Goal: Task Accomplishment & Management: Manage account settings

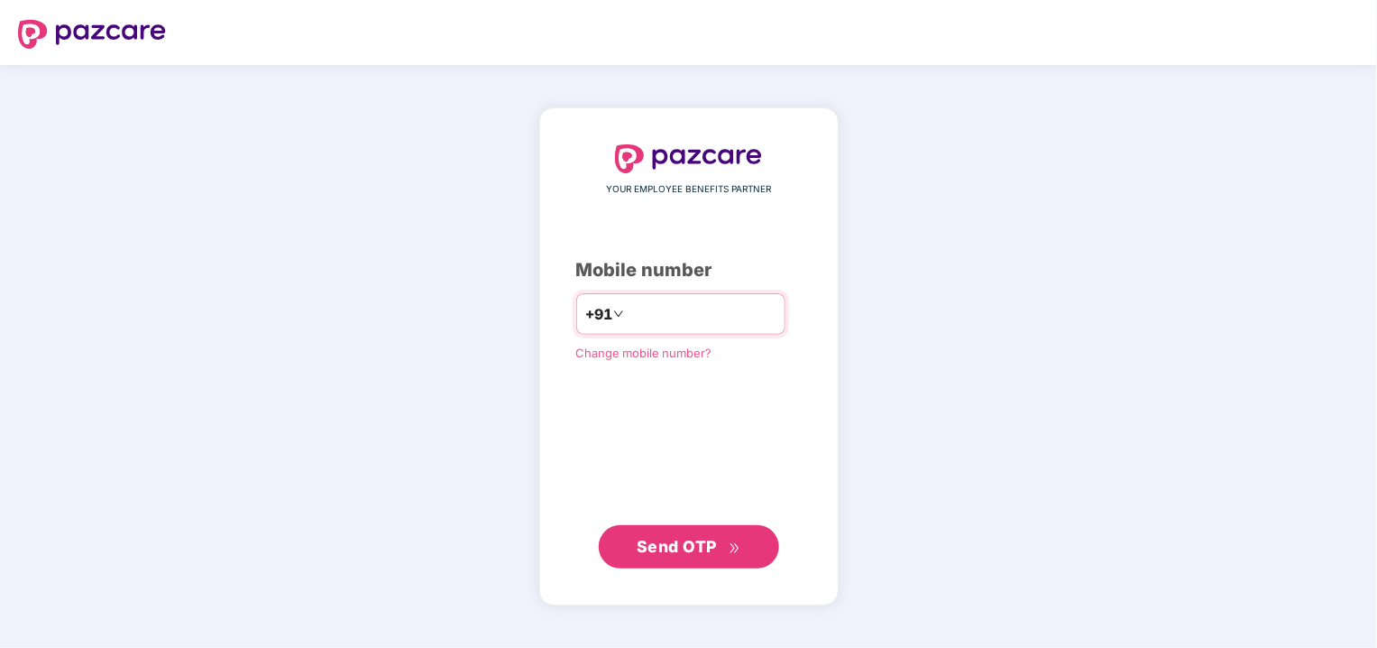
click at [759, 315] on input "number" at bounding box center [702, 313] width 148 height 29
type input "**********"
click at [671, 534] on span "Send OTP" at bounding box center [689, 546] width 104 height 25
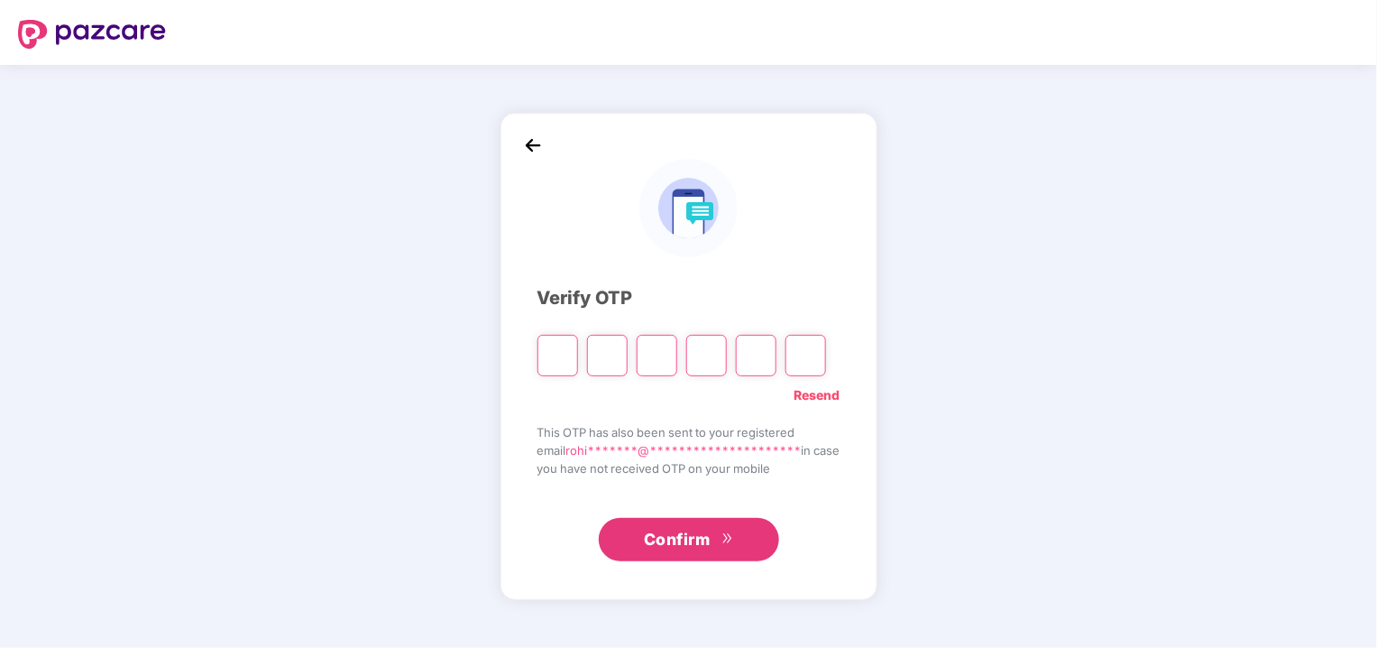
type input "*"
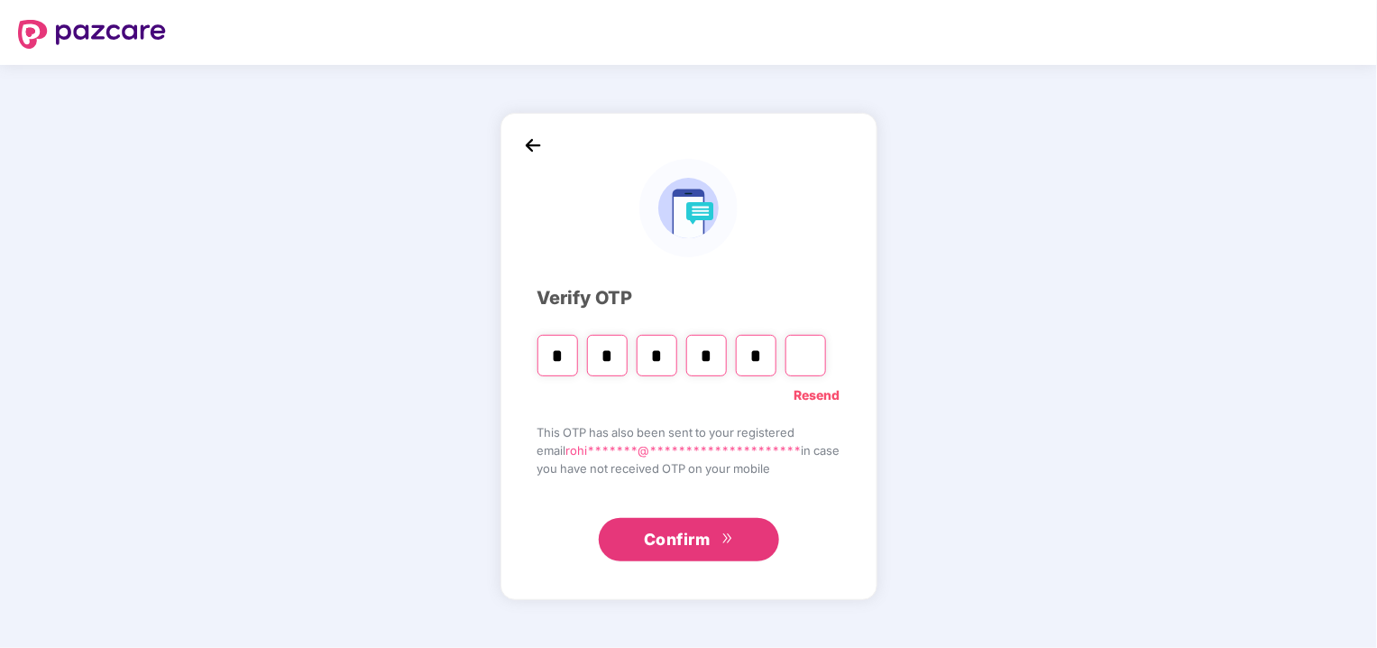
type input "*"
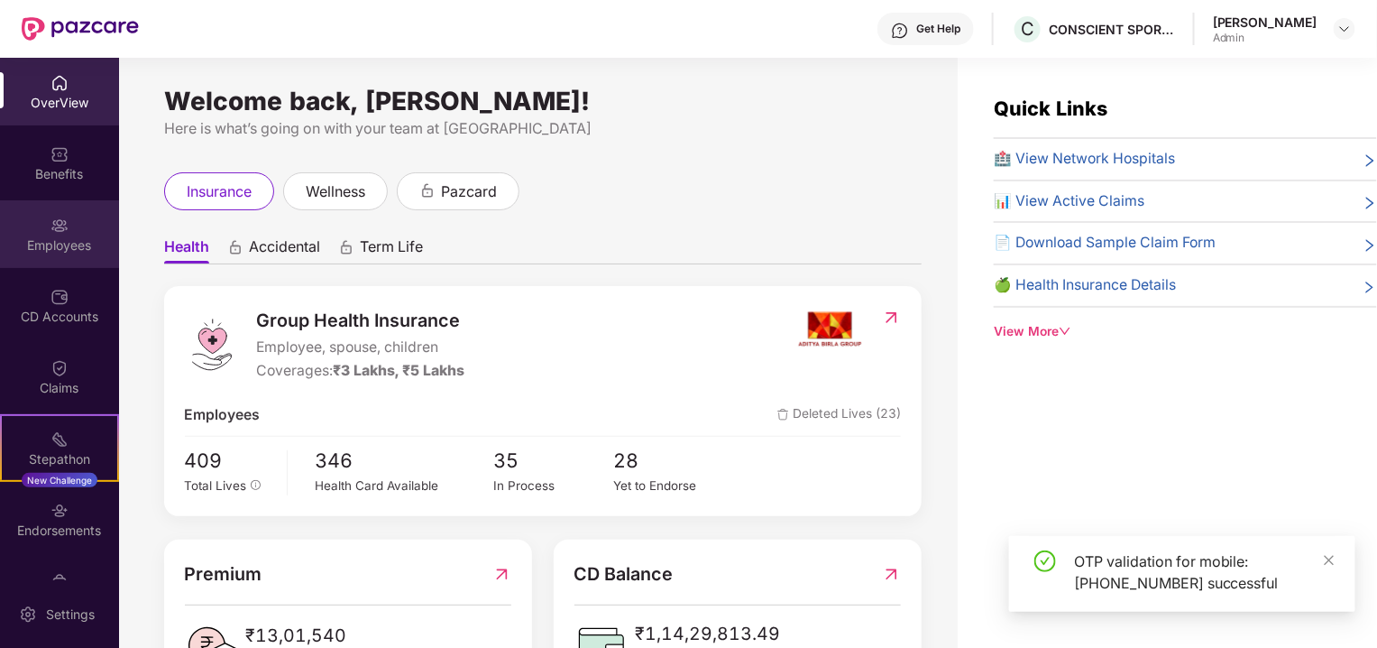
click at [41, 252] on div "Employees" at bounding box center [59, 245] width 119 height 18
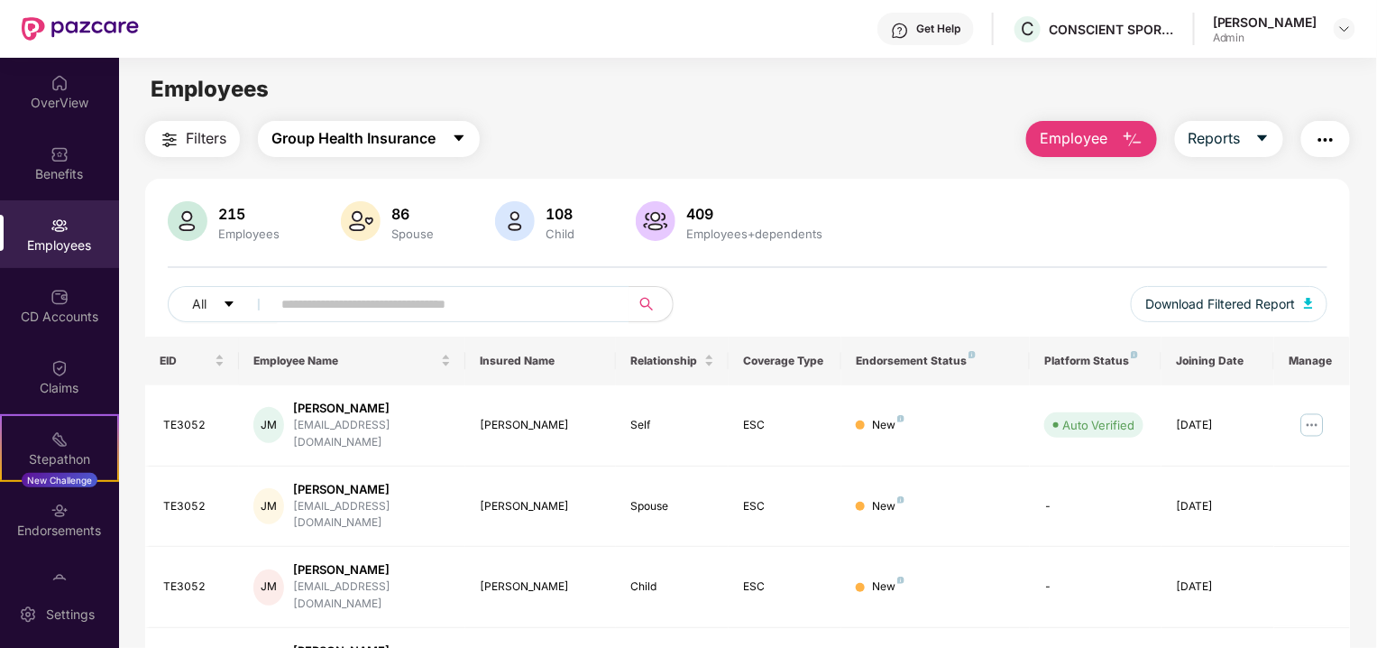
click at [397, 153] on button "Group Health Insurance" at bounding box center [369, 139] width 222 height 36
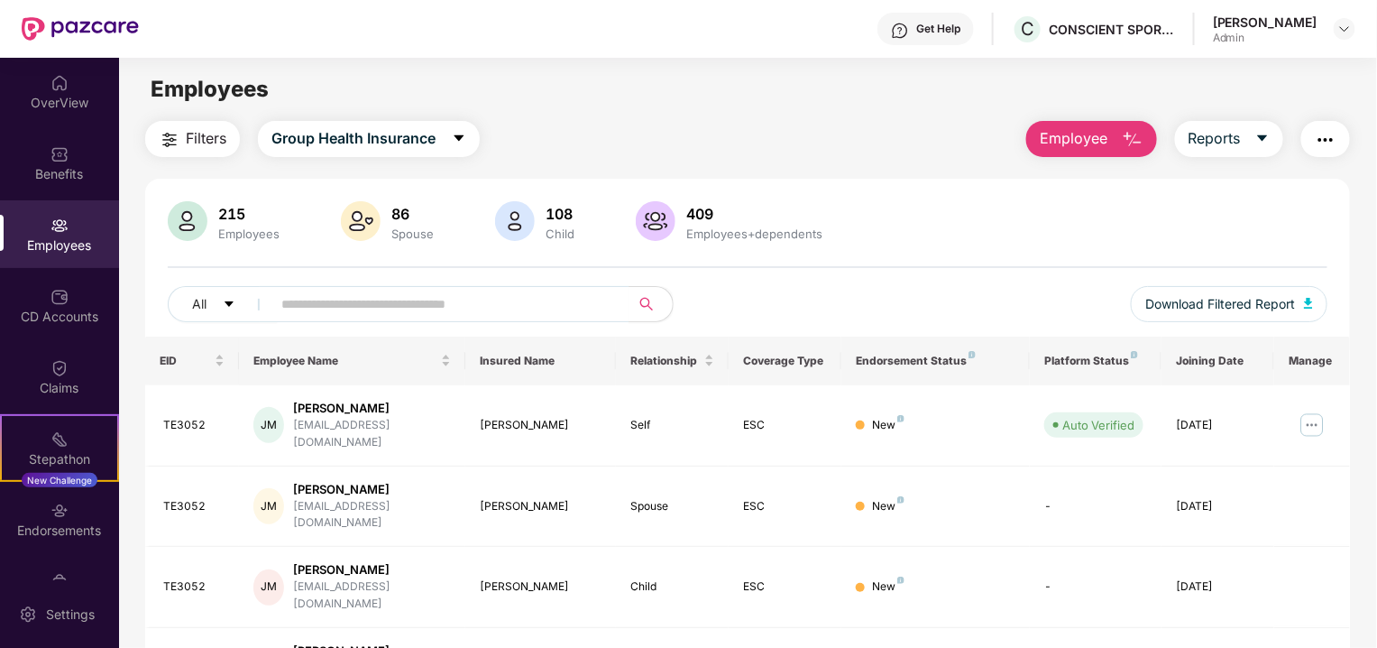
click at [234, 227] on div "Employees" at bounding box center [249, 233] width 69 height 14
click at [188, 149] on span "Filters" at bounding box center [206, 138] width 41 height 23
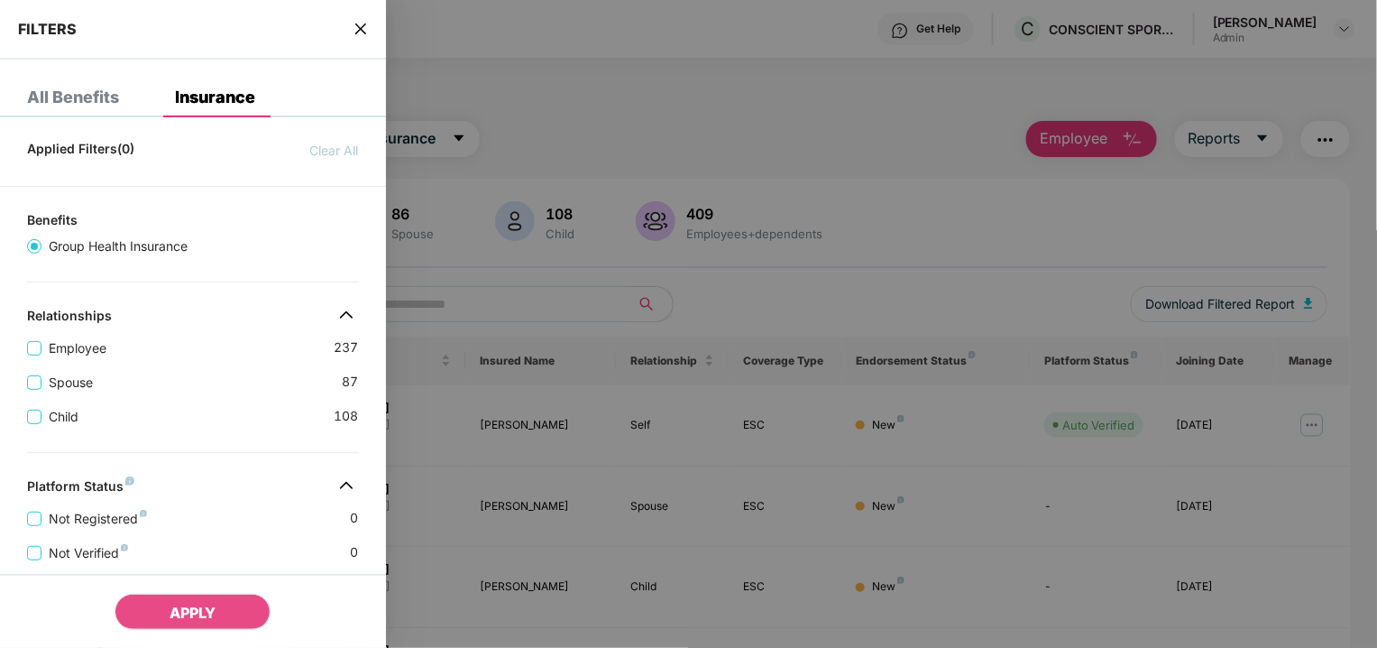
click at [82, 93] on div "All Benefits" at bounding box center [73, 97] width 92 height 18
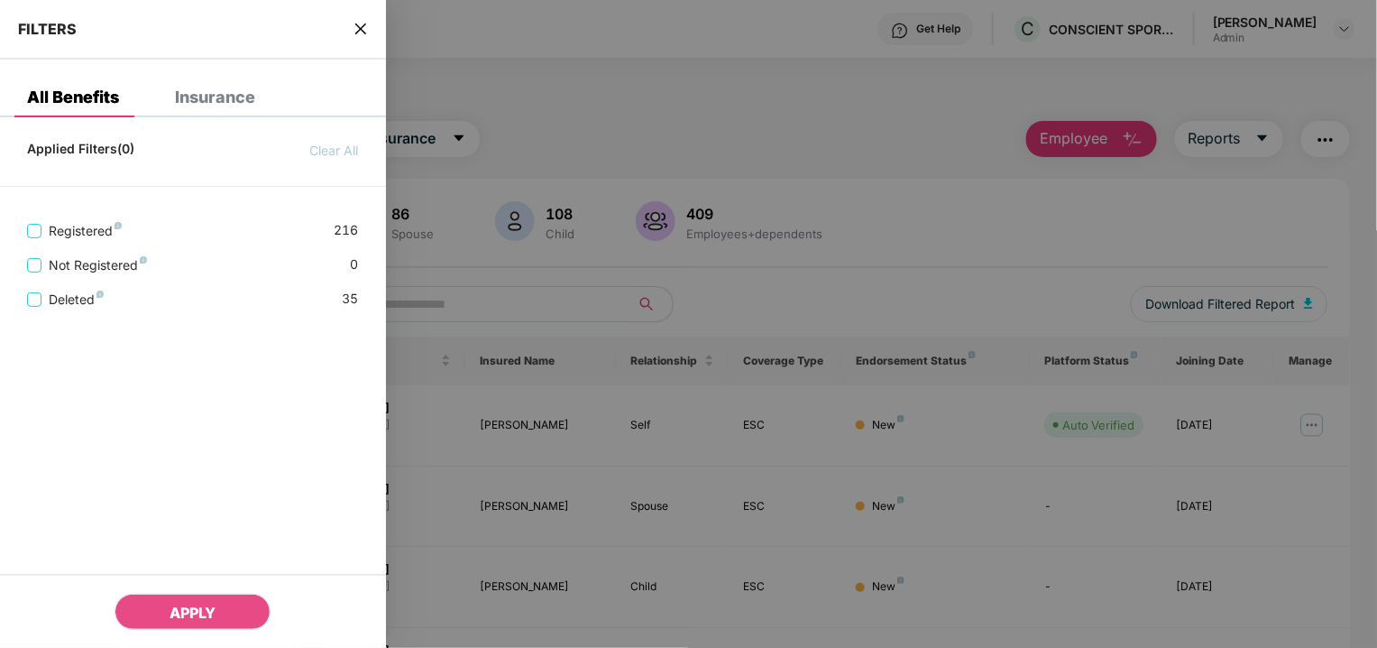
click at [192, 96] on div "Insurance" at bounding box center [215, 97] width 80 height 18
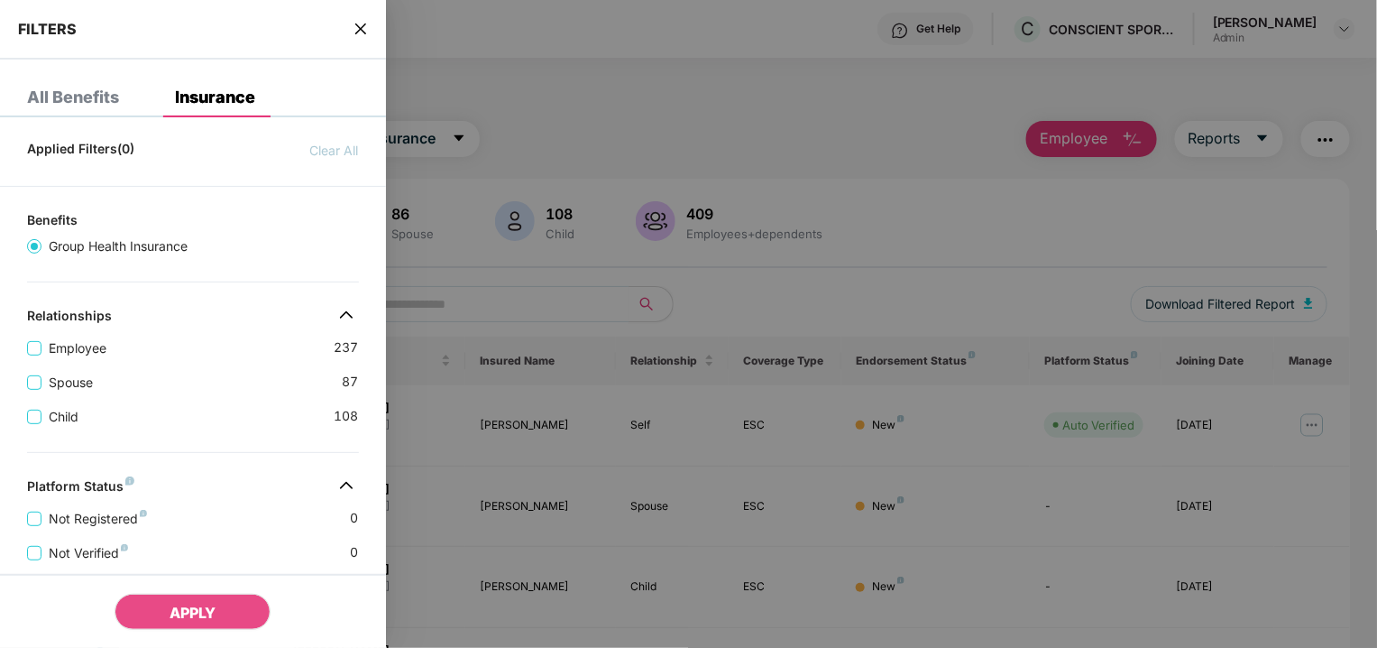
click at [438, 187] on div at bounding box center [688, 324] width 1377 height 648
click at [432, 141] on div at bounding box center [688, 324] width 1377 height 648
click at [357, 36] on span "close" at bounding box center [361, 29] width 14 height 18
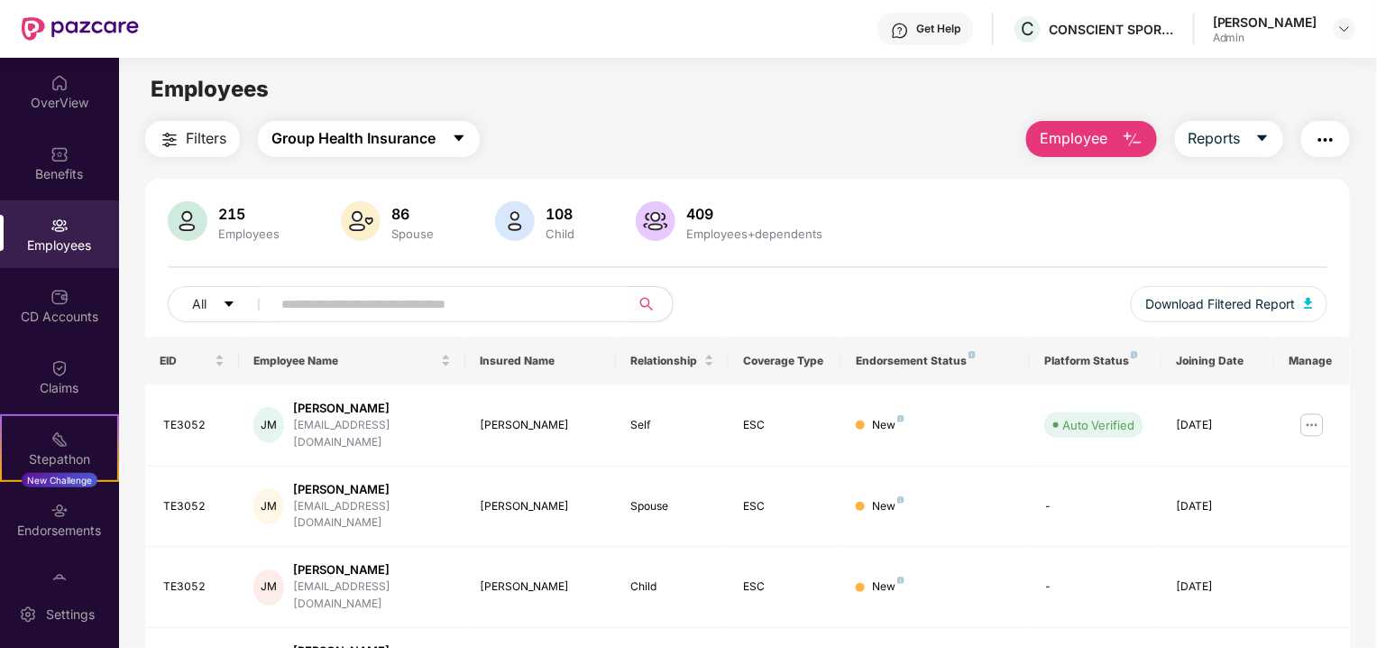
click at [373, 121] on button "Group Health Insurance" at bounding box center [369, 139] width 222 height 36
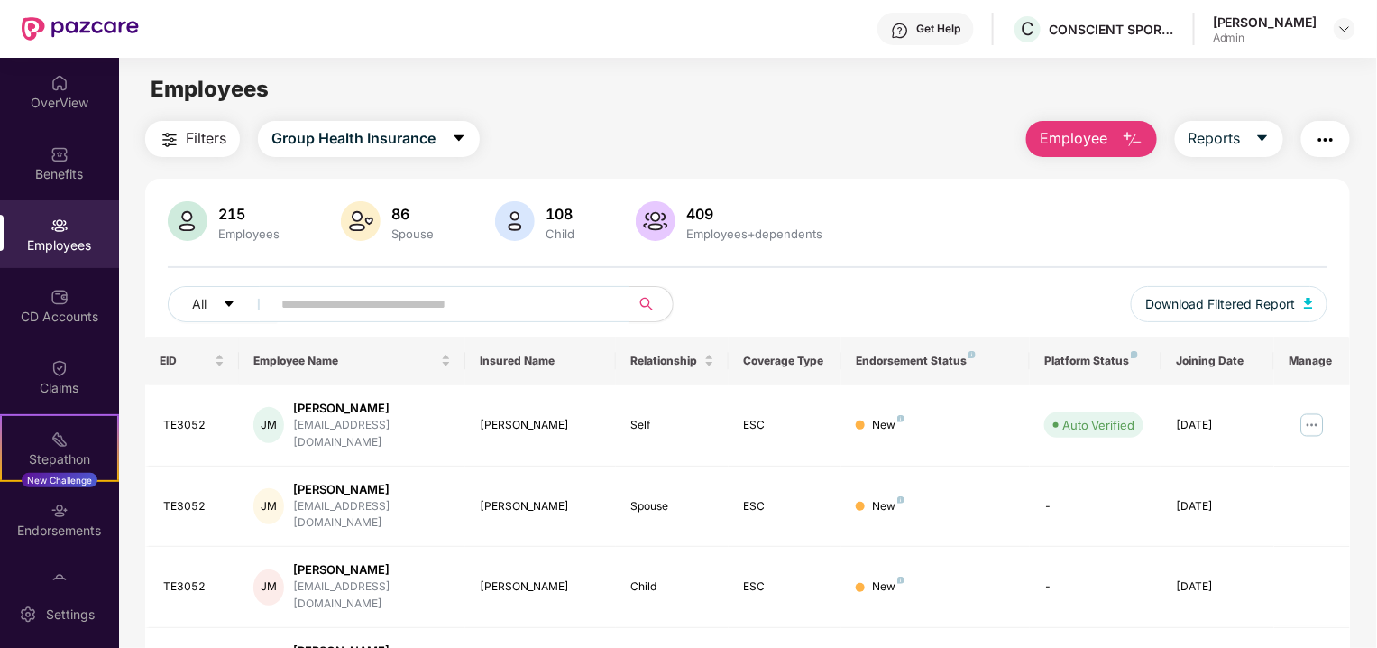
click at [576, 294] on input "text" at bounding box center [443, 303] width 324 height 27
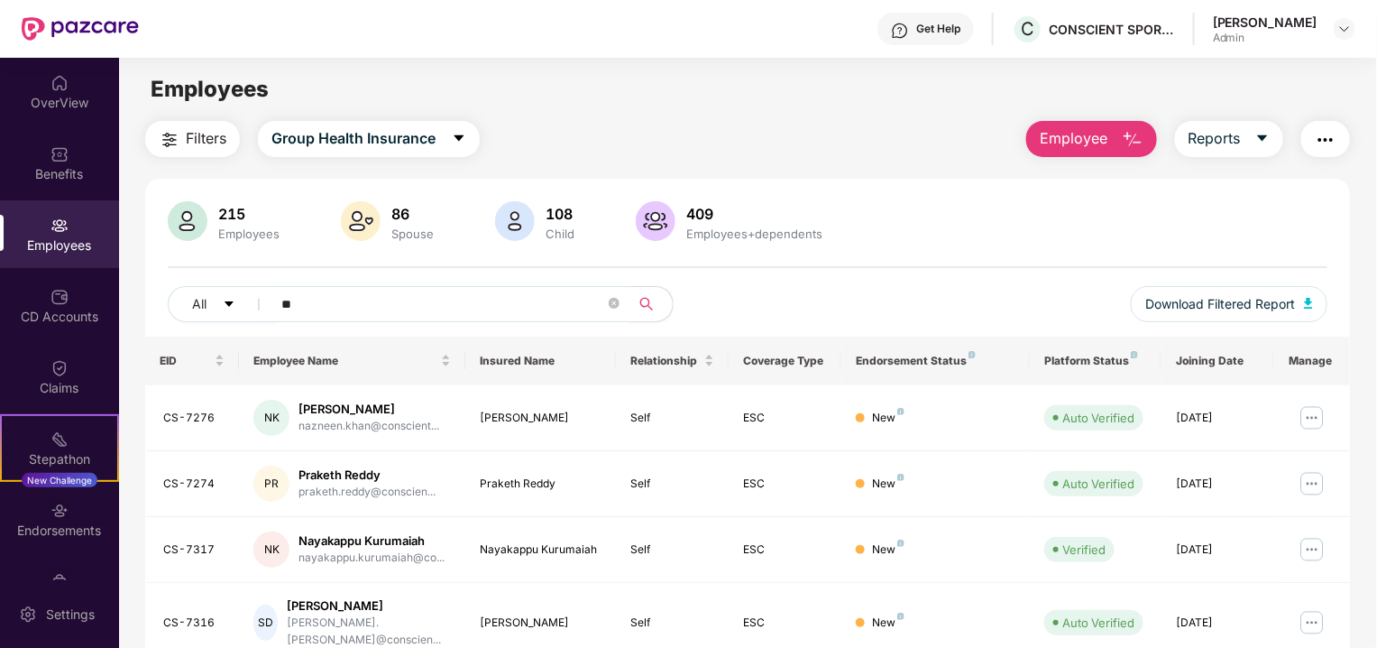
click at [447, 301] on input "**" at bounding box center [443, 303] width 324 height 27
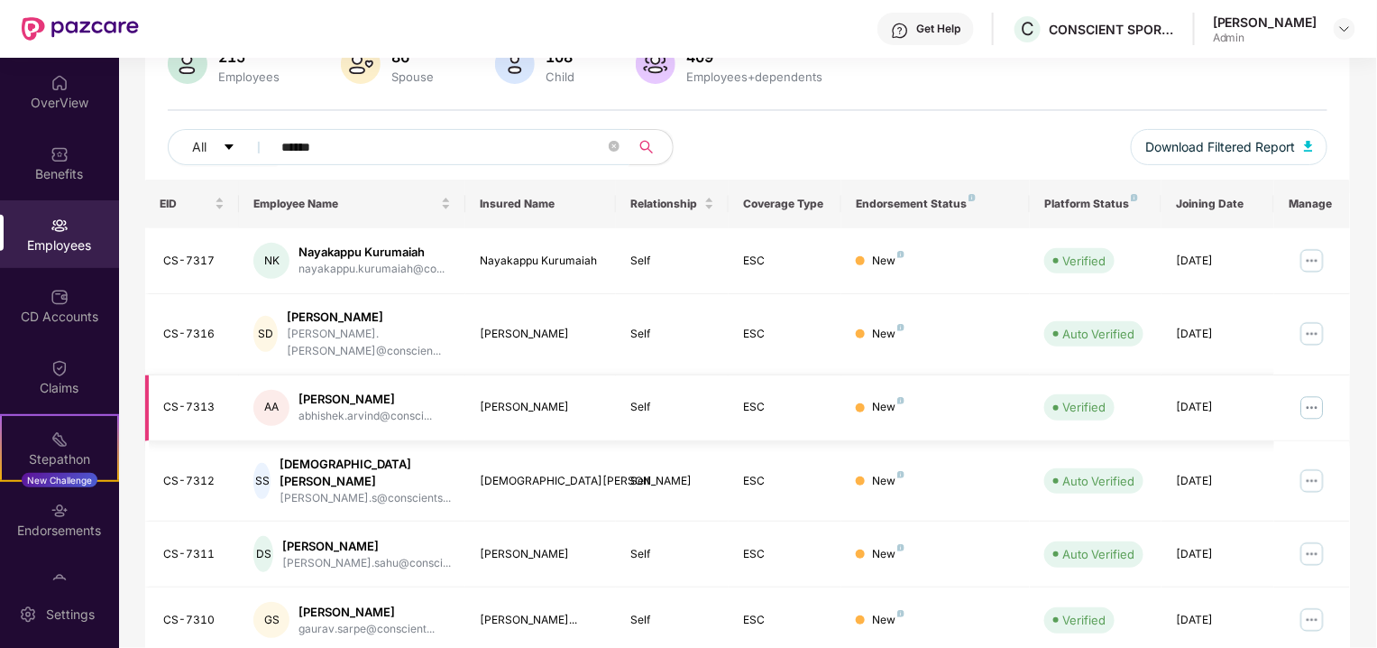
scroll to position [183, 0]
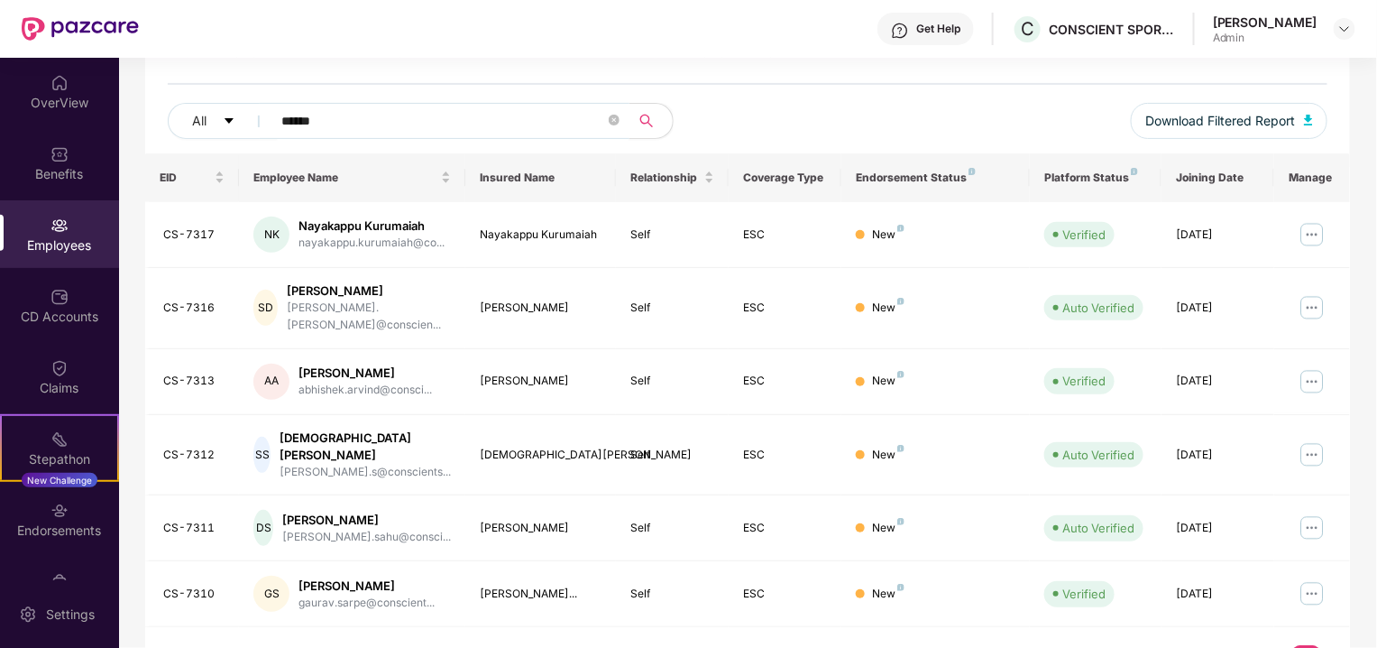
click at [426, 128] on input "******" at bounding box center [443, 120] width 324 height 27
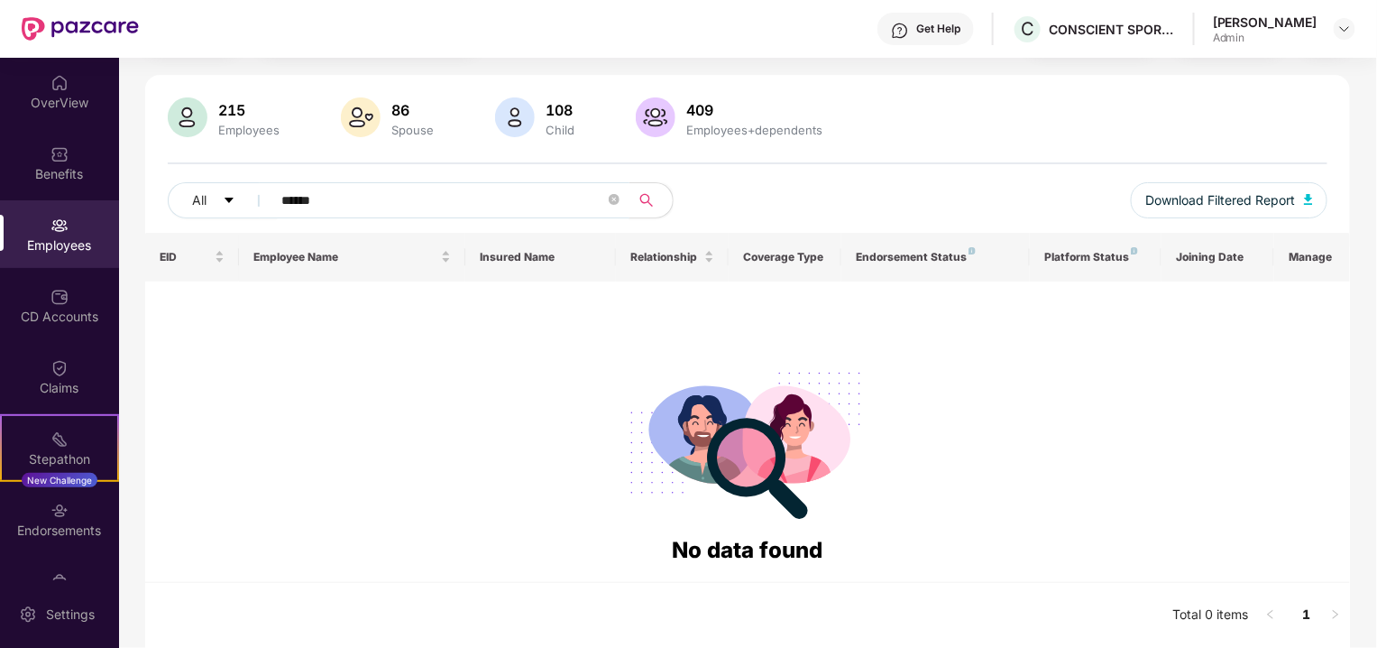
scroll to position [102, 0]
click at [308, 202] on input "*******" at bounding box center [443, 202] width 324 height 27
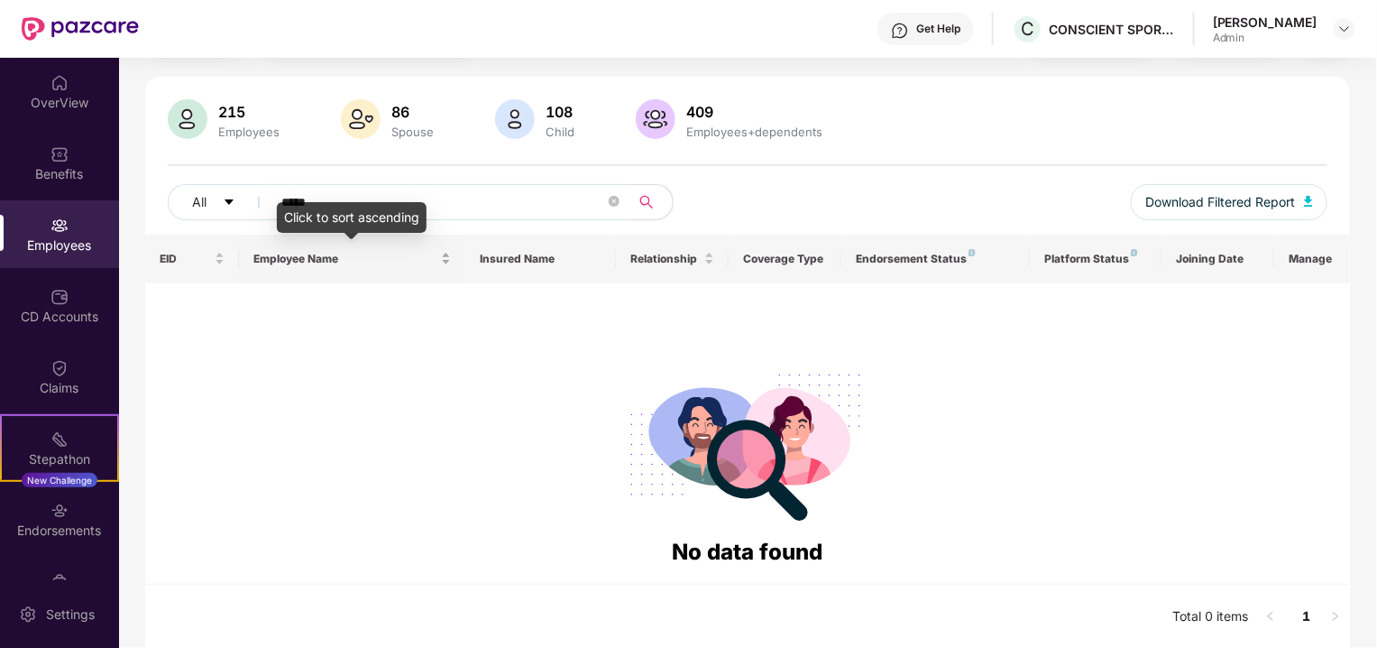
type input "*****"
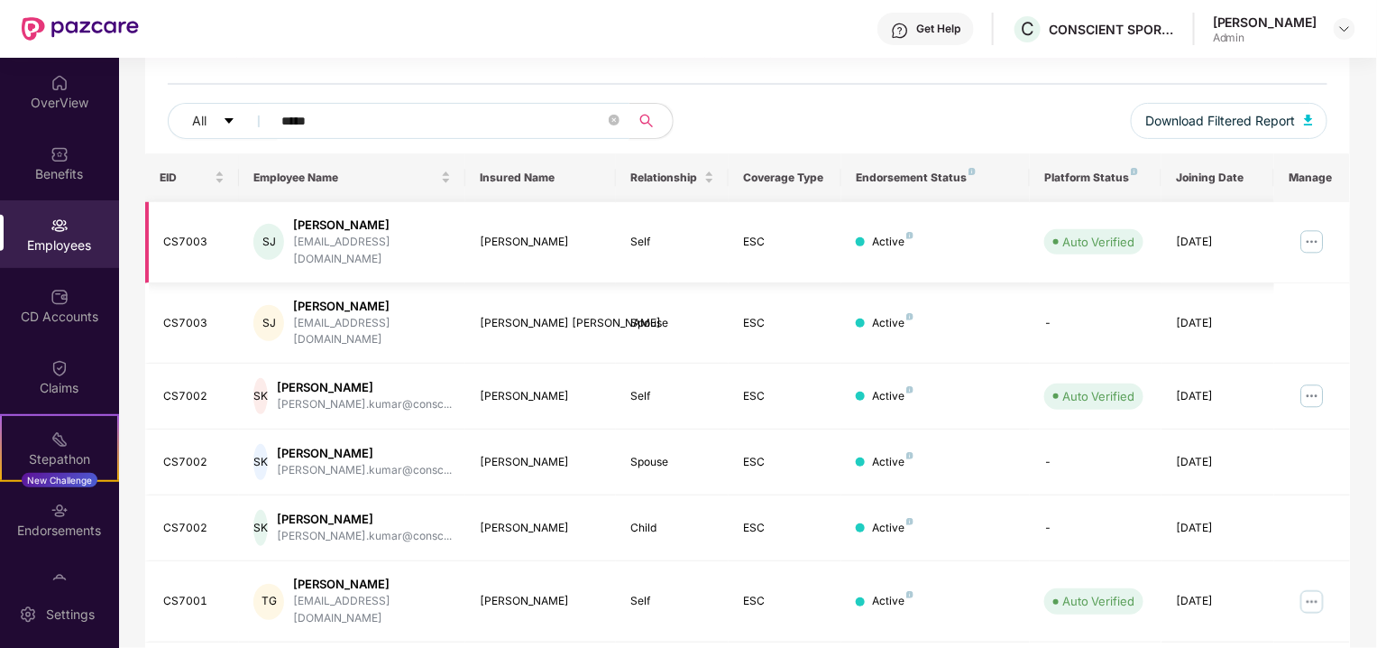
scroll to position [0, 0]
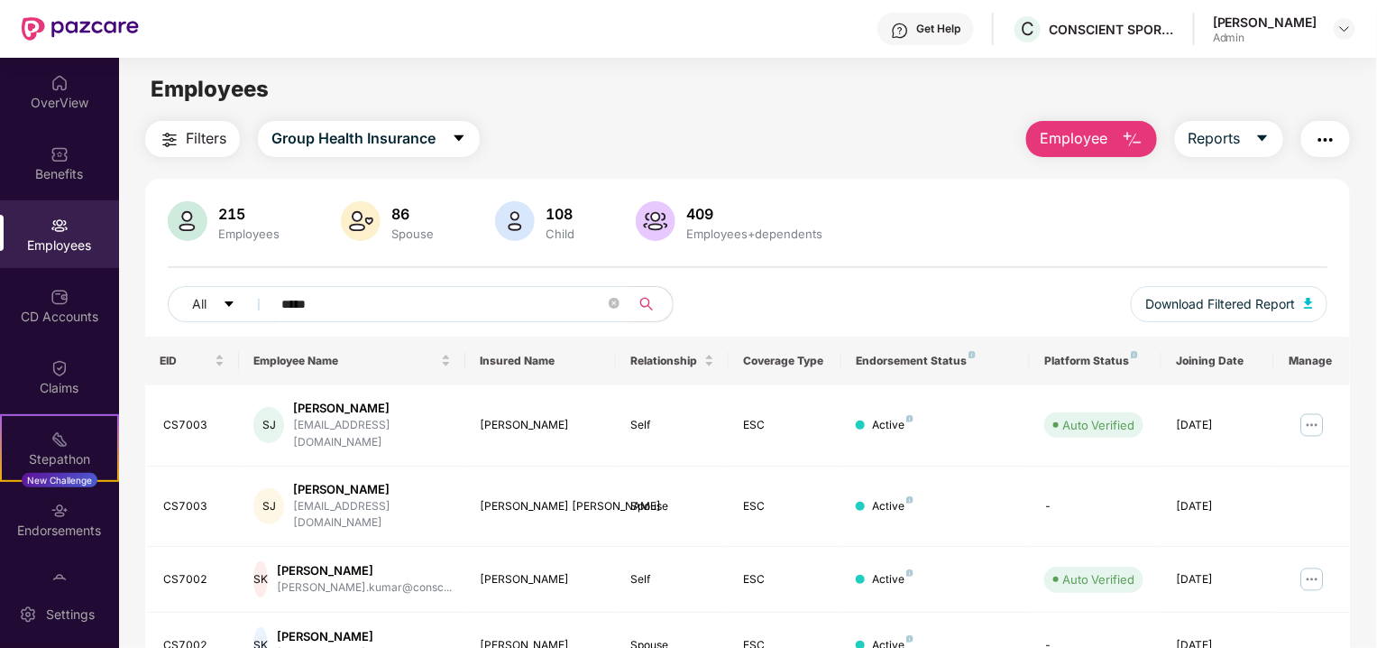
click at [1157, 161] on div "Filters Group Health Insurance Employee Reports 215 Employees 86 Spouse 108 Chi…" at bounding box center [747, 546] width 1205 height 851
click at [1109, 132] on button "Employee" at bounding box center [1092, 139] width 131 height 36
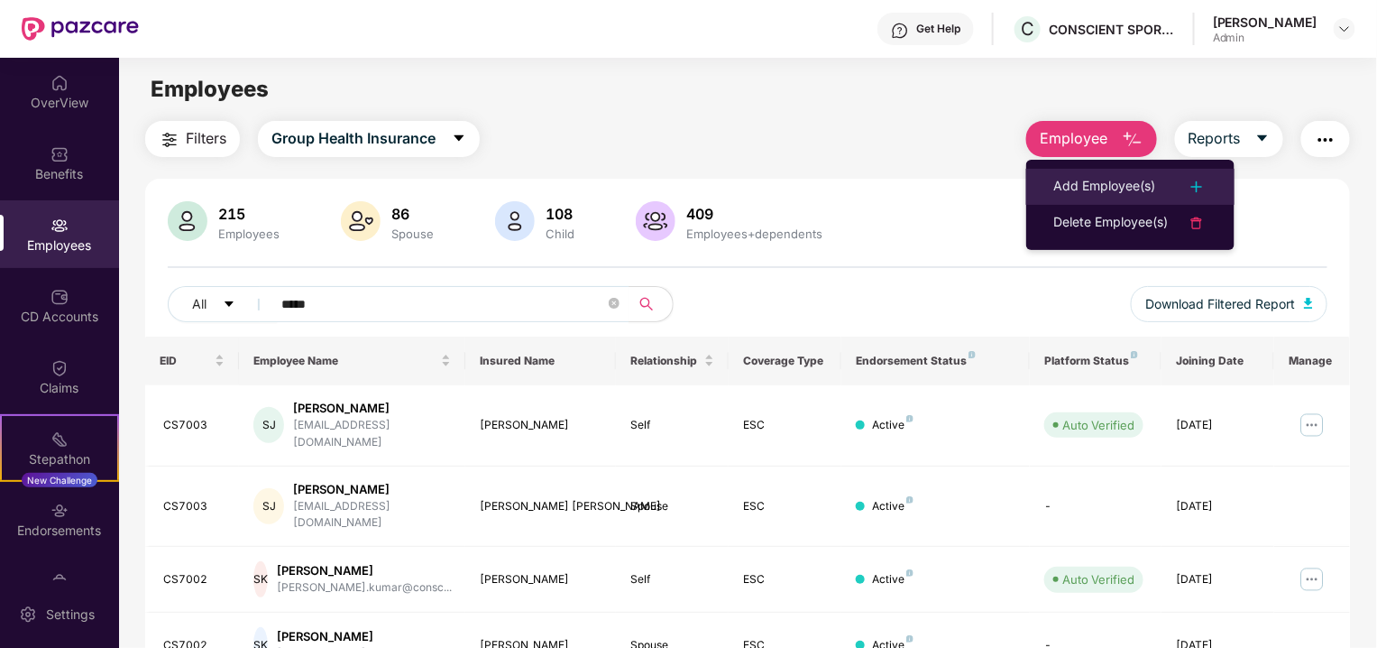
click at [1102, 181] on div "Add Employee(s)" at bounding box center [1105, 187] width 102 height 22
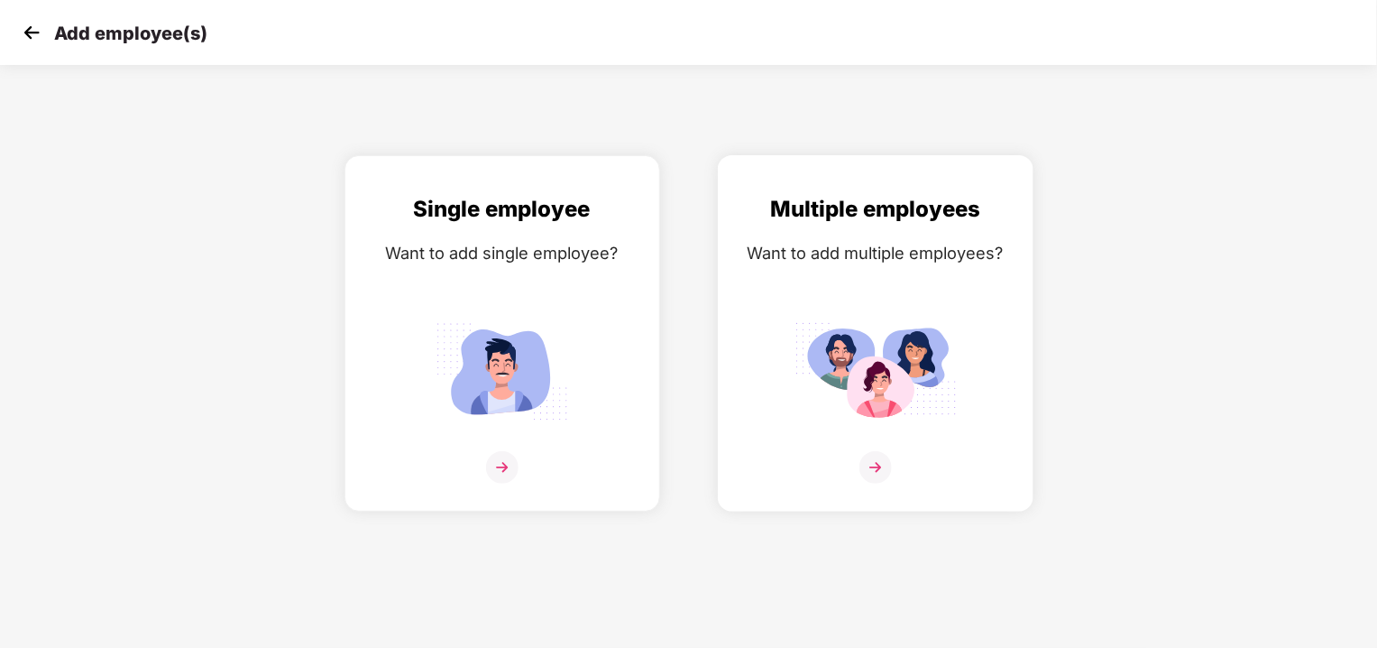
click at [837, 413] on img at bounding box center [876, 371] width 162 height 113
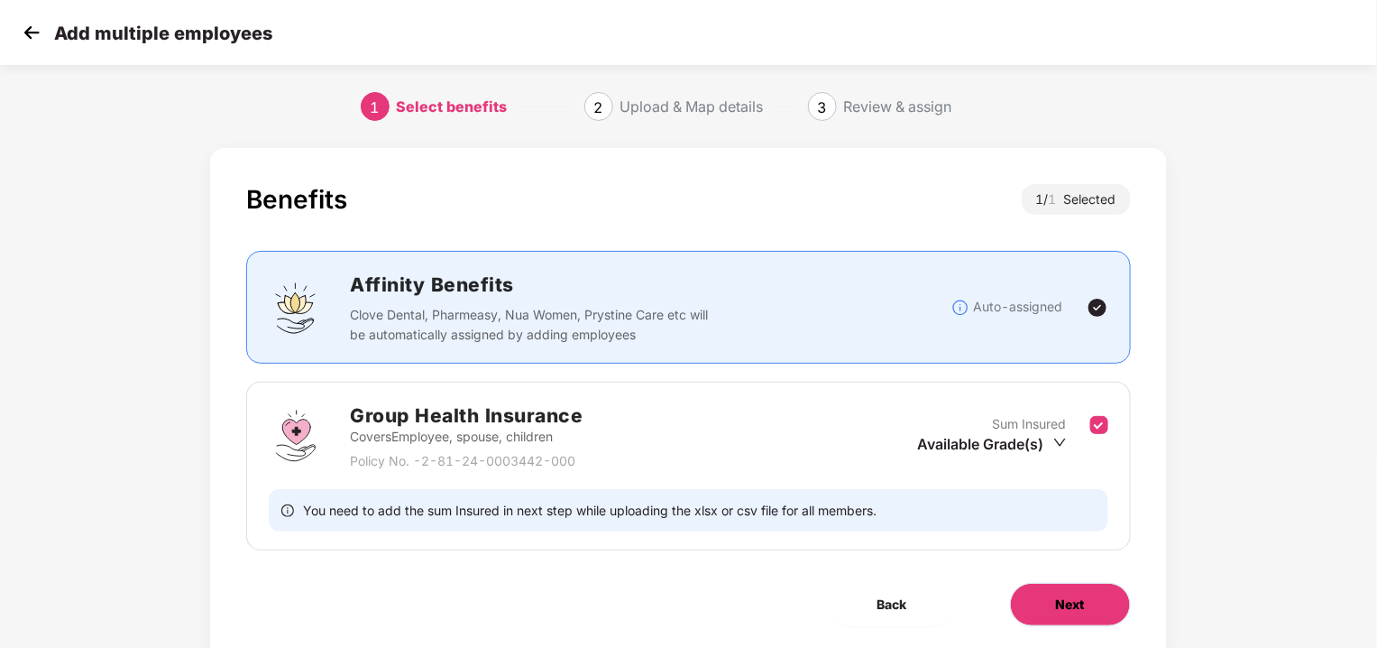
click at [1028, 602] on button "Next" at bounding box center [1070, 604] width 121 height 43
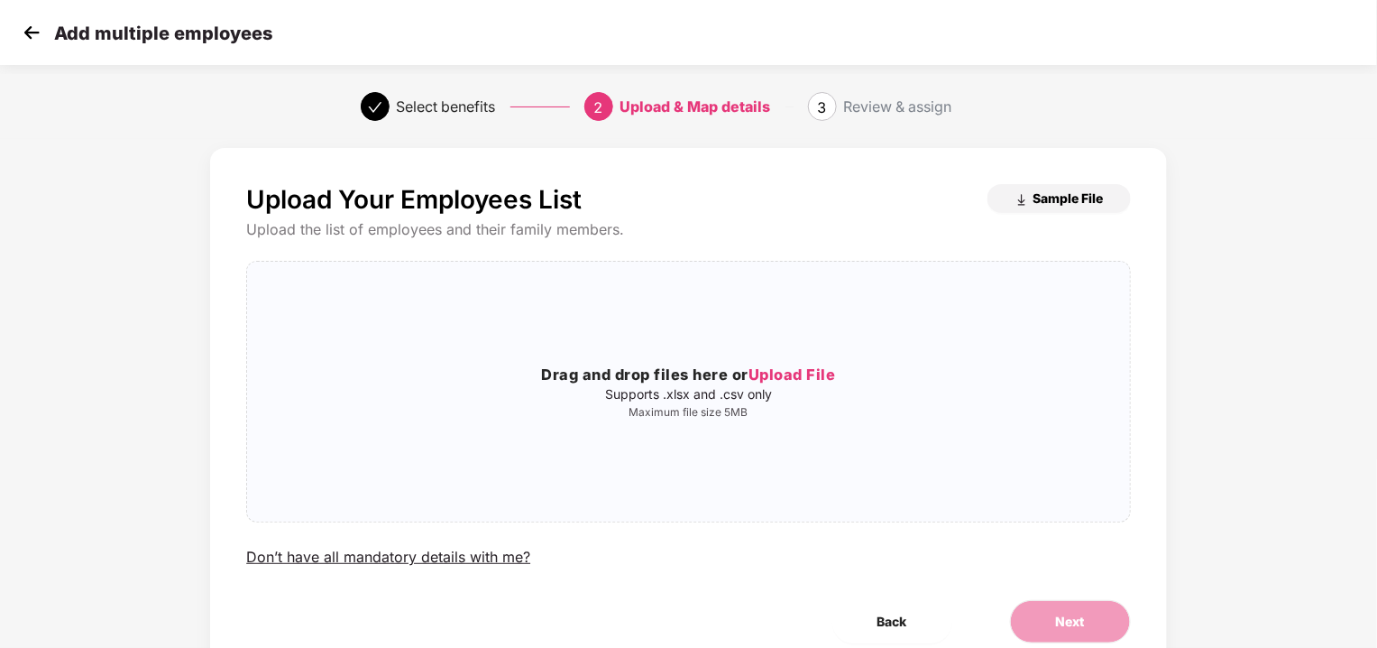
click at [1050, 206] on span "Sample File" at bounding box center [1069, 197] width 70 height 17
click at [32, 38] on img at bounding box center [31, 32] width 27 height 27
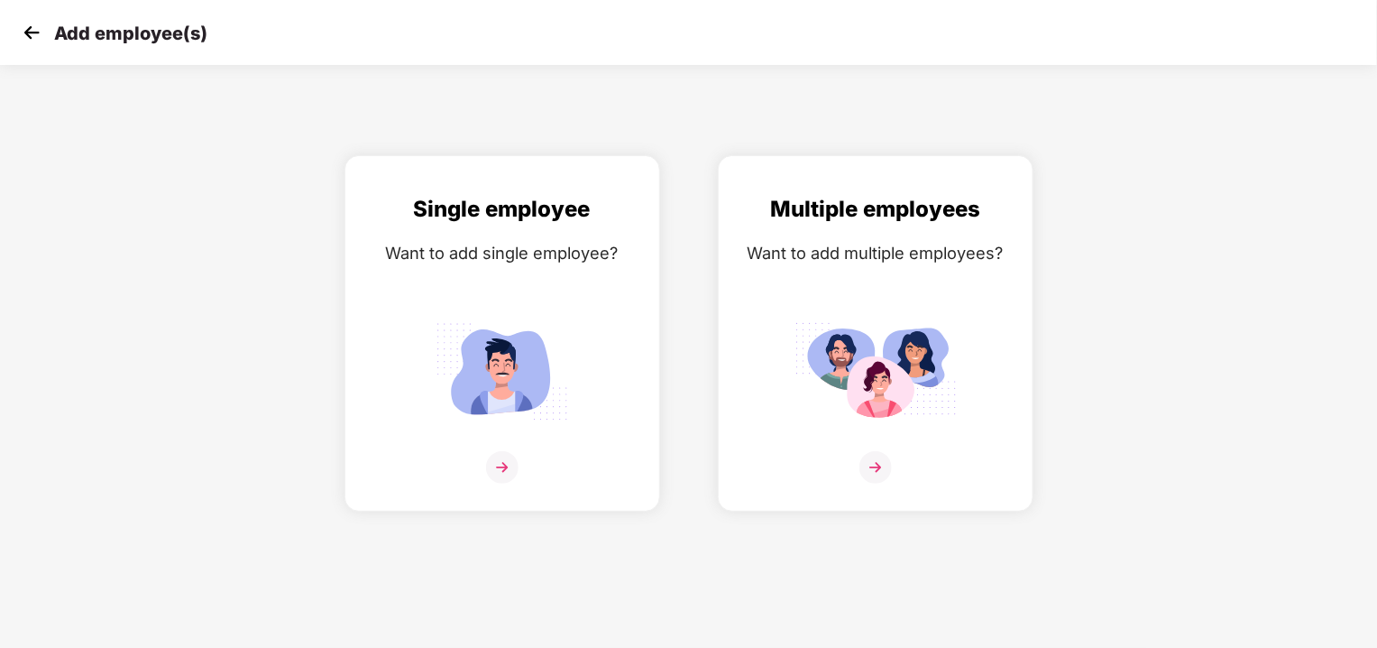
click at [32, 38] on img at bounding box center [31, 32] width 27 height 27
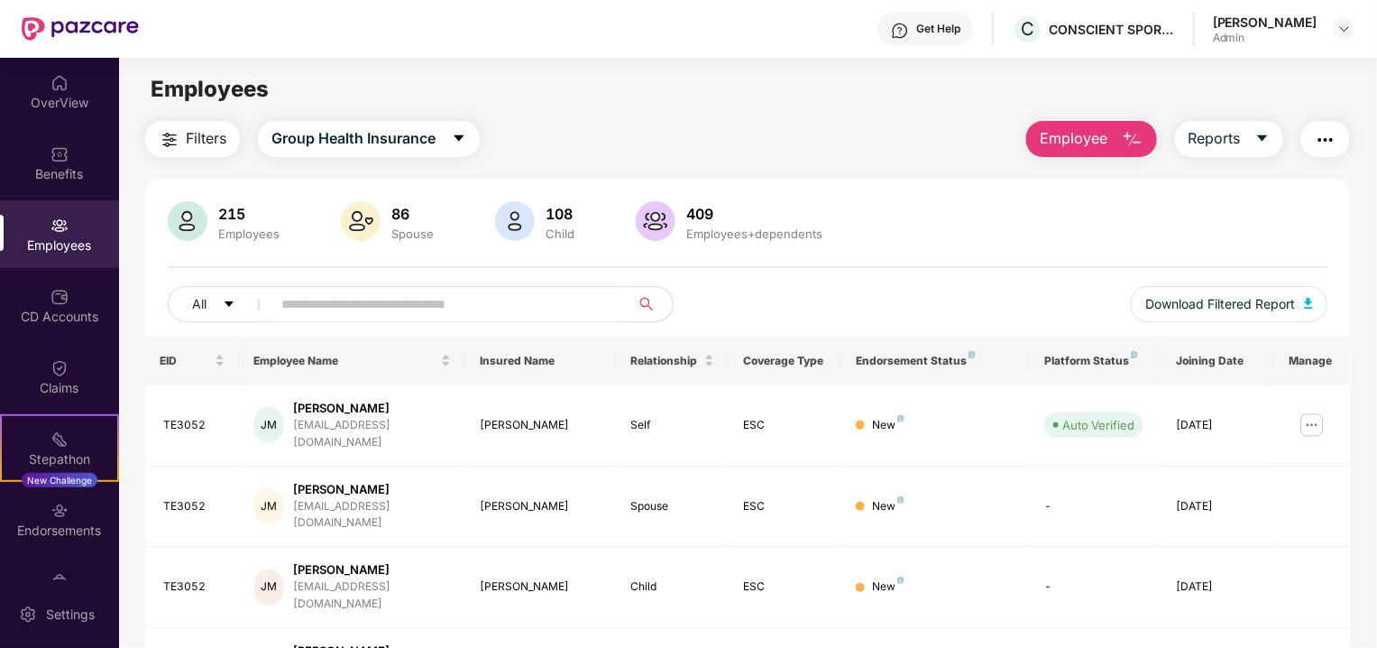
click at [331, 304] on input "text" at bounding box center [443, 303] width 324 height 27
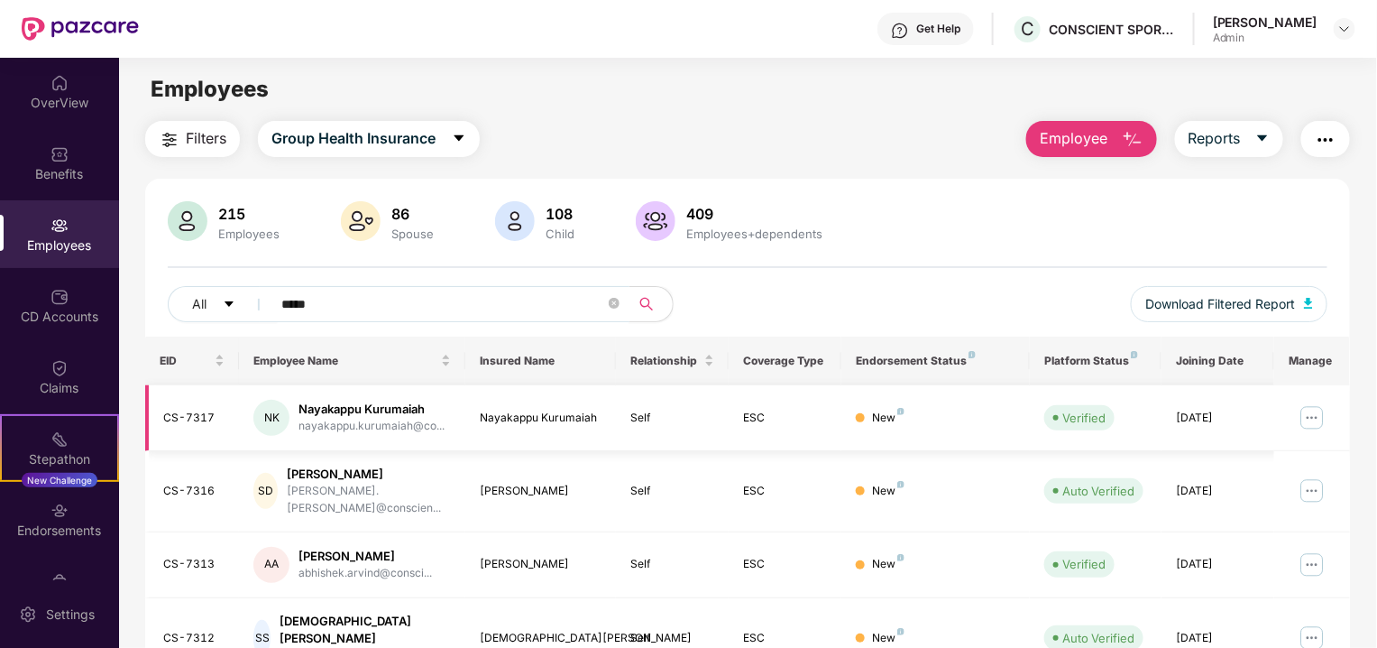
type input "*****"
click at [1144, 132] on button "Employee" at bounding box center [1092, 139] width 131 height 36
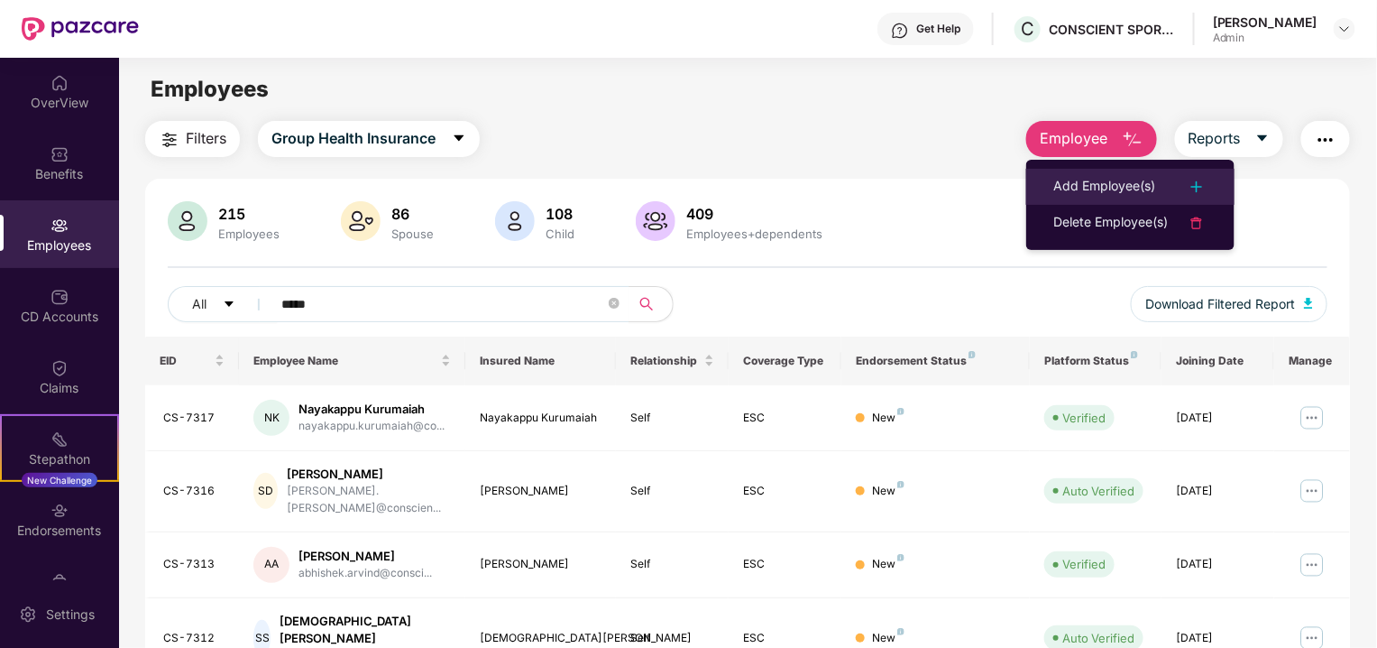
click at [1125, 190] on div "Add Employee(s)" at bounding box center [1105, 187] width 102 height 22
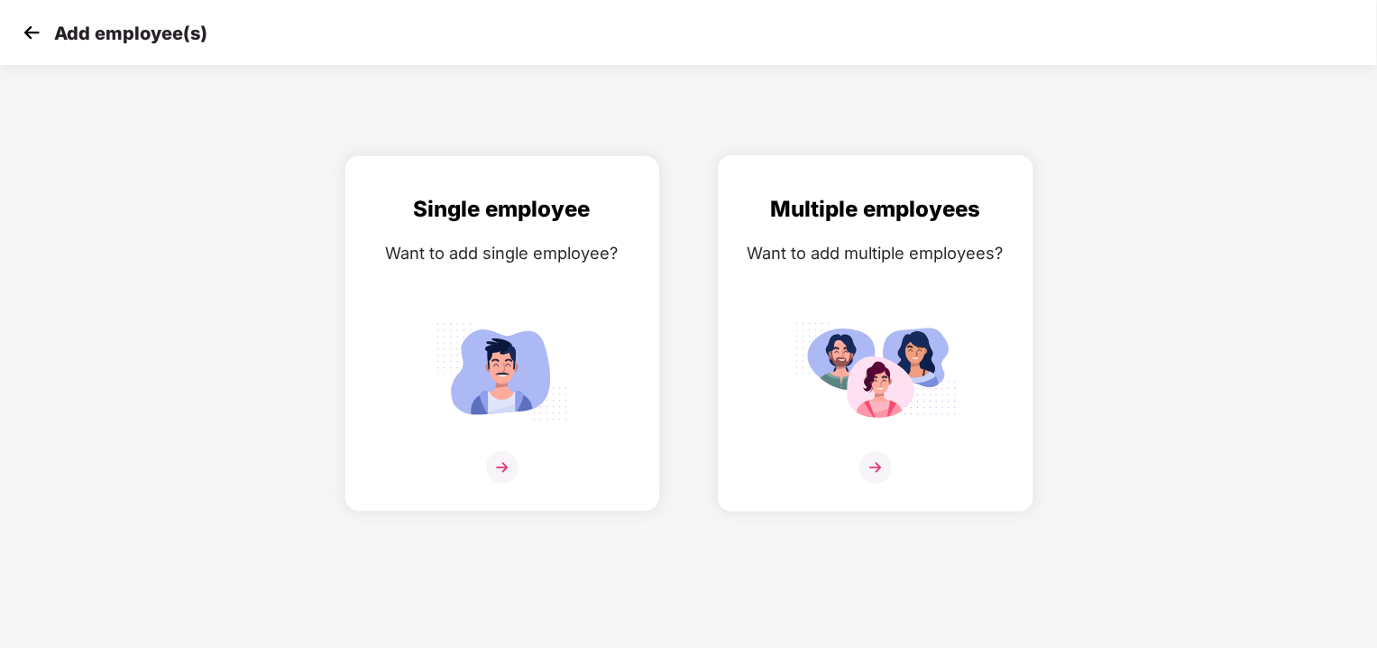
click at [870, 381] on img at bounding box center [876, 371] width 162 height 113
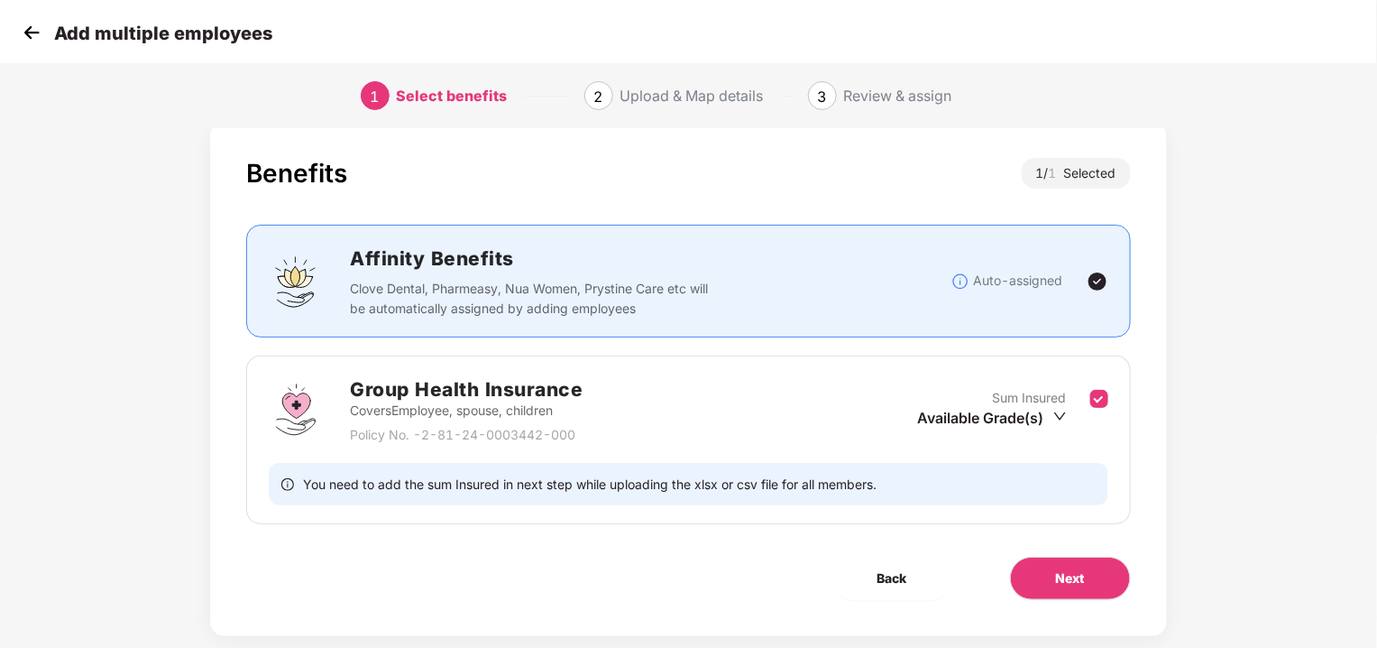
scroll to position [59, 0]
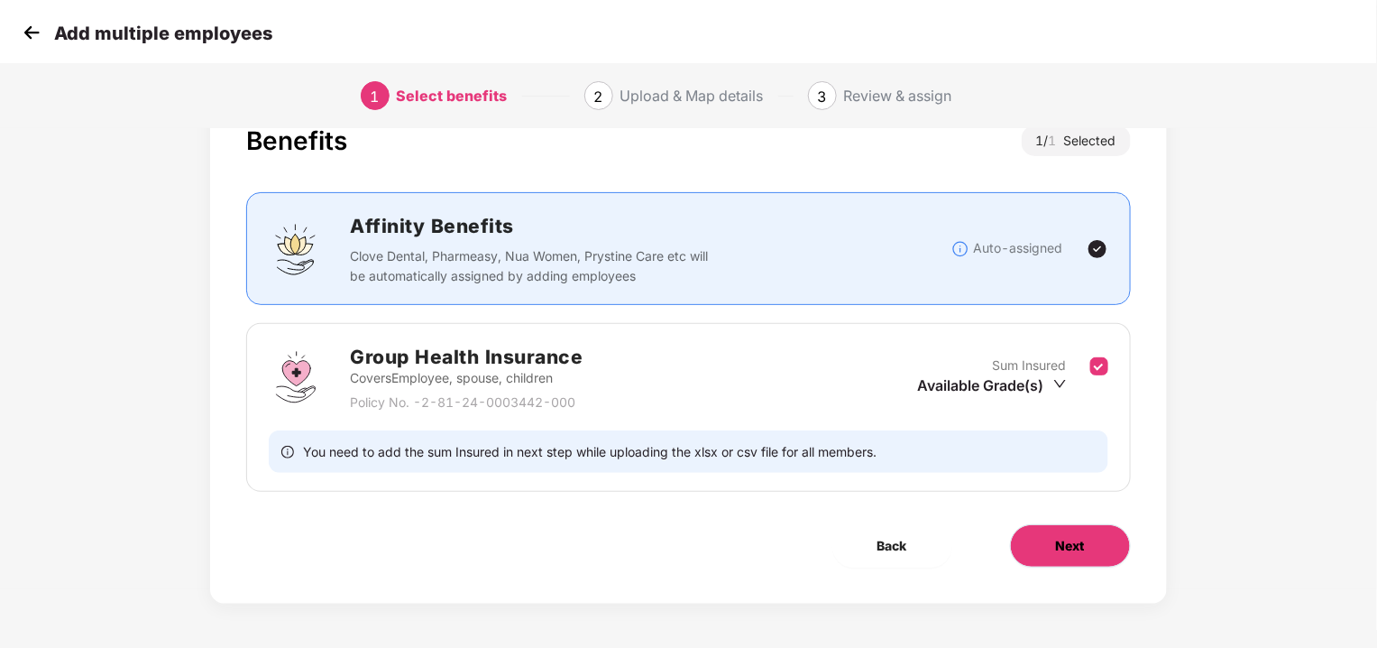
click at [1055, 542] on button "Next" at bounding box center [1070, 545] width 121 height 43
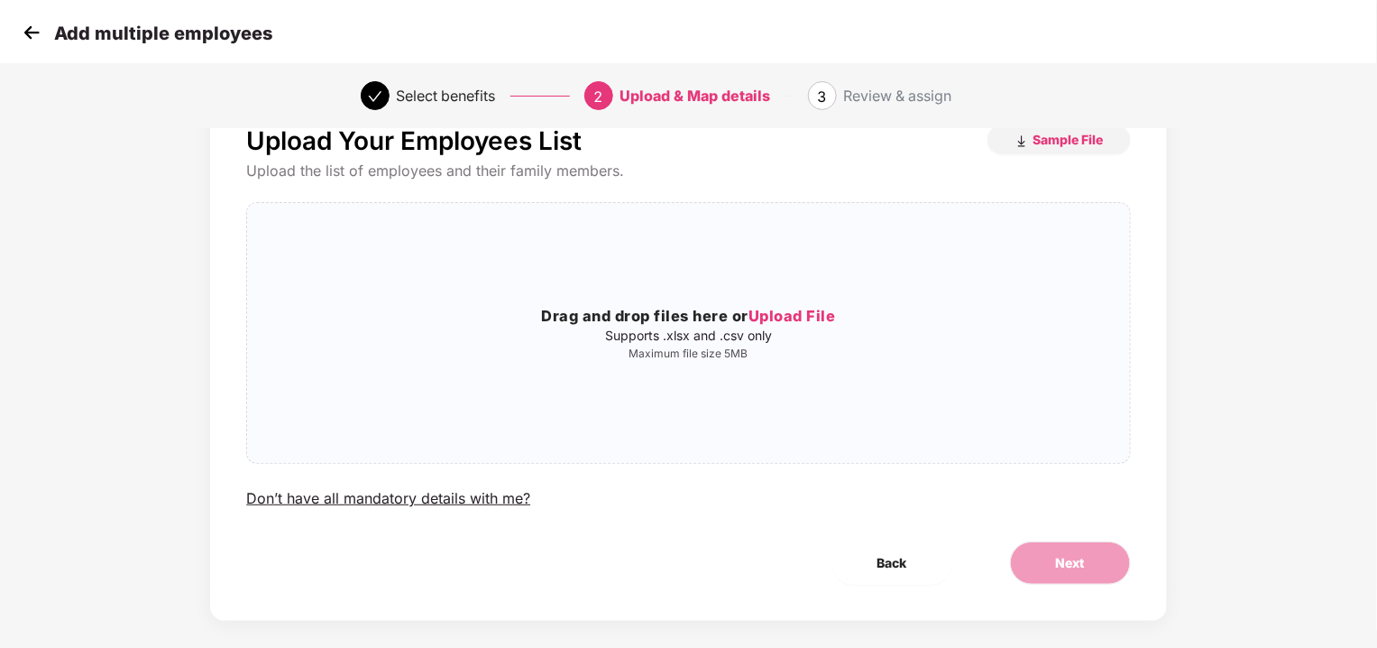
scroll to position [0, 0]
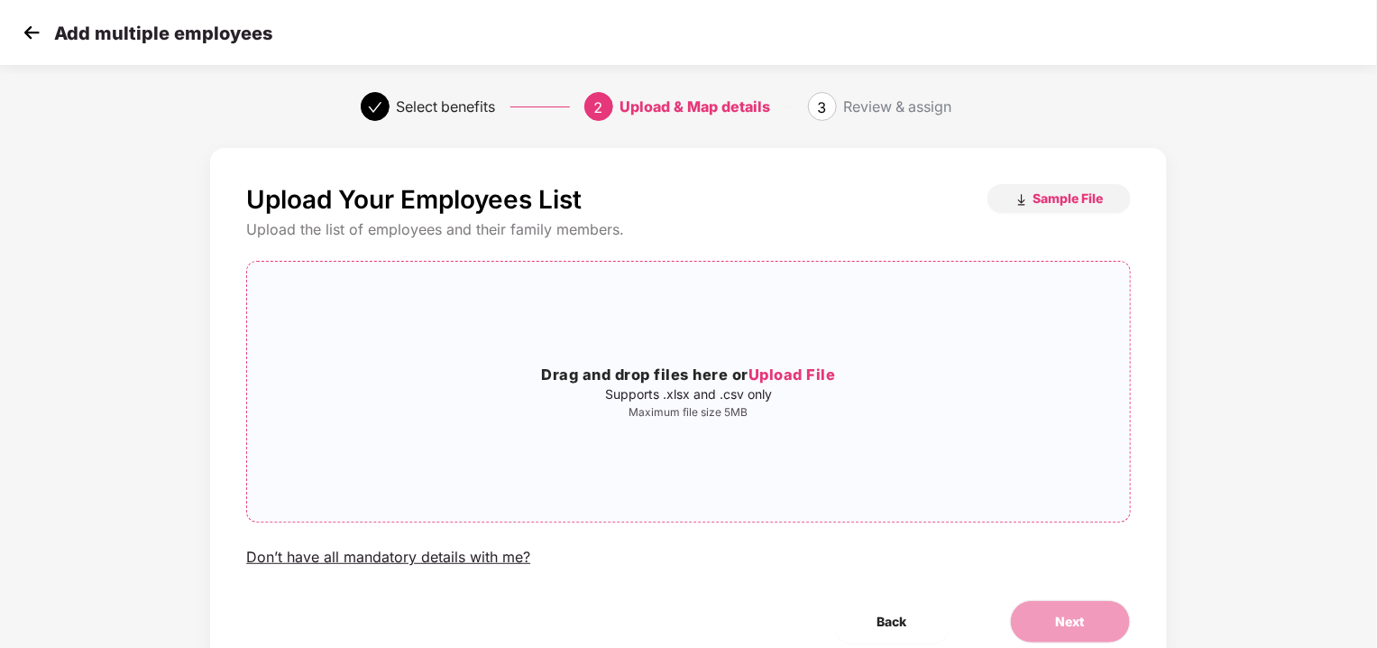
click at [779, 354] on div "Drag and drop files here or Upload File Supports .xlsx and .csv only Maximum fi…" at bounding box center [688, 391] width 882 height 231
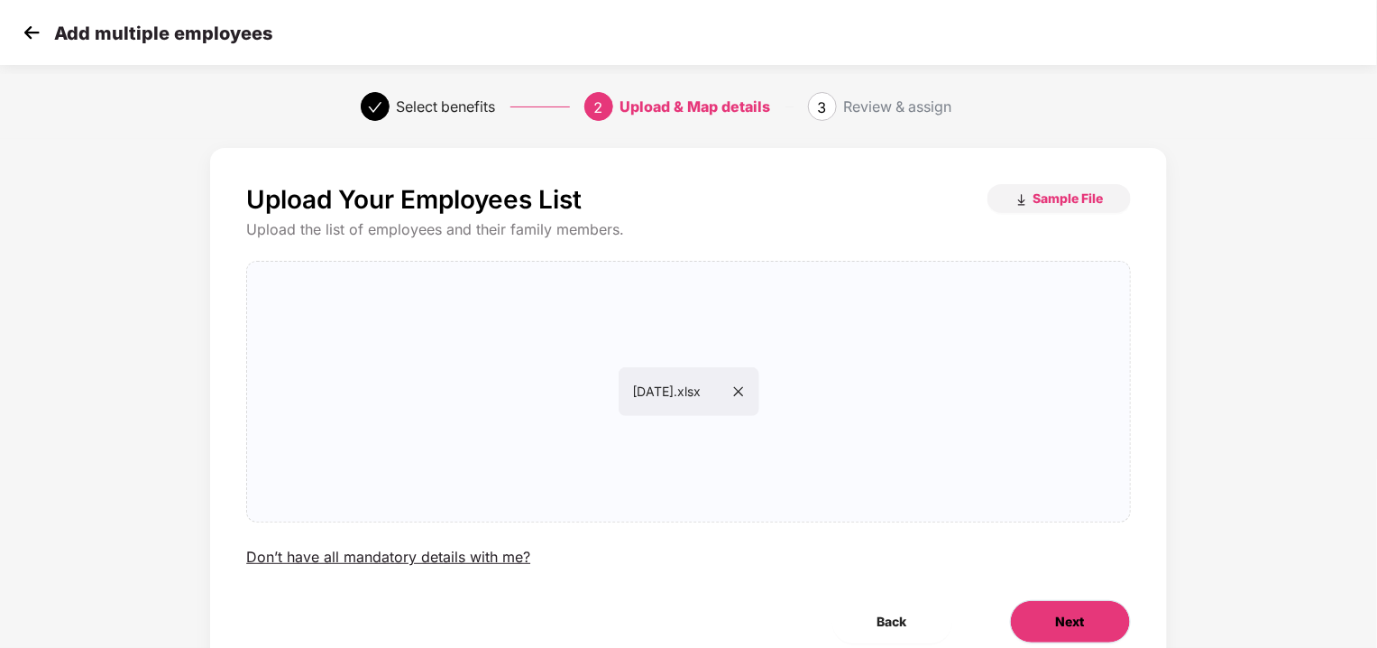
click at [1056, 614] on span "Next" at bounding box center [1070, 622] width 29 height 20
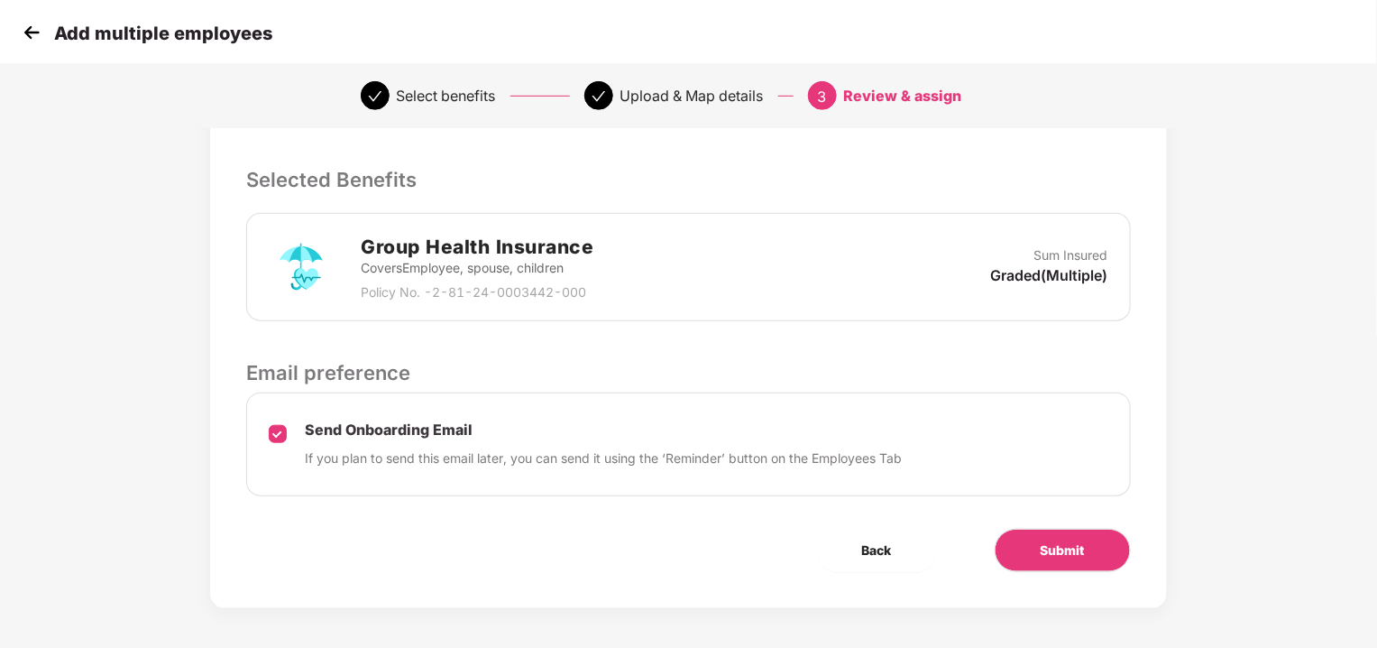
scroll to position [356, 0]
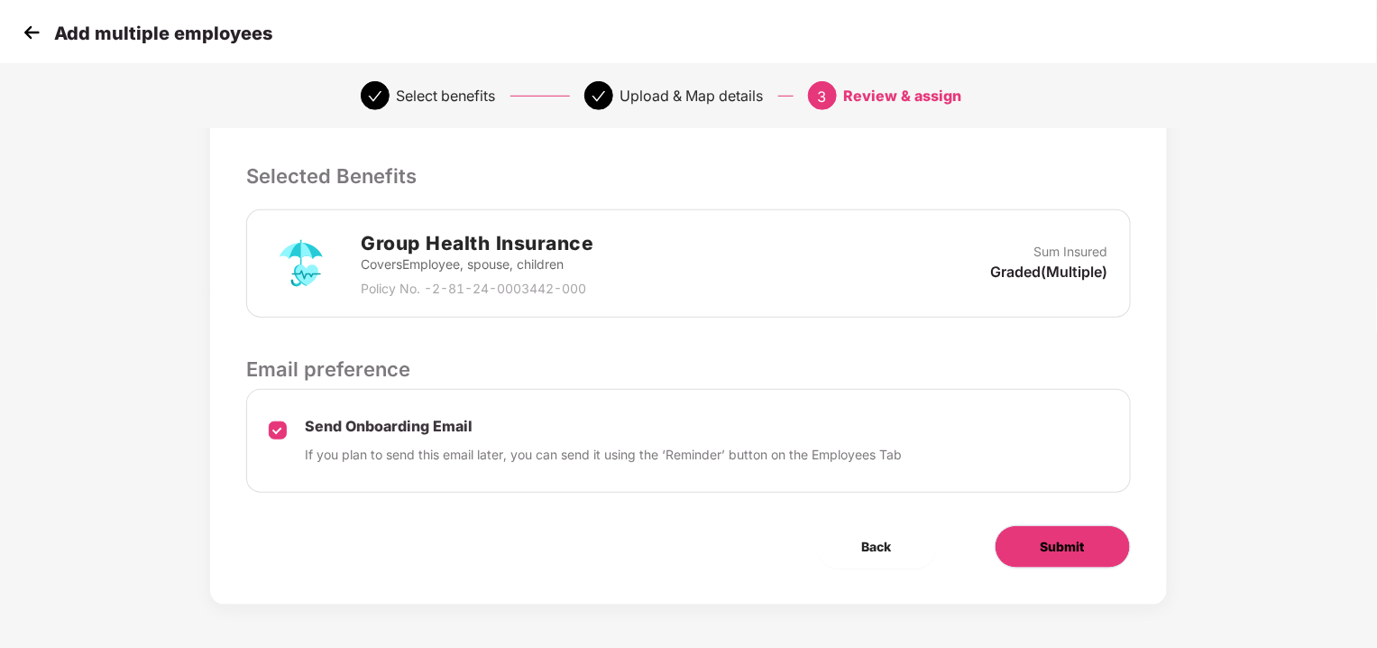
click at [1075, 548] on span "Submit" at bounding box center [1063, 547] width 44 height 20
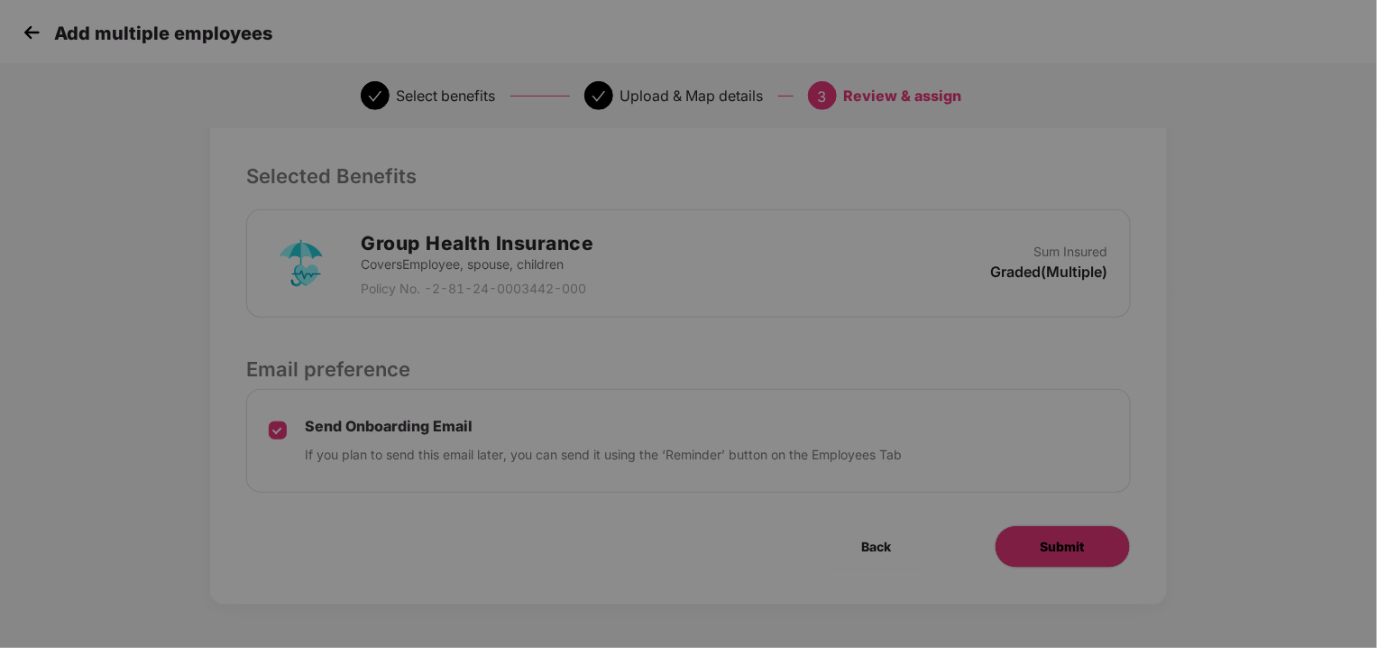
scroll to position [0, 0]
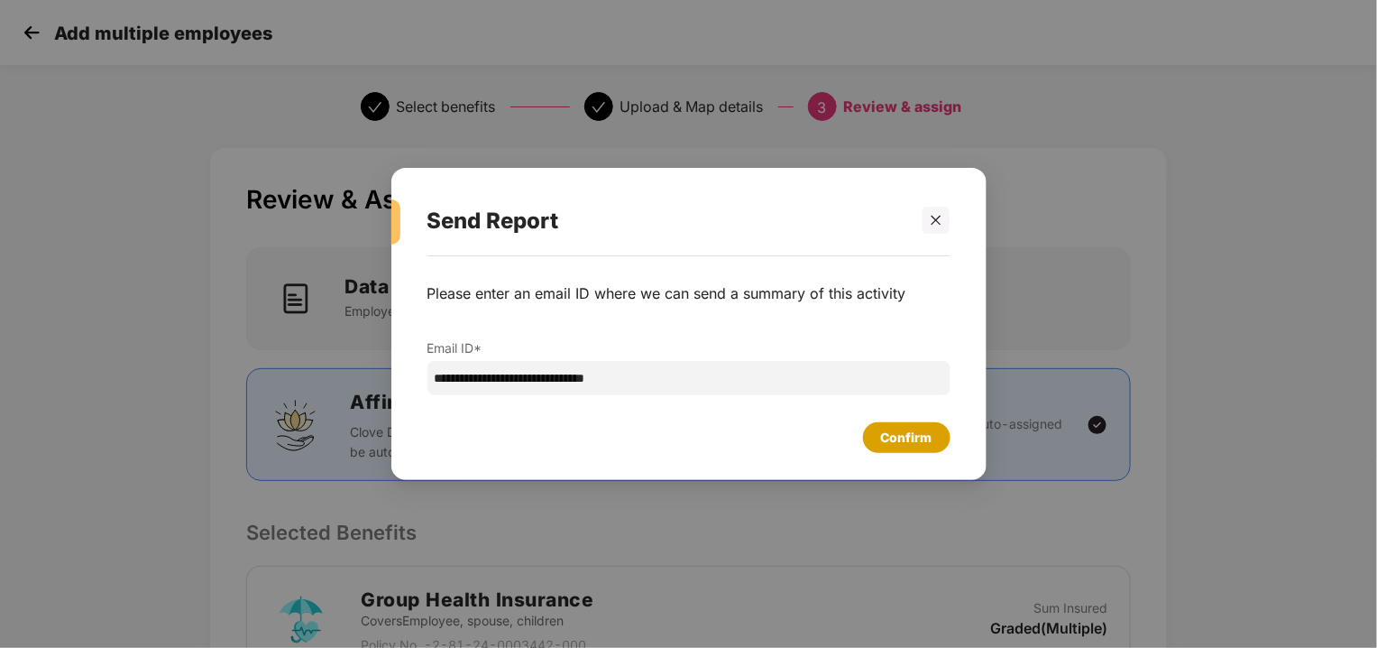
click at [906, 436] on div "Confirm" at bounding box center [906, 438] width 51 height 20
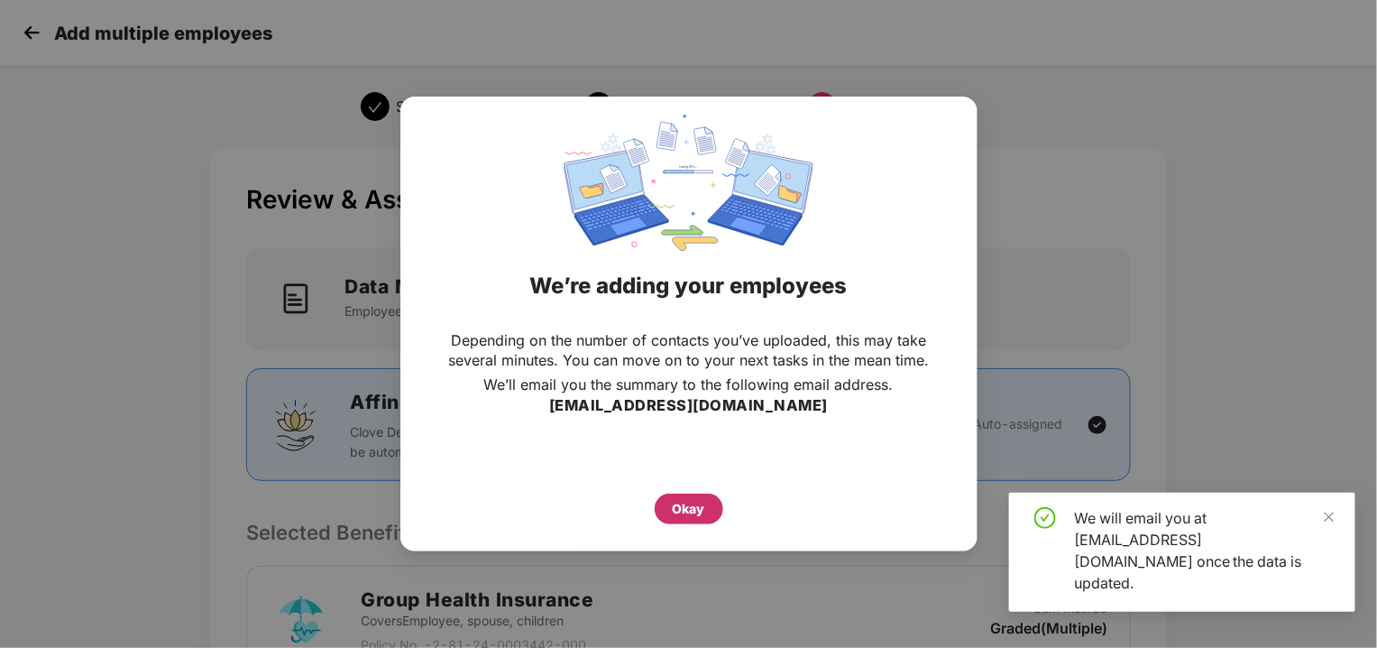
click at [693, 513] on div "Okay" at bounding box center [689, 509] width 32 height 20
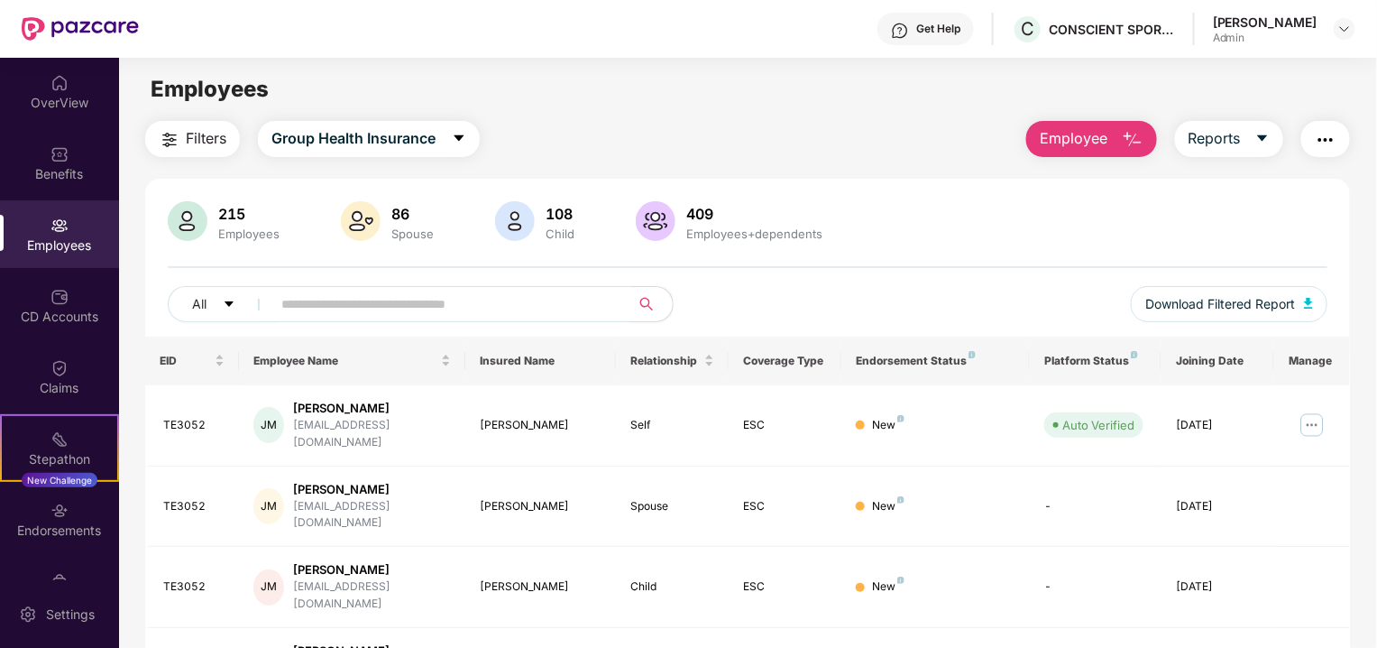
click at [394, 315] on input "text" at bounding box center [443, 303] width 324 height 27
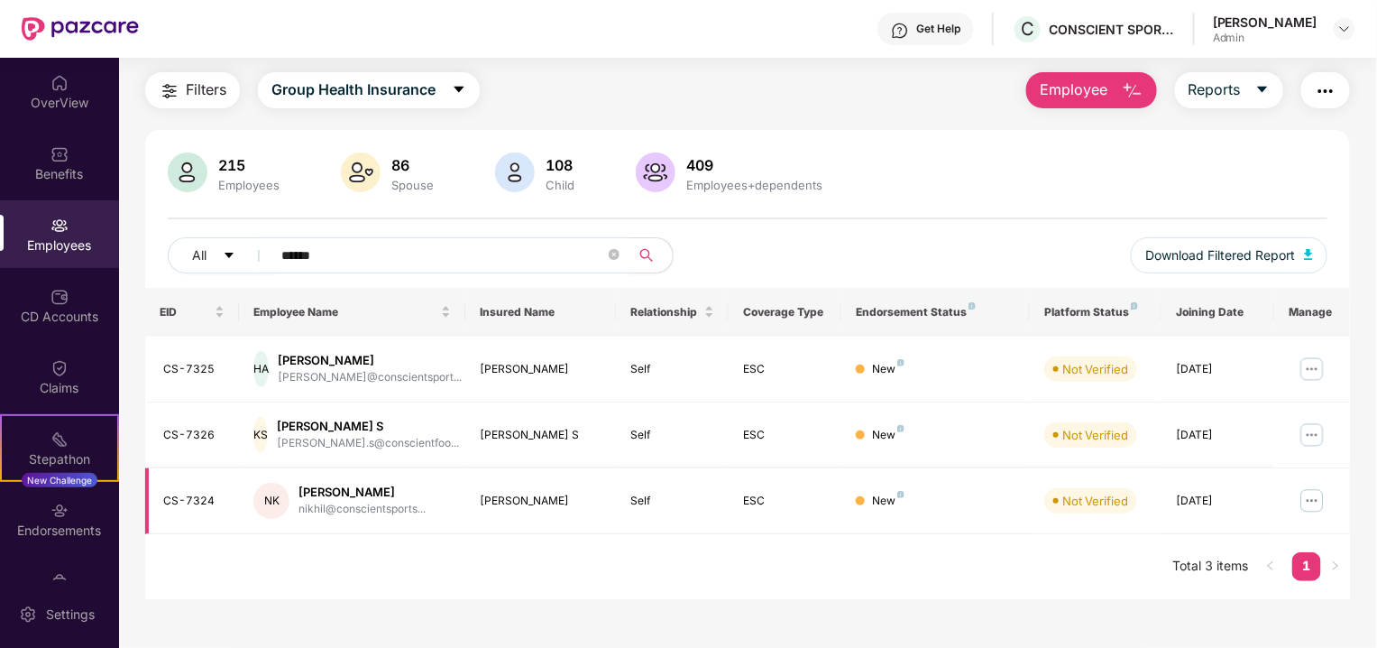
scroll to position [50, 0]
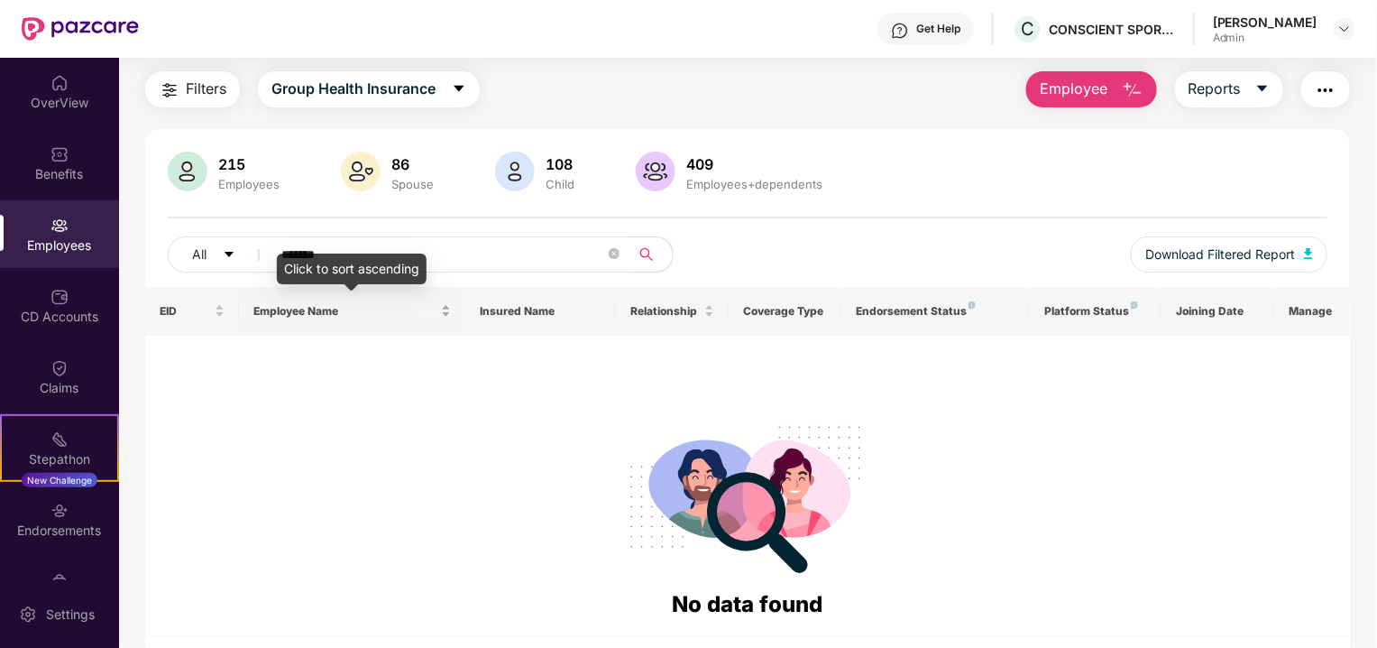
type input "*******"
click at [612, 253] on icon "close-circle" at bounding box center [614, 253] width 11 height 11
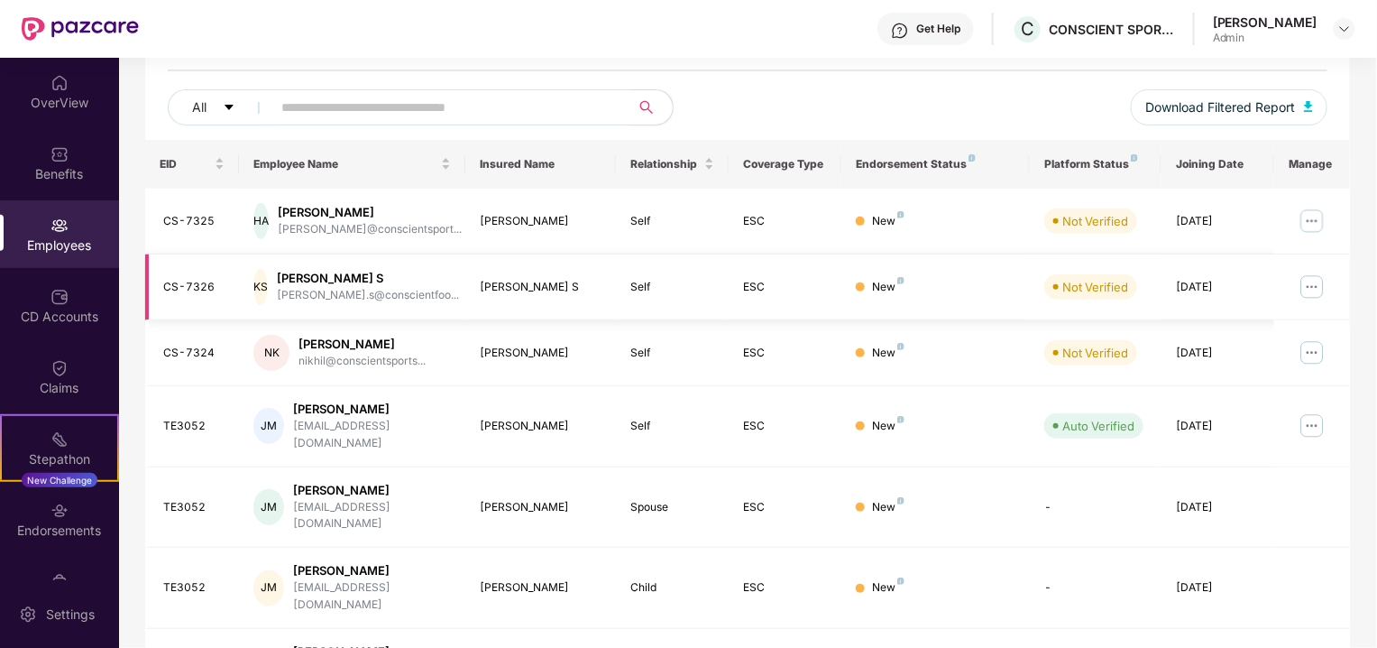
scroll to position [200, 0]
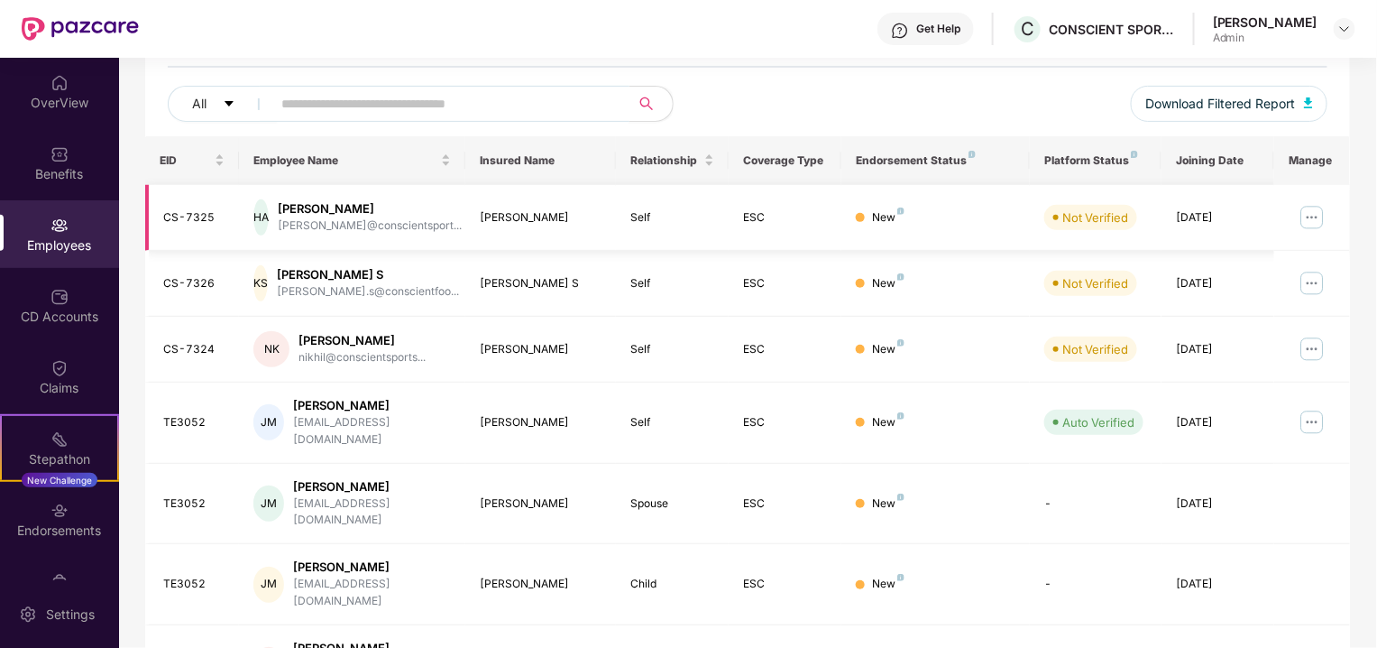
click at [1309, 203] on img at bounding box center [1312, 217] width 29 height 29
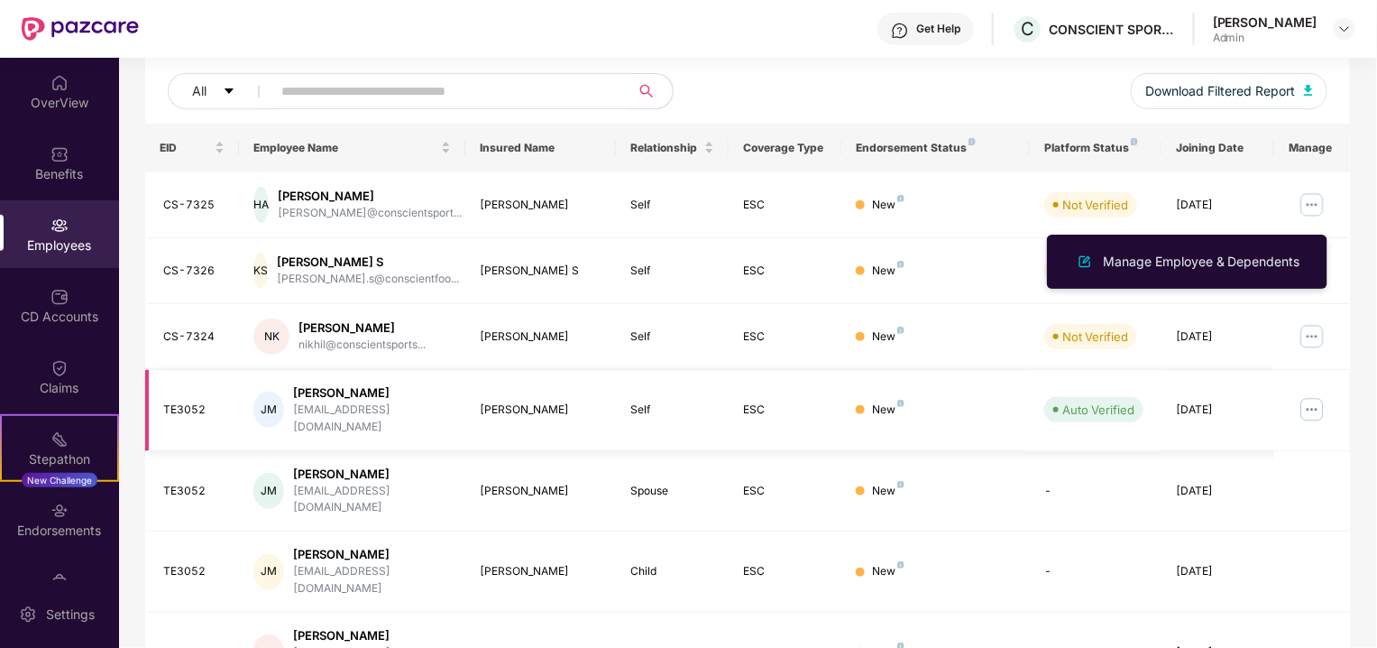
scroll to position [216, 0]
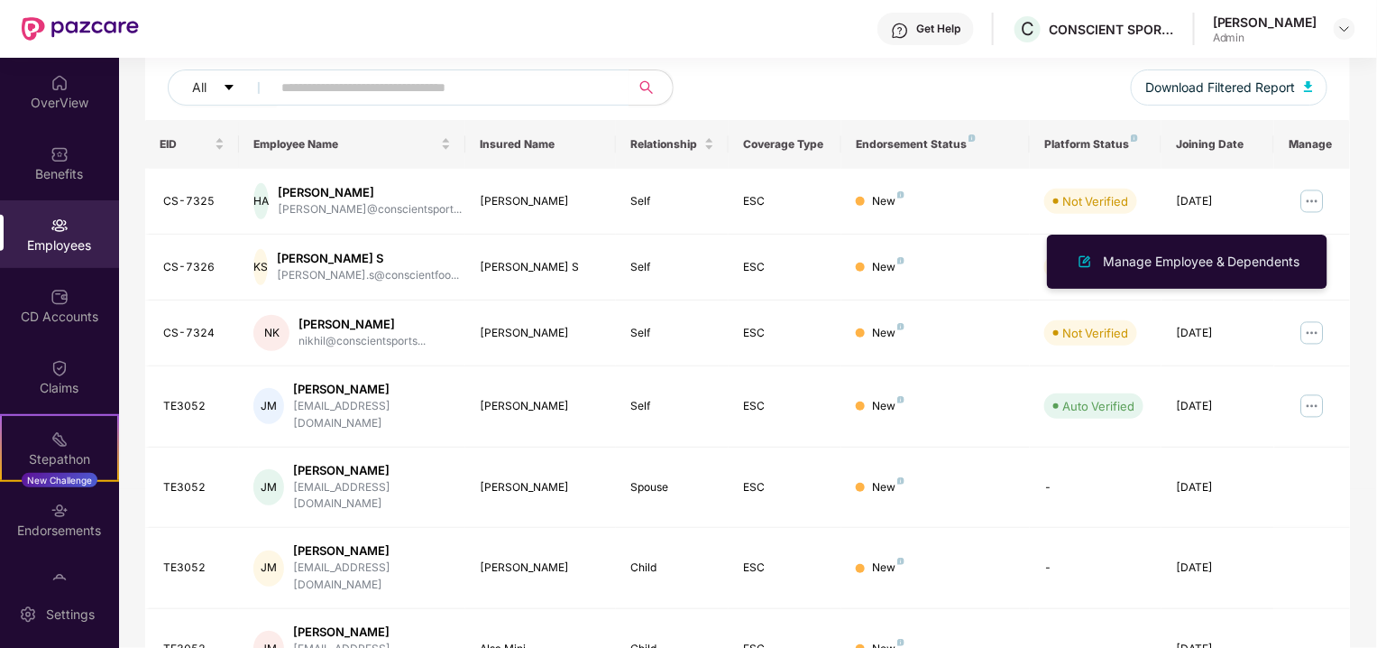
click at [352, 134] on div "Click to sort ascending" at bounding box center [352, 134] width 0 height 0
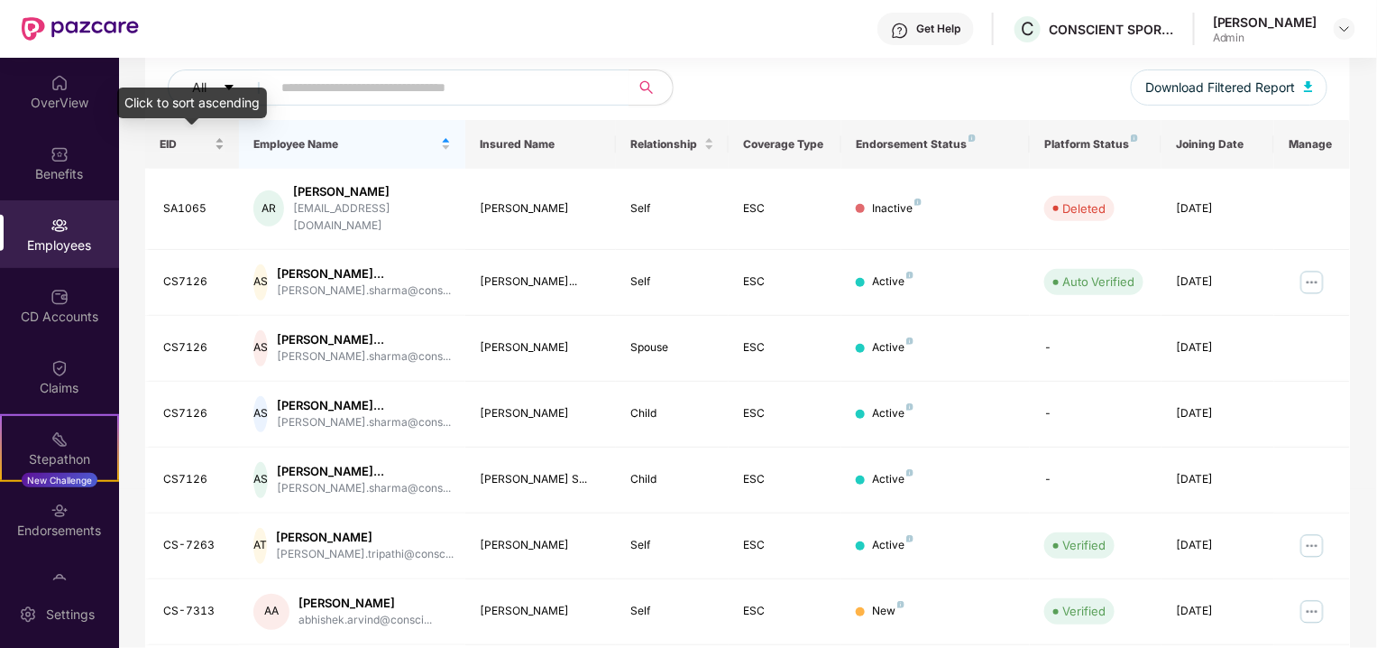
click at [216, 150] on div "EID" at bounding box center [192, 143] width 65 height 17
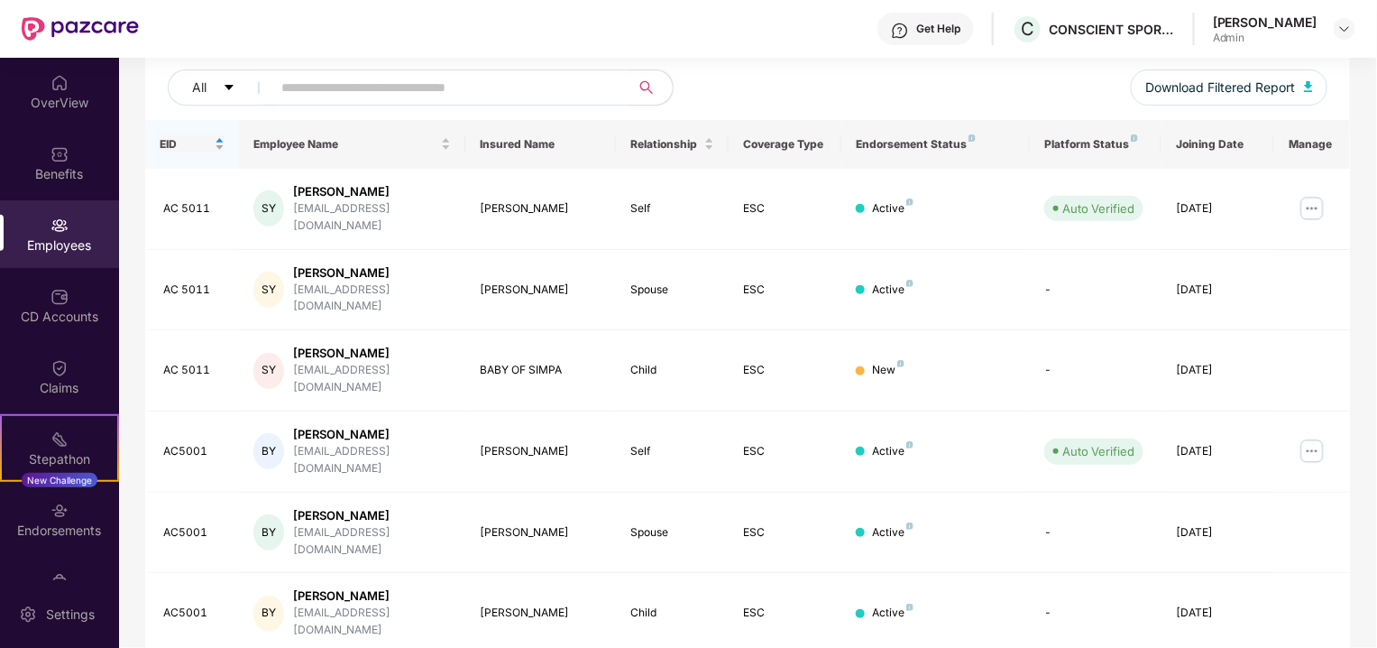
click at [218, 139] on div "EID" at bounding box center [192, 143] width 65 height 17
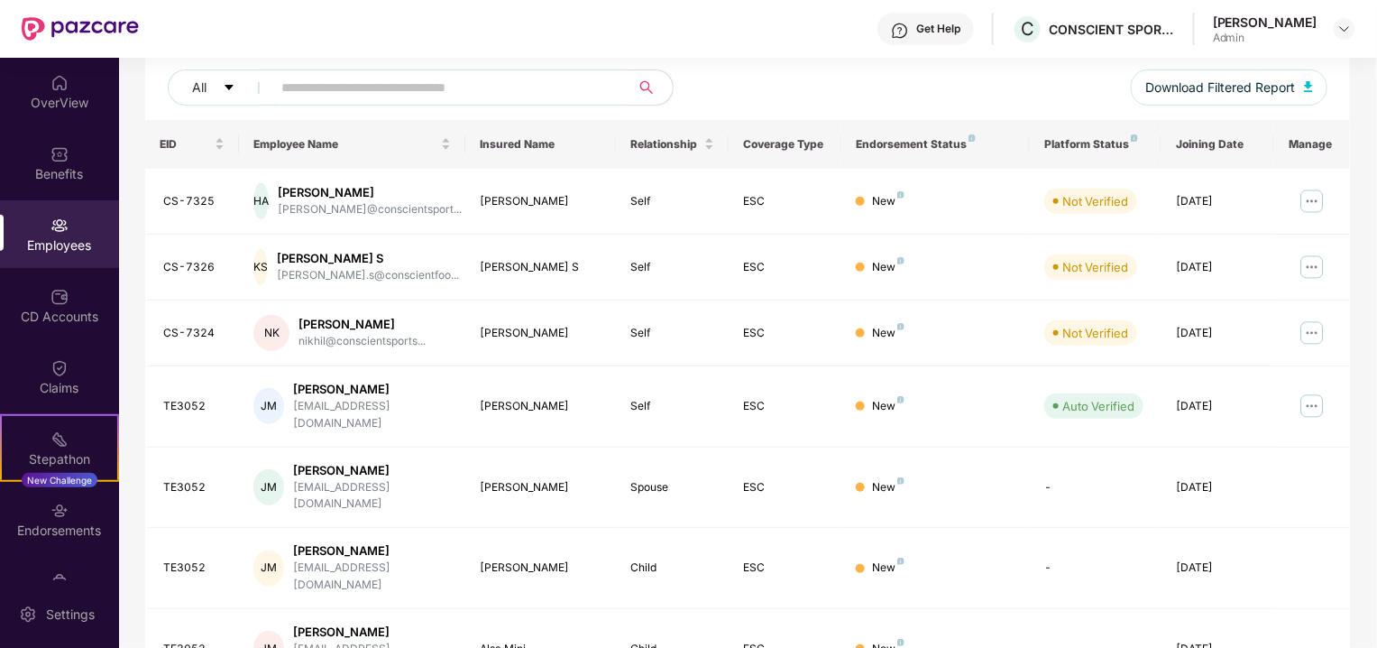
click at [394, 78] on input "text" at bounding box center [443, 87] width 324 height 27
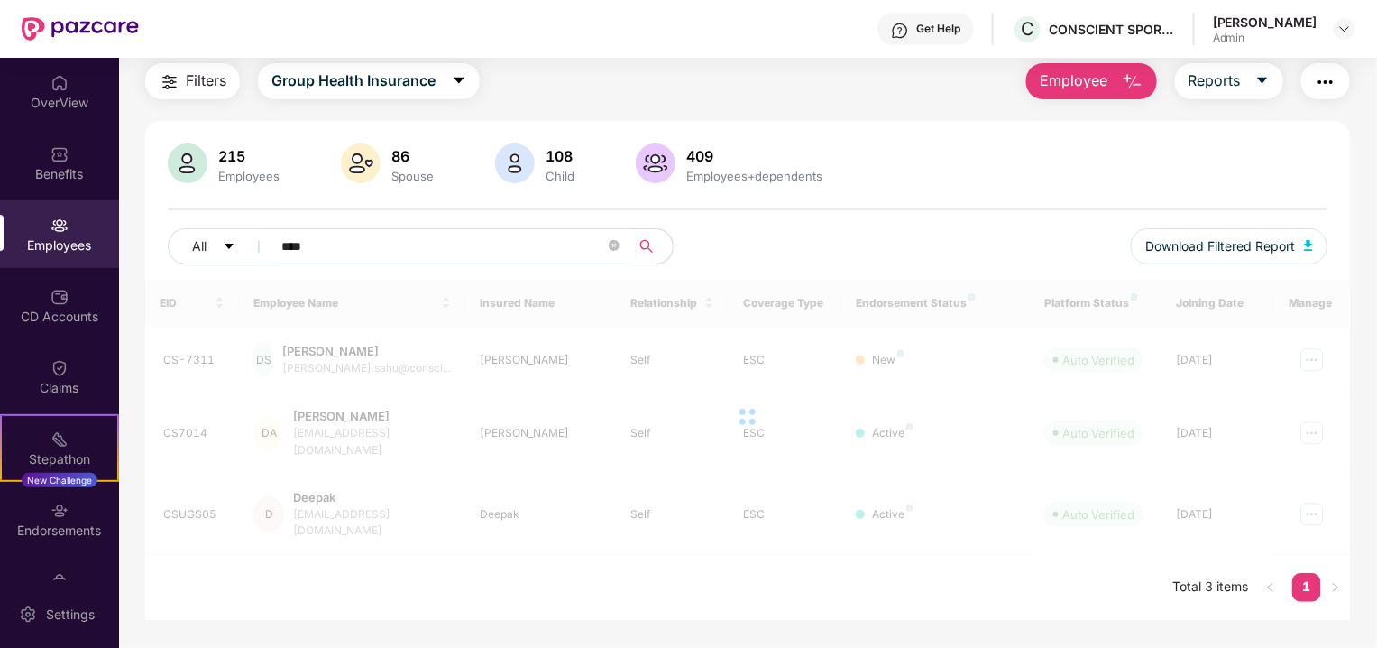
scroll to position [57, 0]
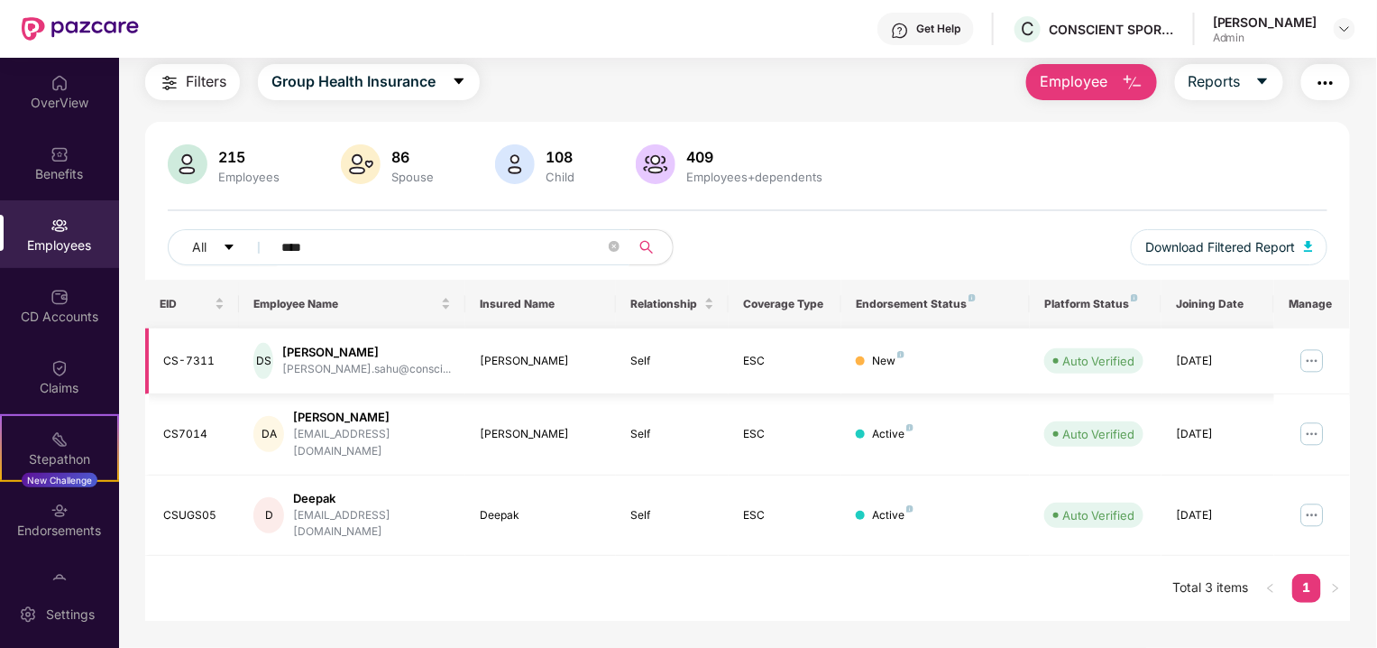
type input "****"
click at [1314, 364] on img at bounding box center [1312, 360] width 29 height 29
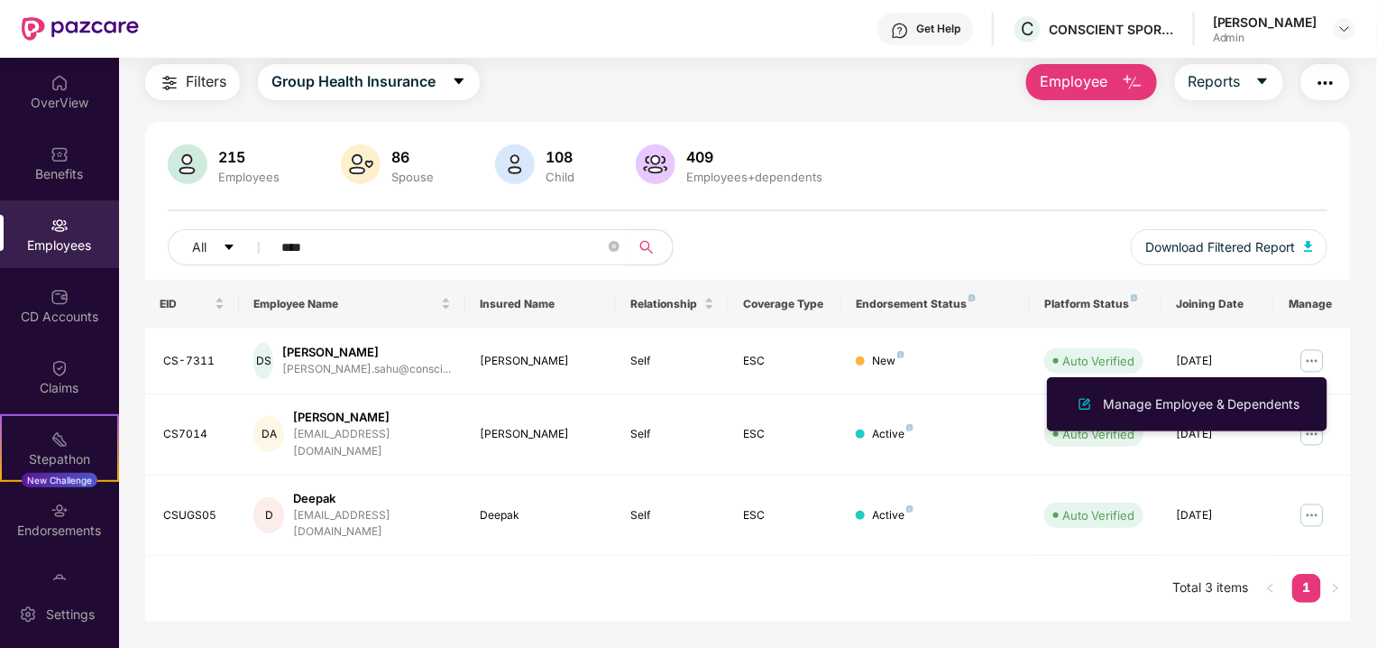
click at [901, 593] on main "Employees Filters Group Health Insurance Employee Reports 215 Employees 86 Spou…" at bounding box center [747, 325] width 1257 height 648
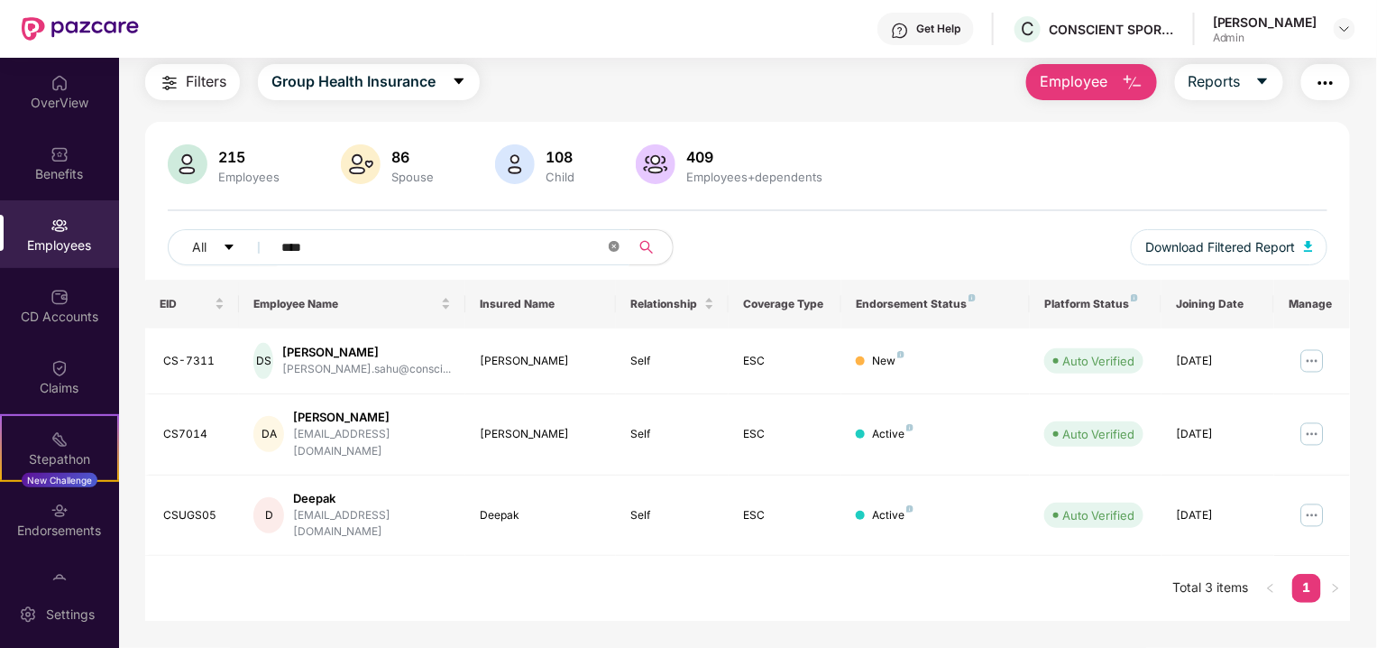
click at [609, 244] on icon "close-circle" at bounding box center [614, 246] width 11 height 11
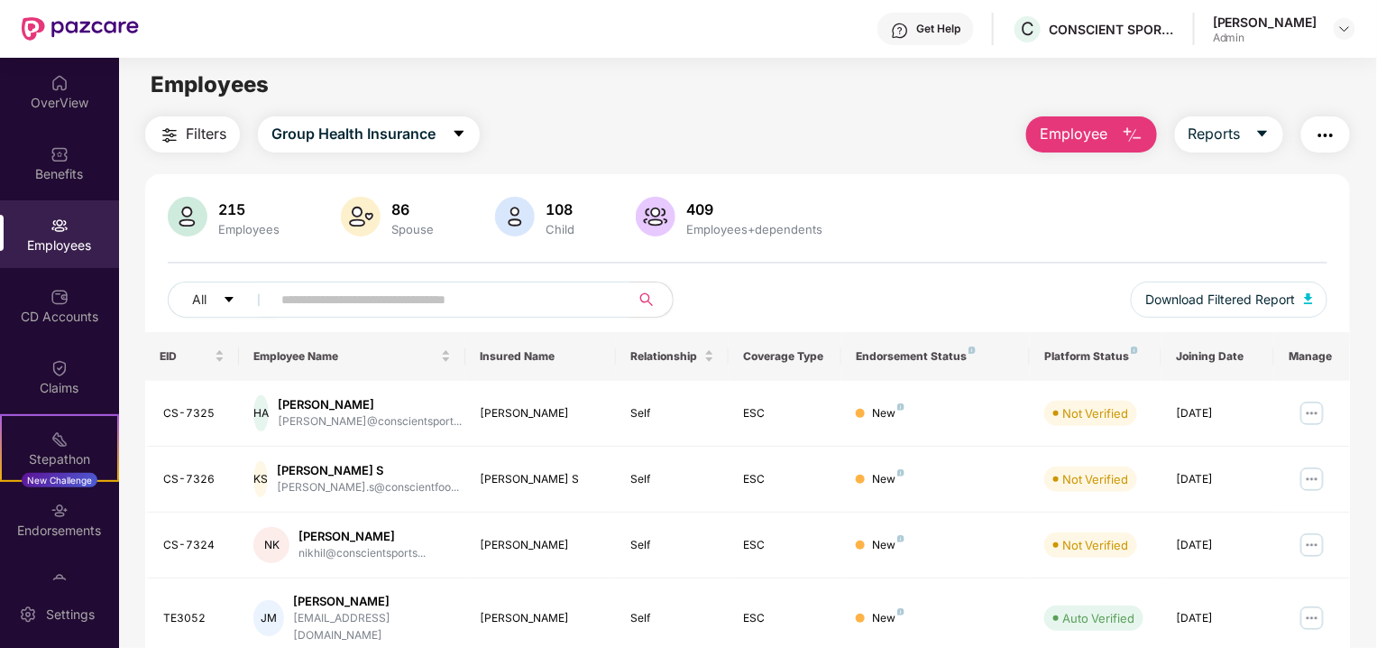
scroll to position [0, 0]
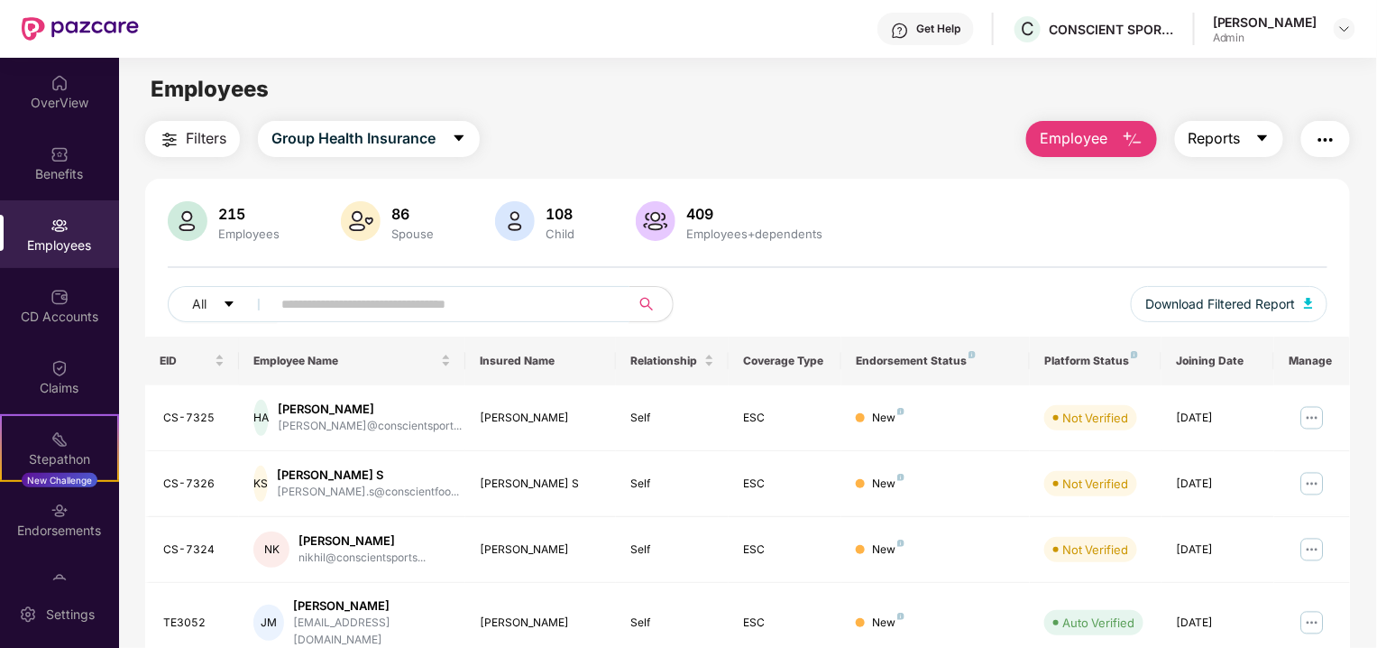
click at [1266, 138] on icon "caret-down" at bounding box center [1263, 138] width 14 height 14
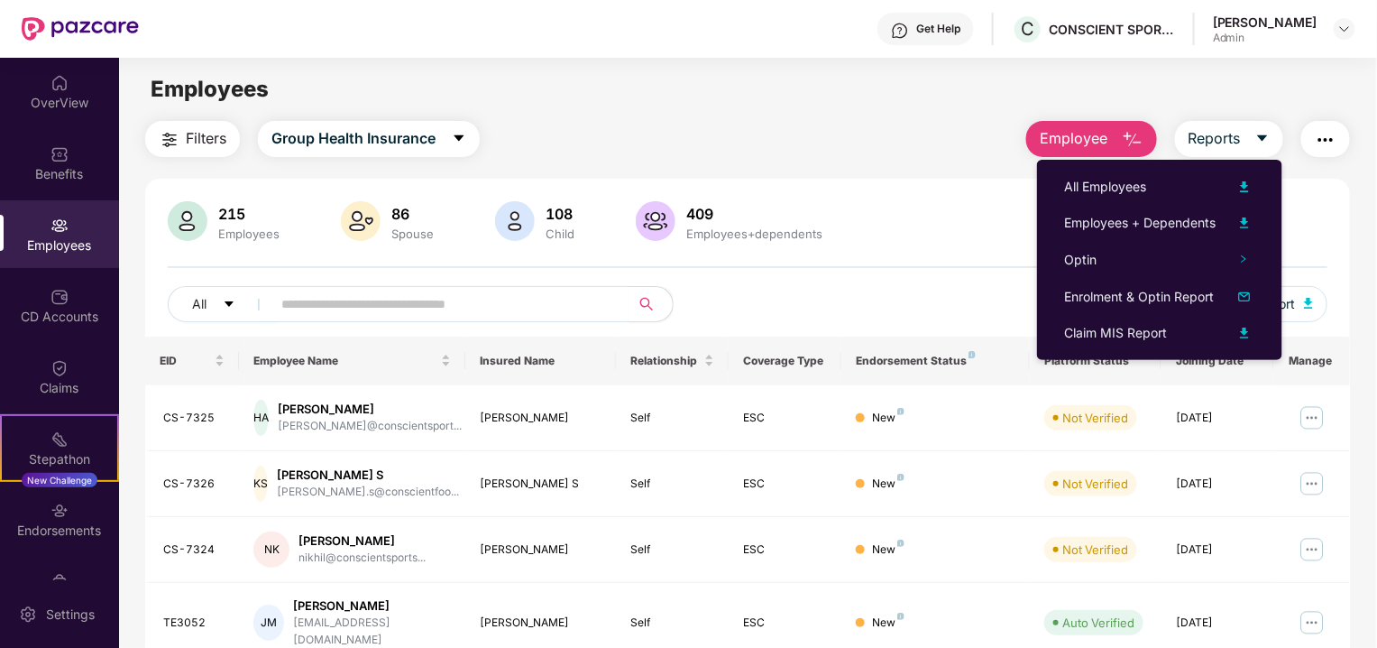
click at [1318, 150] on img "button" at bounding box center [1326, 140] width 22 height 22
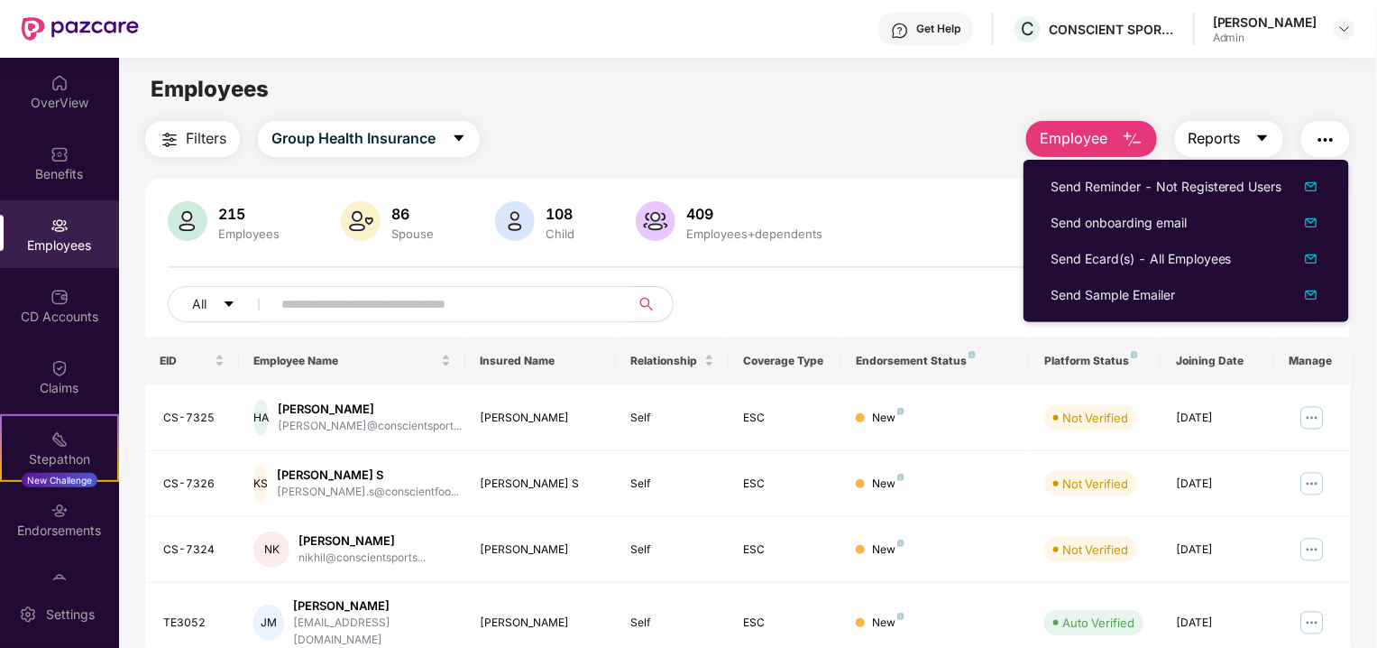
click at [1269, 145] on span "caret-down" at bounding box center [1263, 139] width 14 height 16
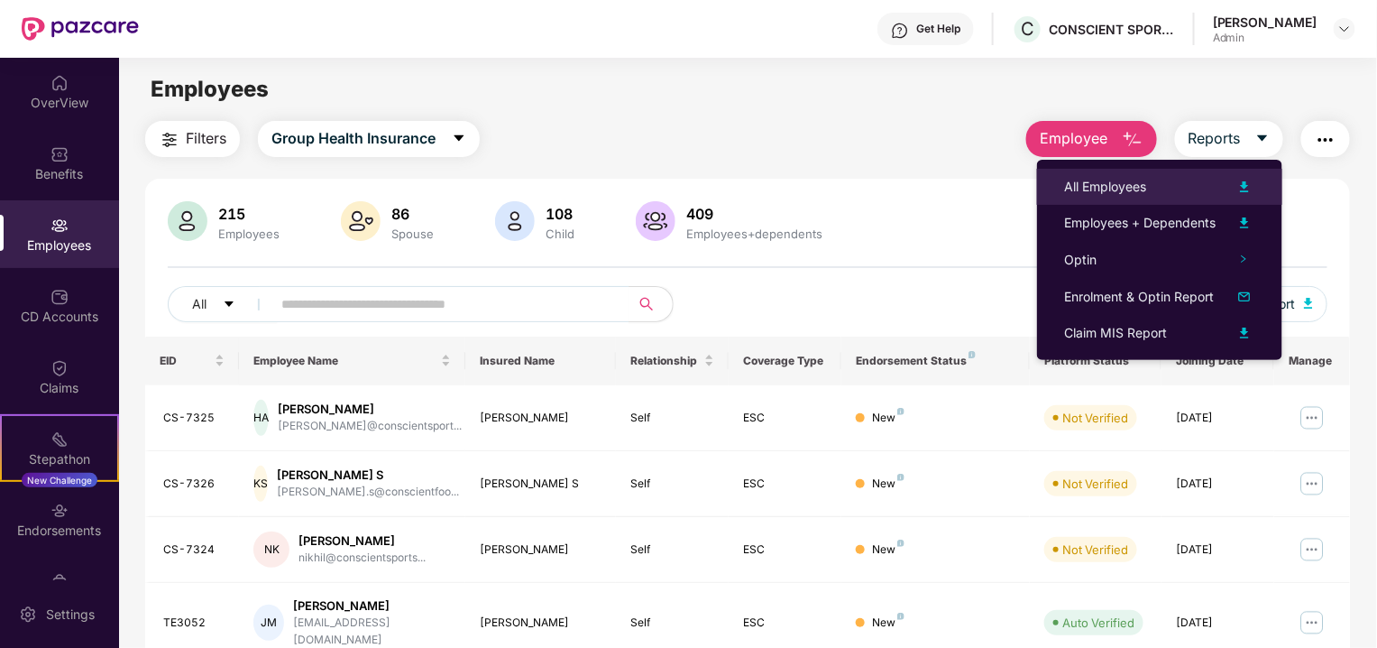
click at [1227, 180] on div at bounding box center [1236, 187] width 40 height 22
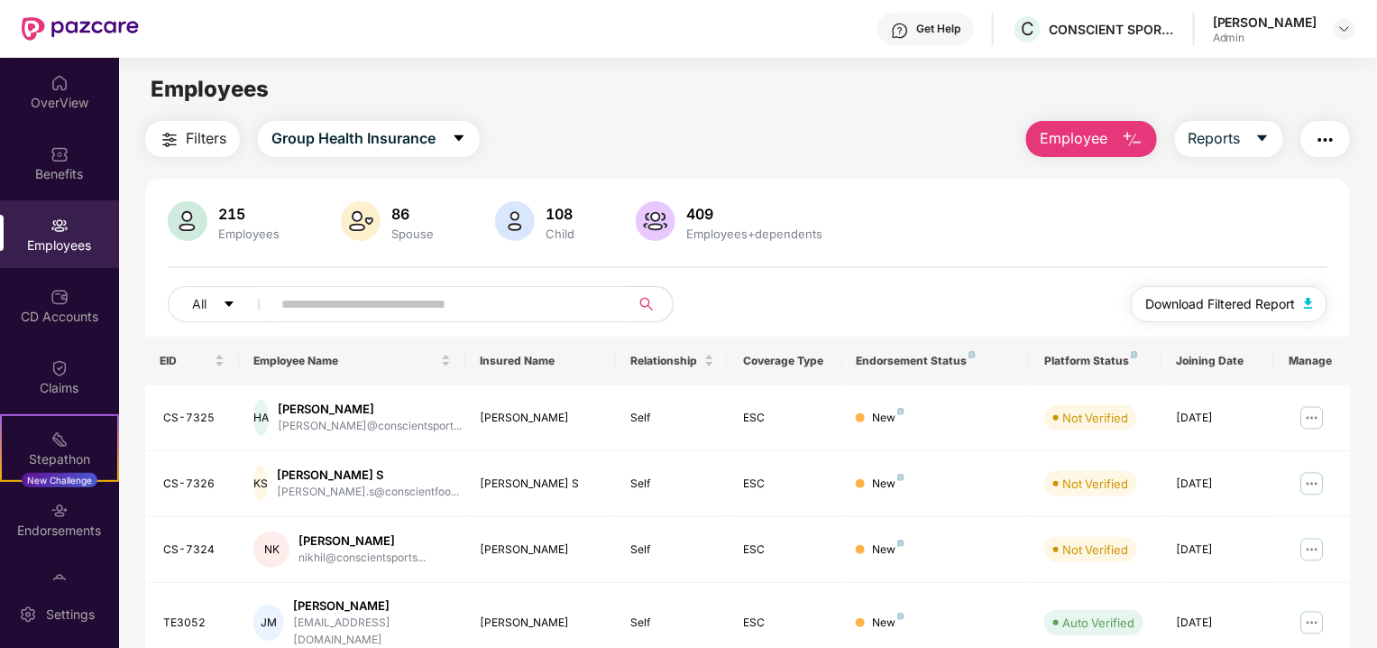
click at [1179, 304] on span "Download Filtered Report" at bounding box center [1221, 304] width 150 height 20
click at [1138, 150] on img "button" at bounding box center [1133, 140] width 22 height 22
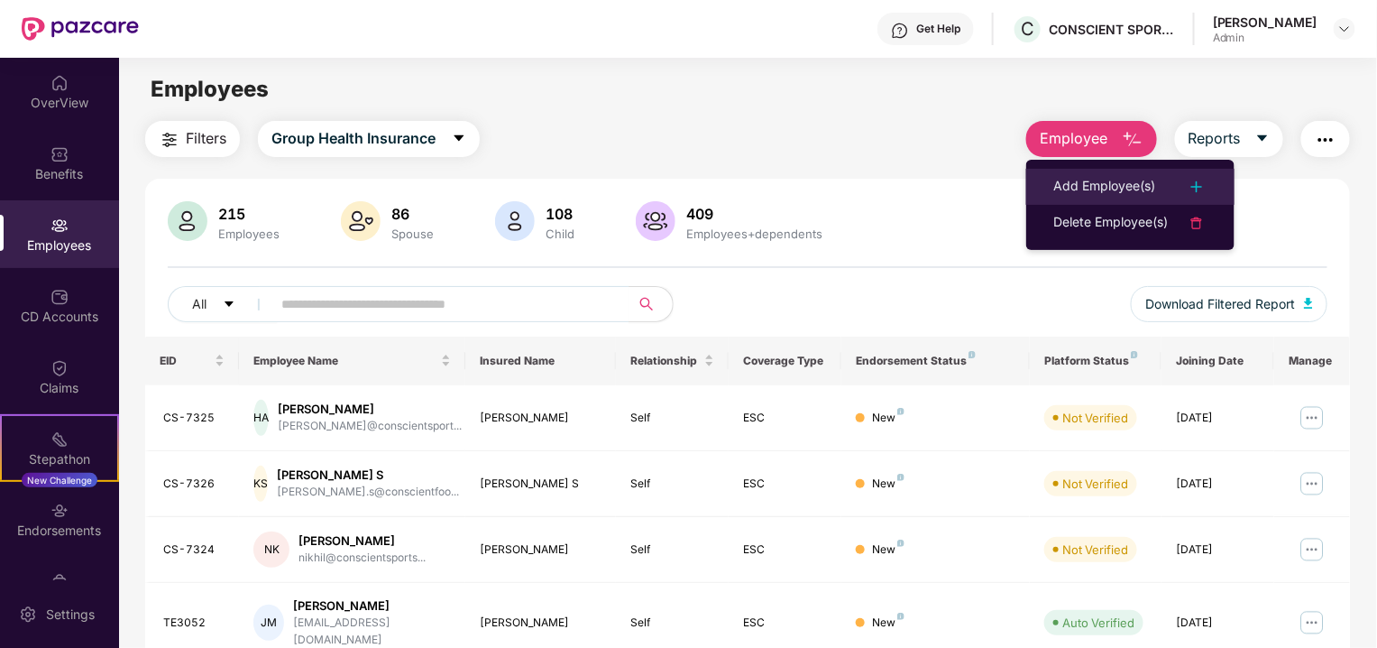
click at [1067, 197] on div "Add Employee(s)" at bounding box center [1105, 187] width 102 height 22
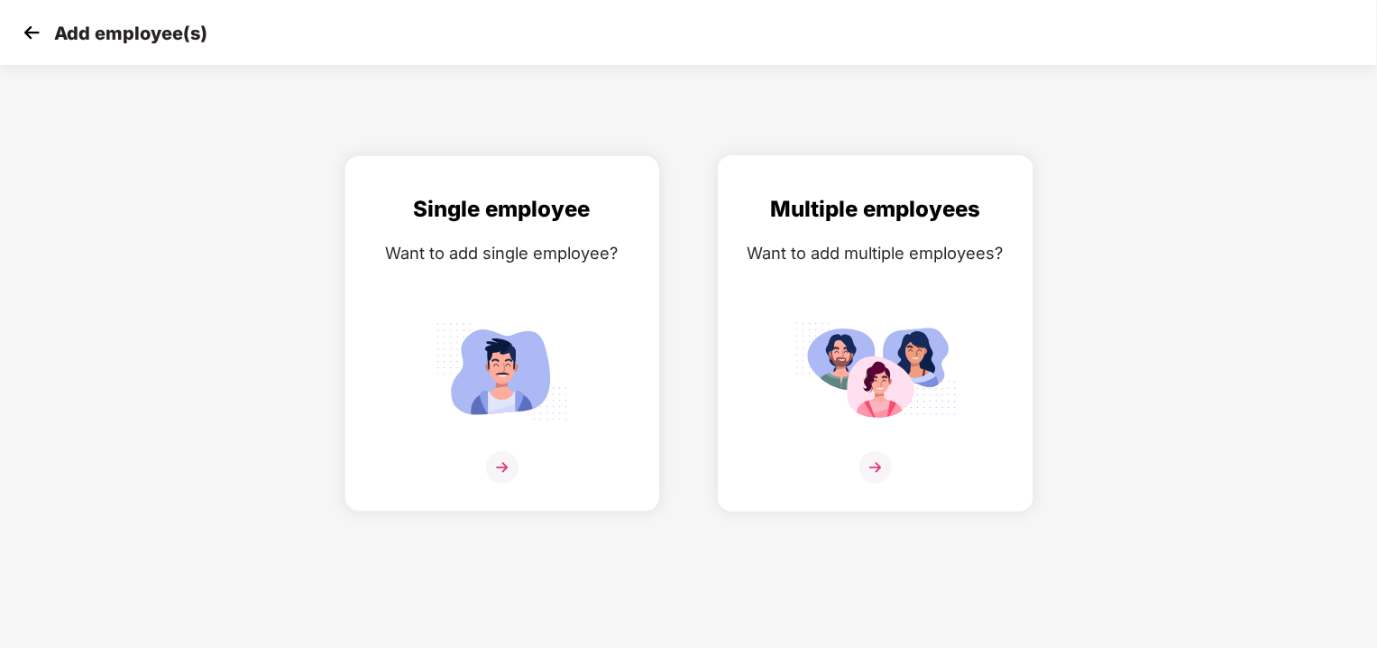
click at [867, 343] on img at bounding box center [876, 371] width 162 height 113
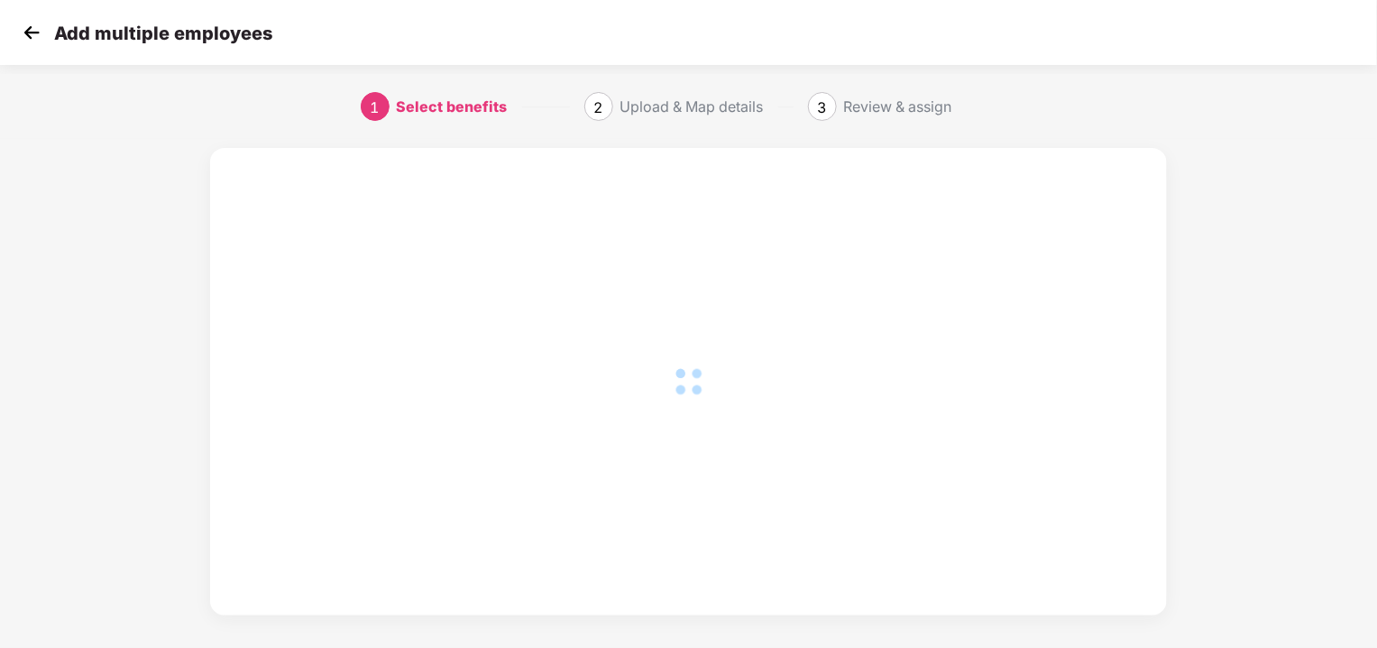
click at [867, 343] on div at bounding box center [688, 381] width 884 height 395
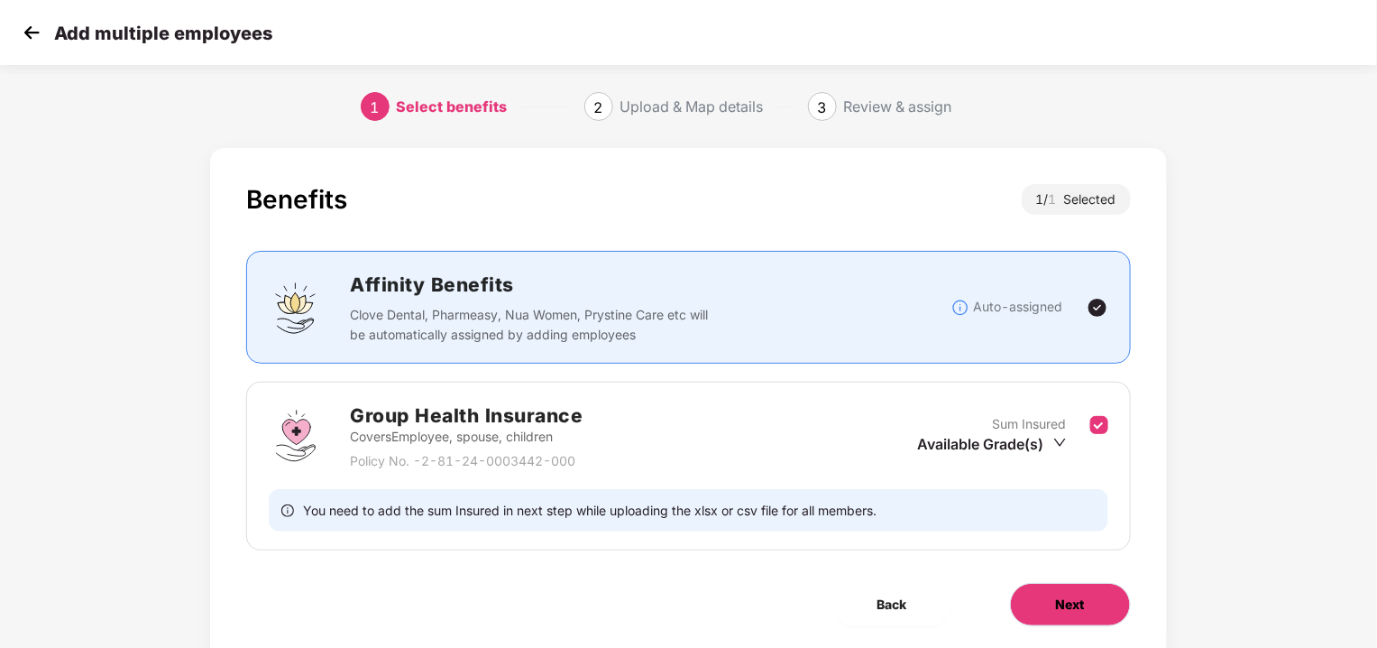
click at [1036, 592] on button "Next" at bounding box center [1070, 604] width 121 height 43
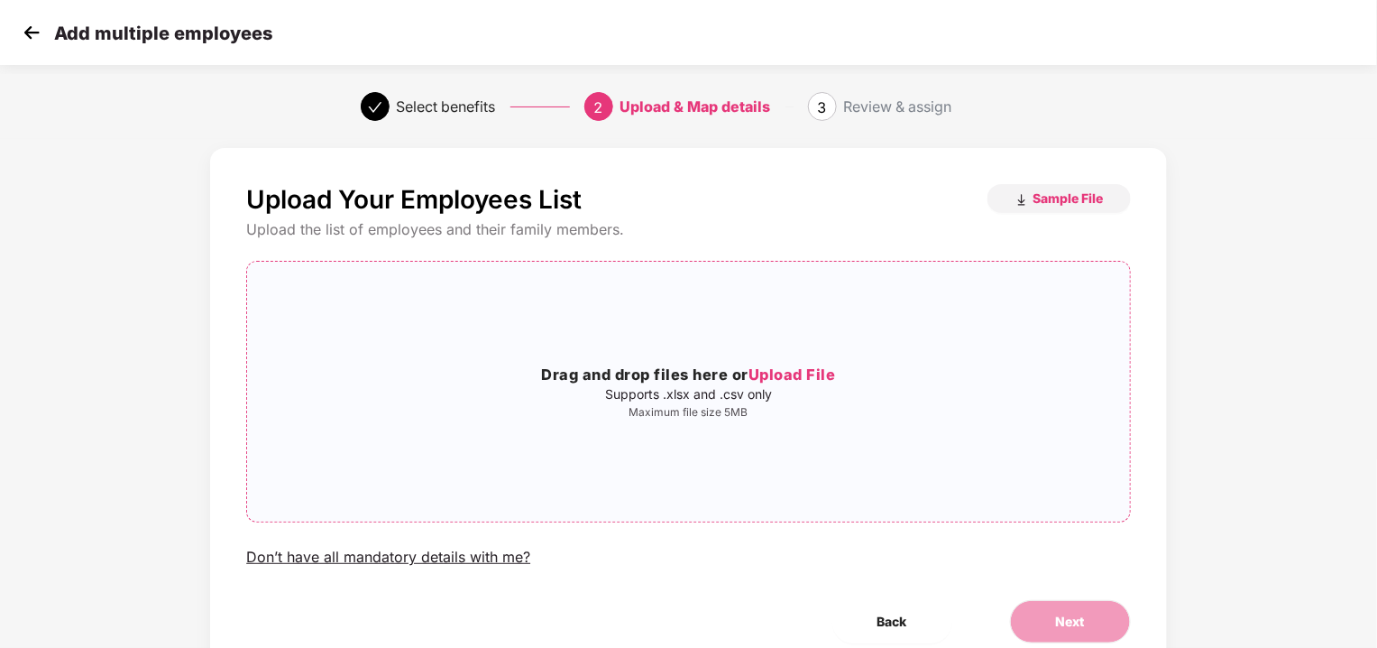
click at [834, 438] on div "Drag and drop files here or Upload File Supports .xlsx and .csv only Maximum fi…" at bounding box center [688, 391] width 882 height 231
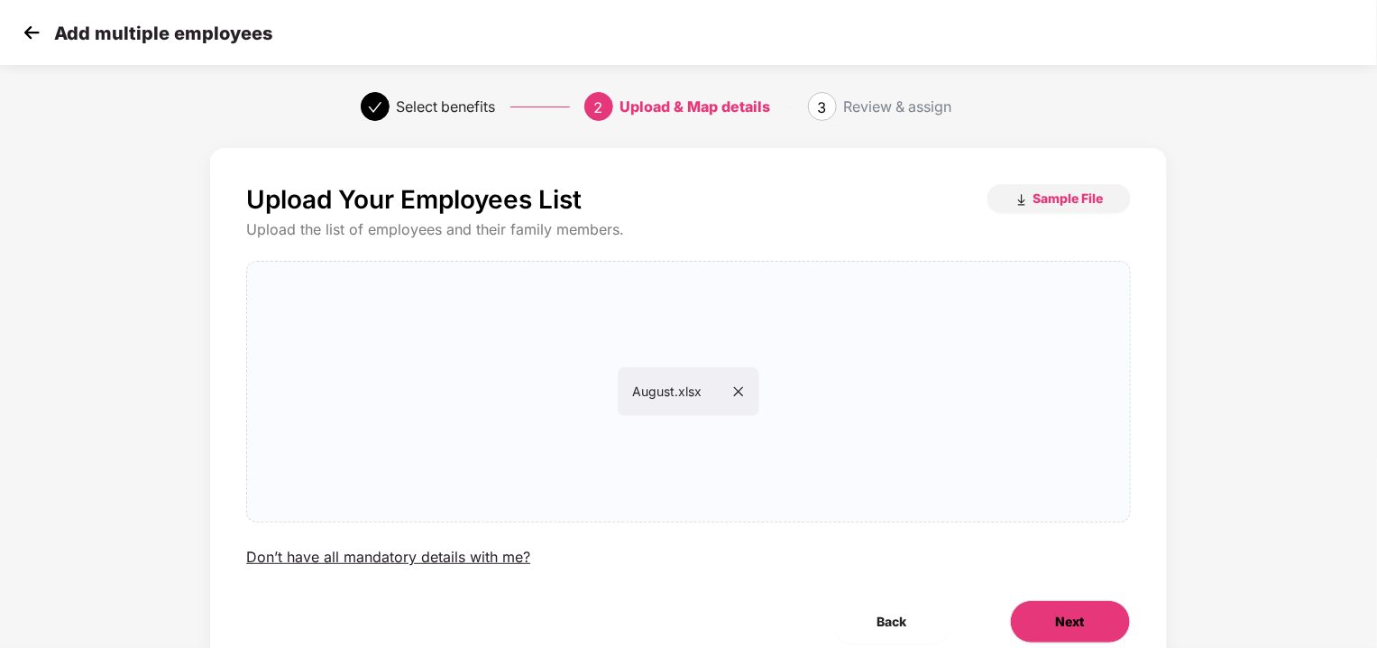
click at [1062, 631] on button "Next" at bounding box center [1070, 621] width 121 height 43
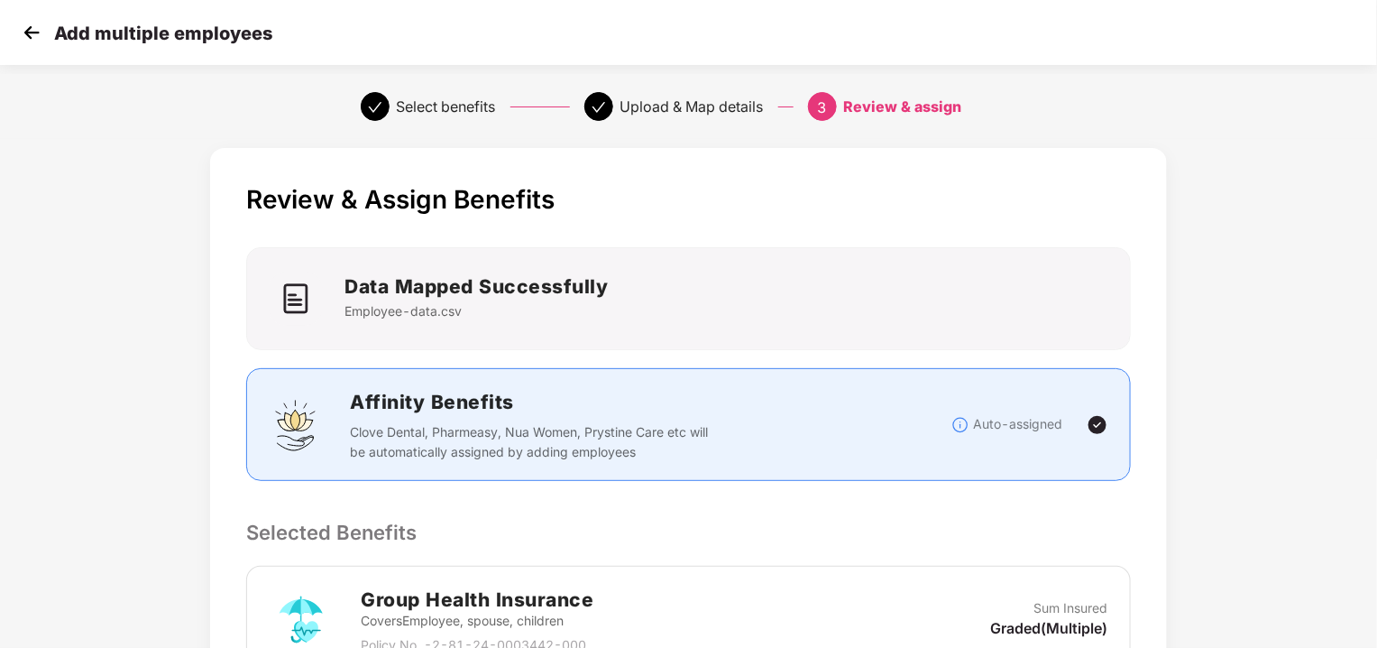
scroll to position [356, 0]
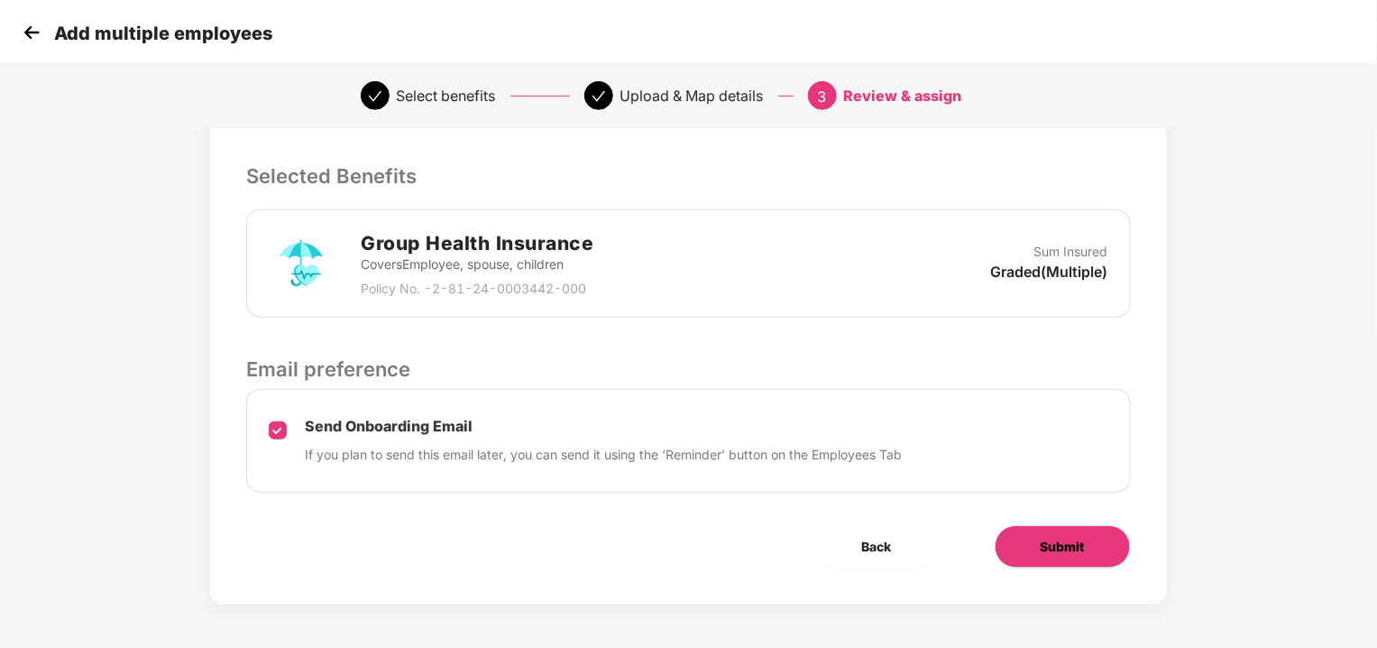
click at [1001, 548] on button "Submit" at bounding box center [1063, 546] width 136 height 43
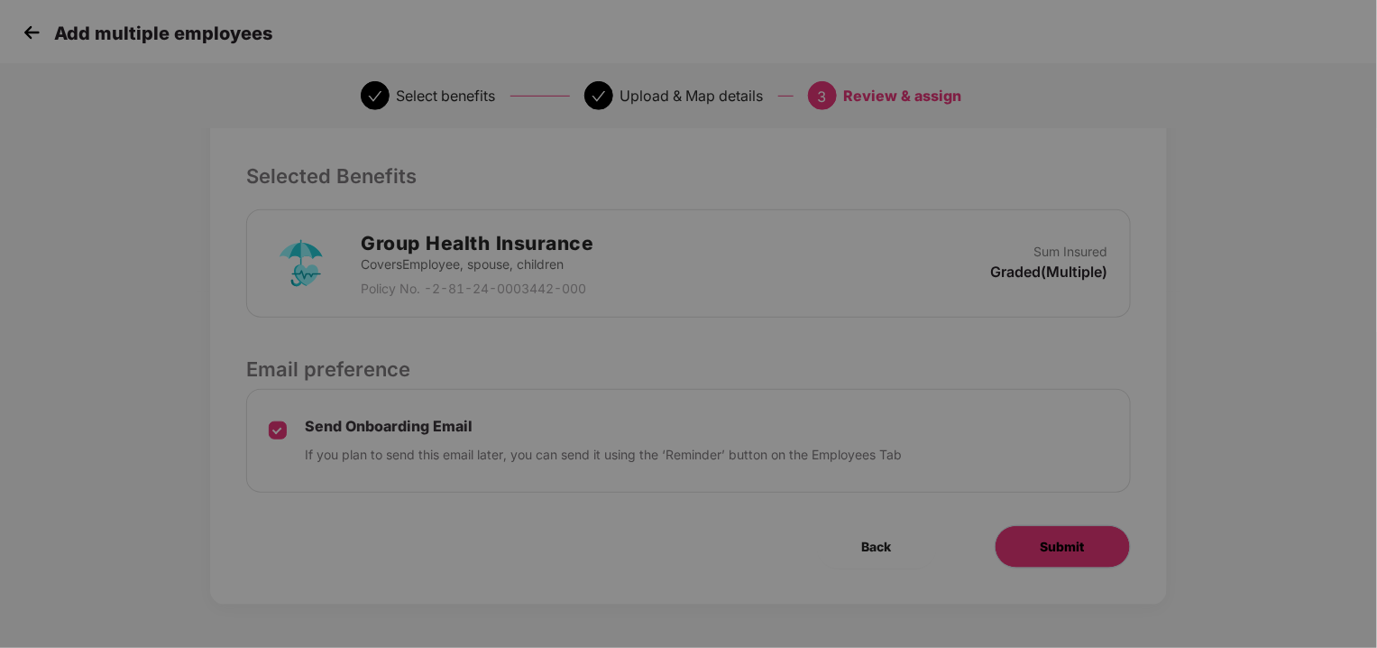
scroll to position [0, 0]
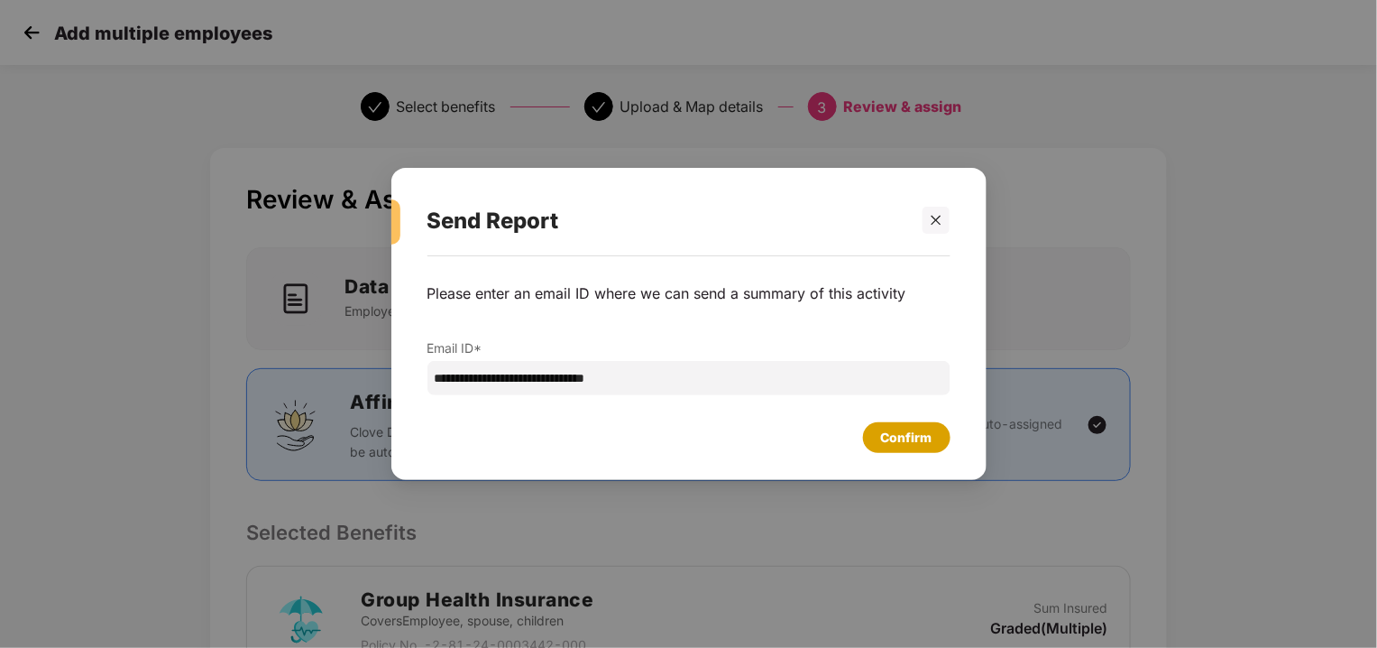
click at [872, 438] on div "Confirm" at bounding box center [907, 437] width 88 height 31
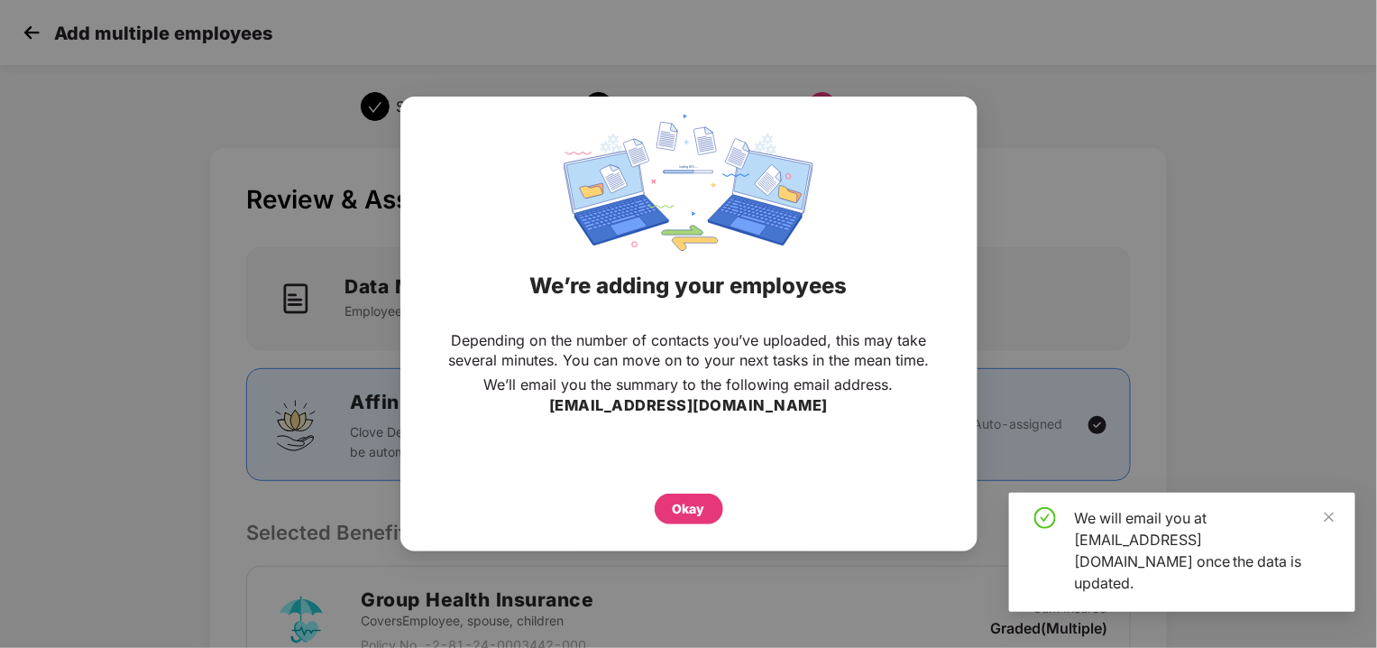
click at [688, 491] on div "Okay" at bounding box center [689, 504] width 505 height 40
click at [686, 514] on div "Okay" at bounding box center [689, 509] width 32 height 20
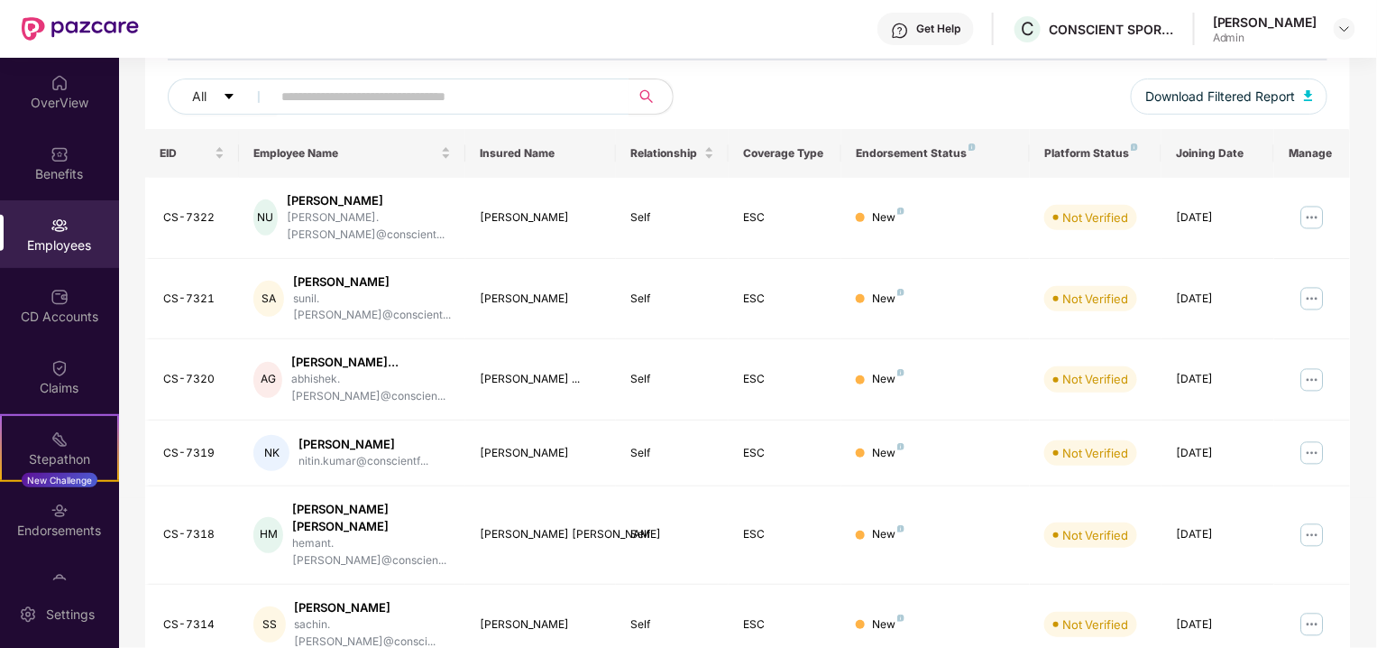
scroll to position [174, 0]
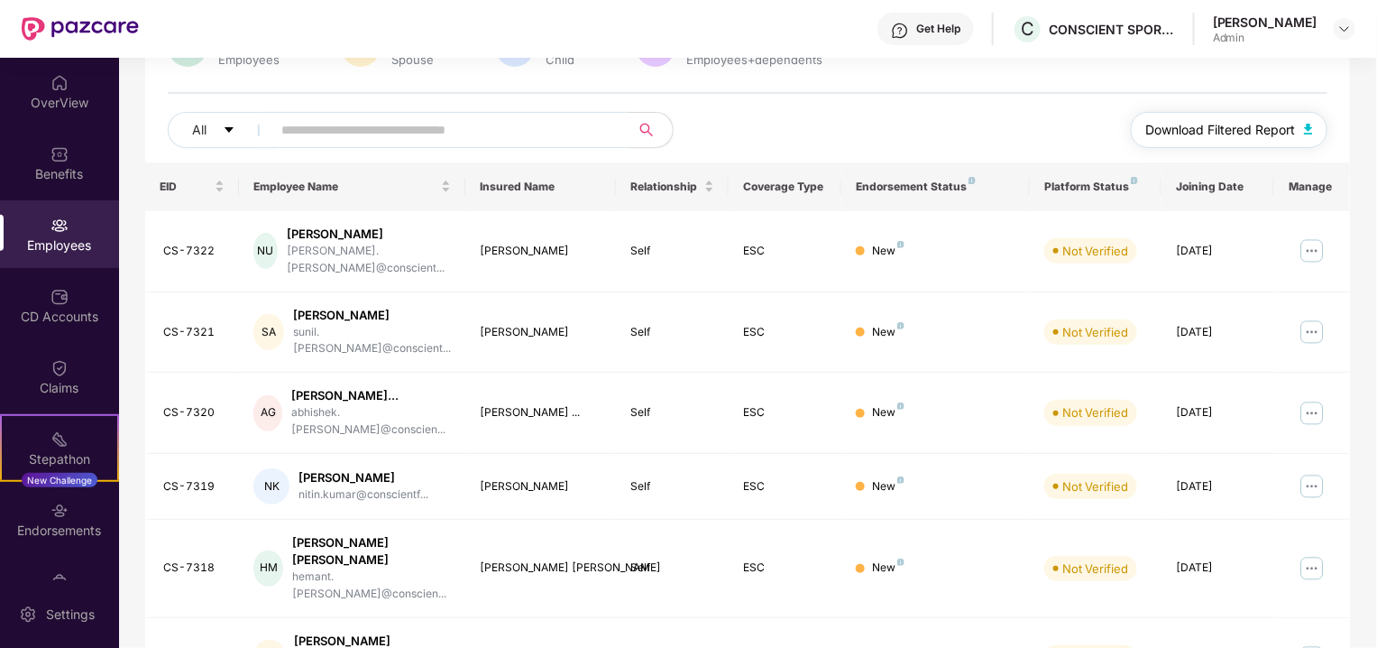
click at [1248, 121] on span "Download Filtered Report" at bounding box center [1221, 130] width 150 height 20
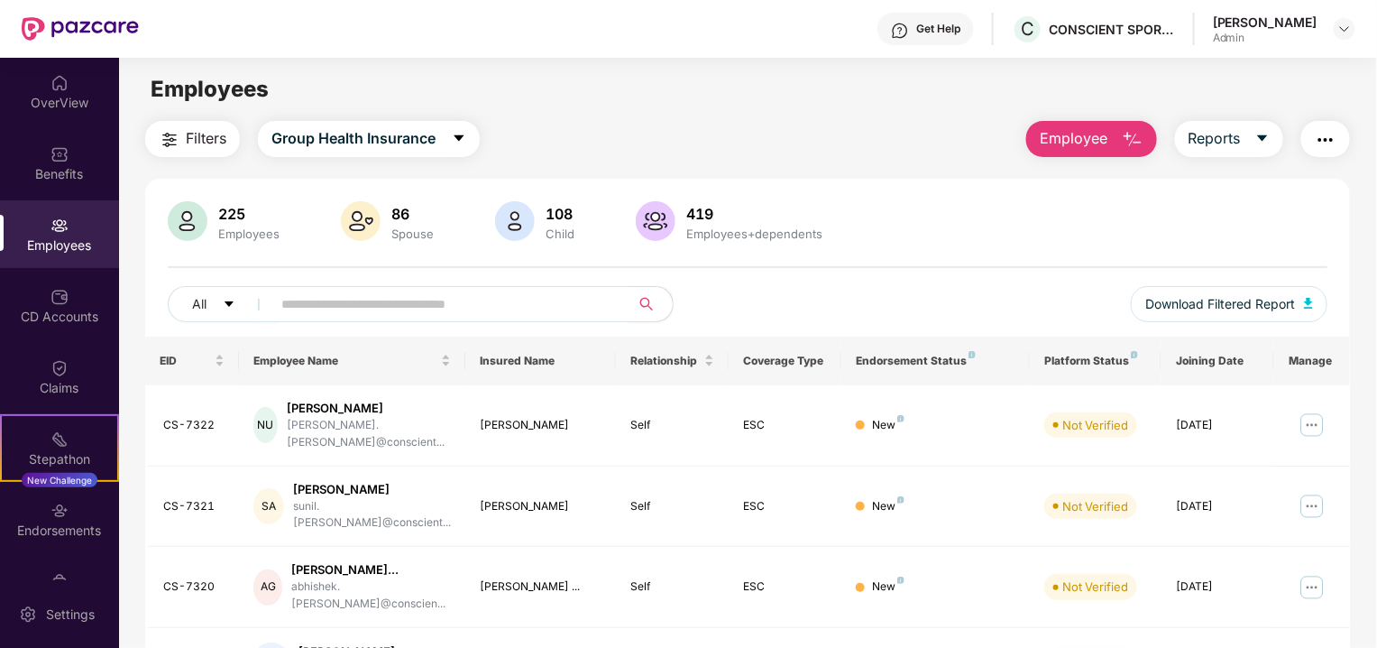
click at [1112, 144] on button "Employee" at bounding box center [1092, 139] width 131 height 36
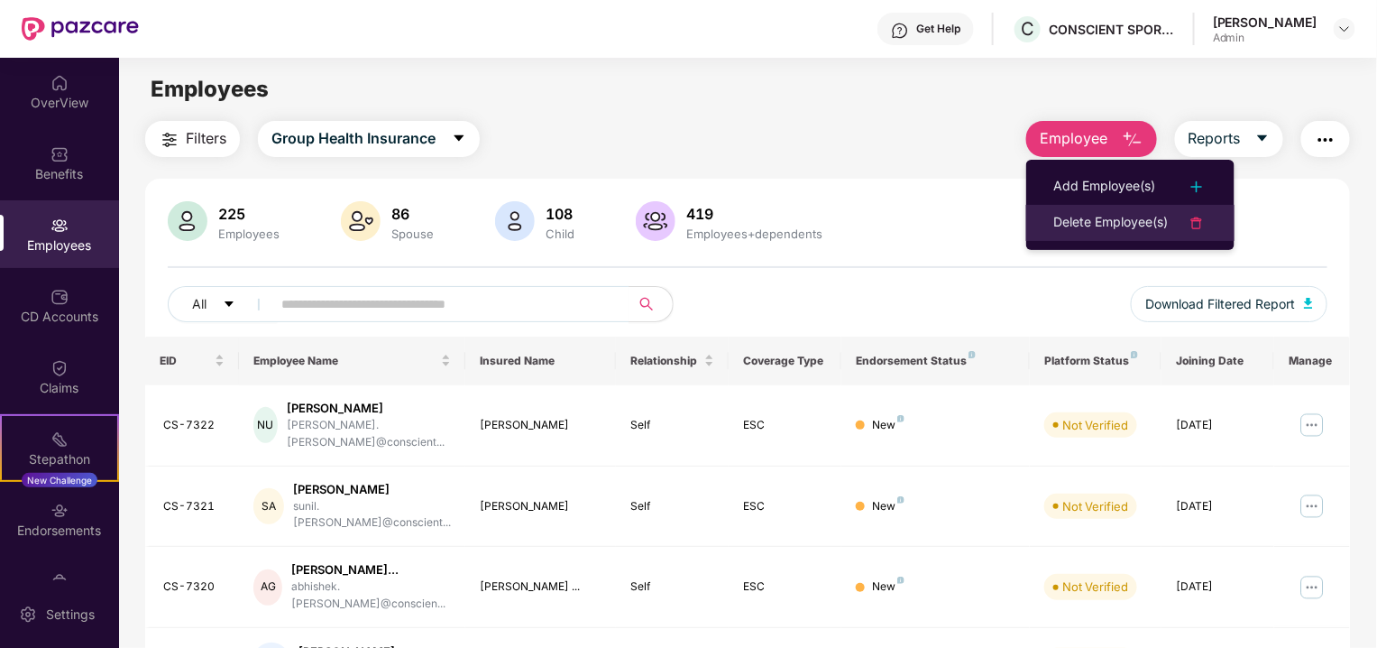
click at [1105, 220] on div "Delete Employee(s)" at bounding box center [1111, 223] width 115 height 22
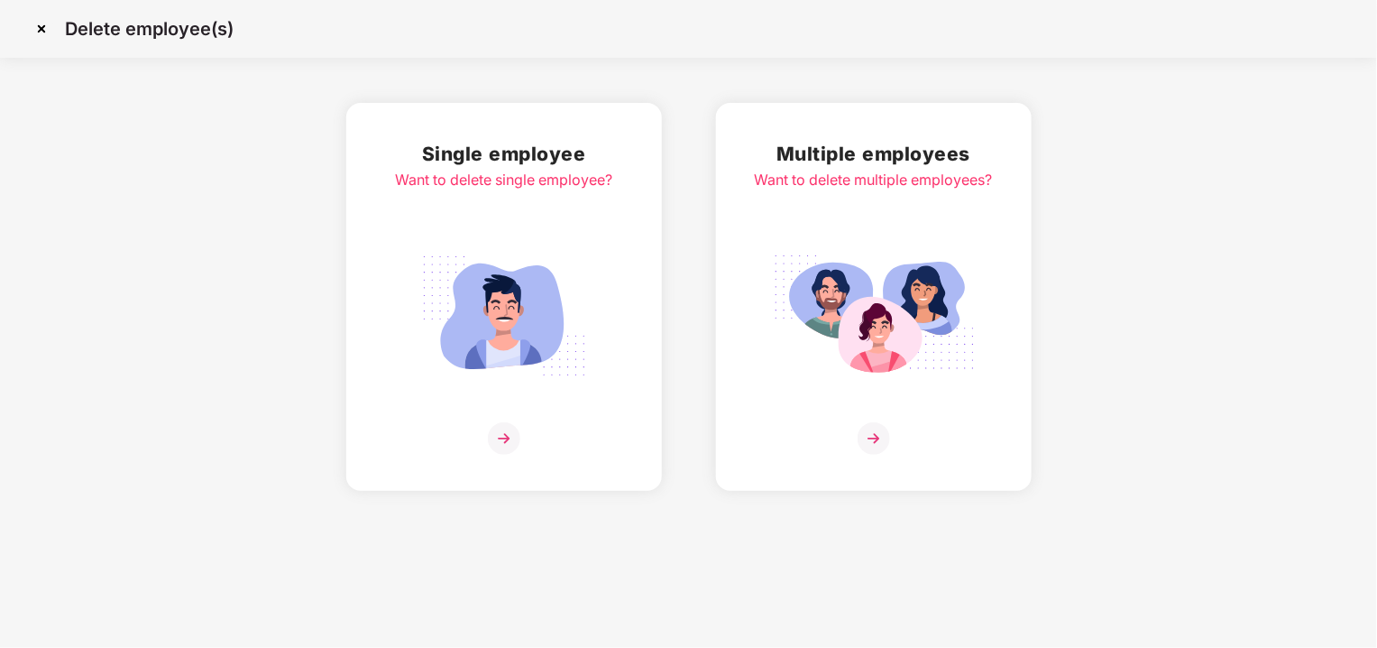
click at [874, 238] on div "Multiple employees Want to delete multiple employees?" at bounding box center [874, 297] width 238 height 316
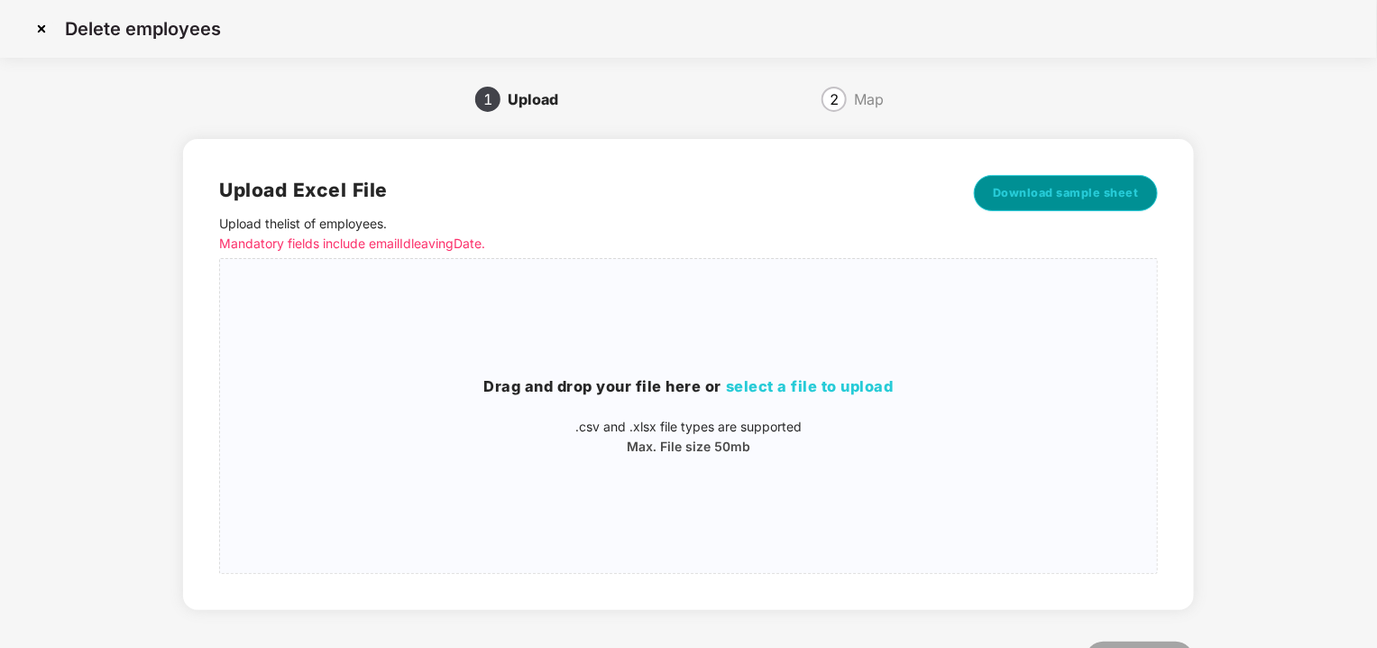
click at [1039, 198] on span "Download sample sheet" at bounding box center [1066, 193] width 146 height 18
click at [809, 379] on span "select a file to upload" at bounding box center [810, 386] width 168 height 18
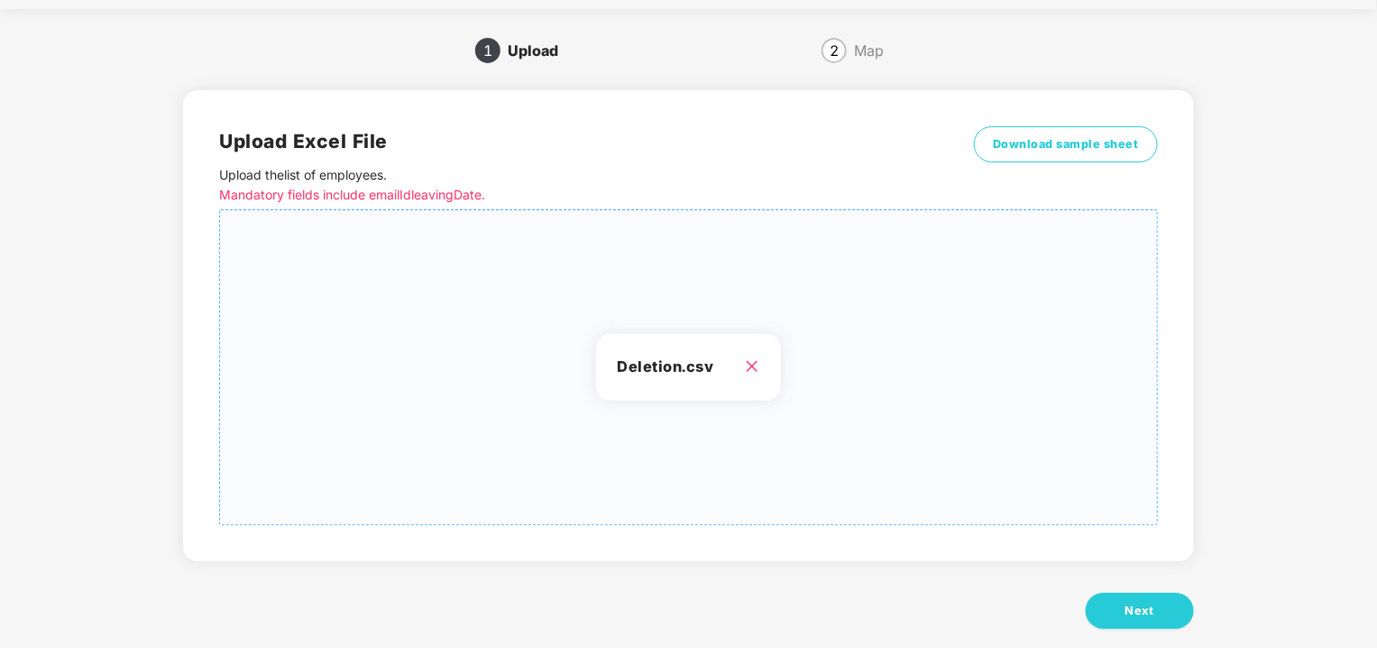
scroll to position [74, 0]
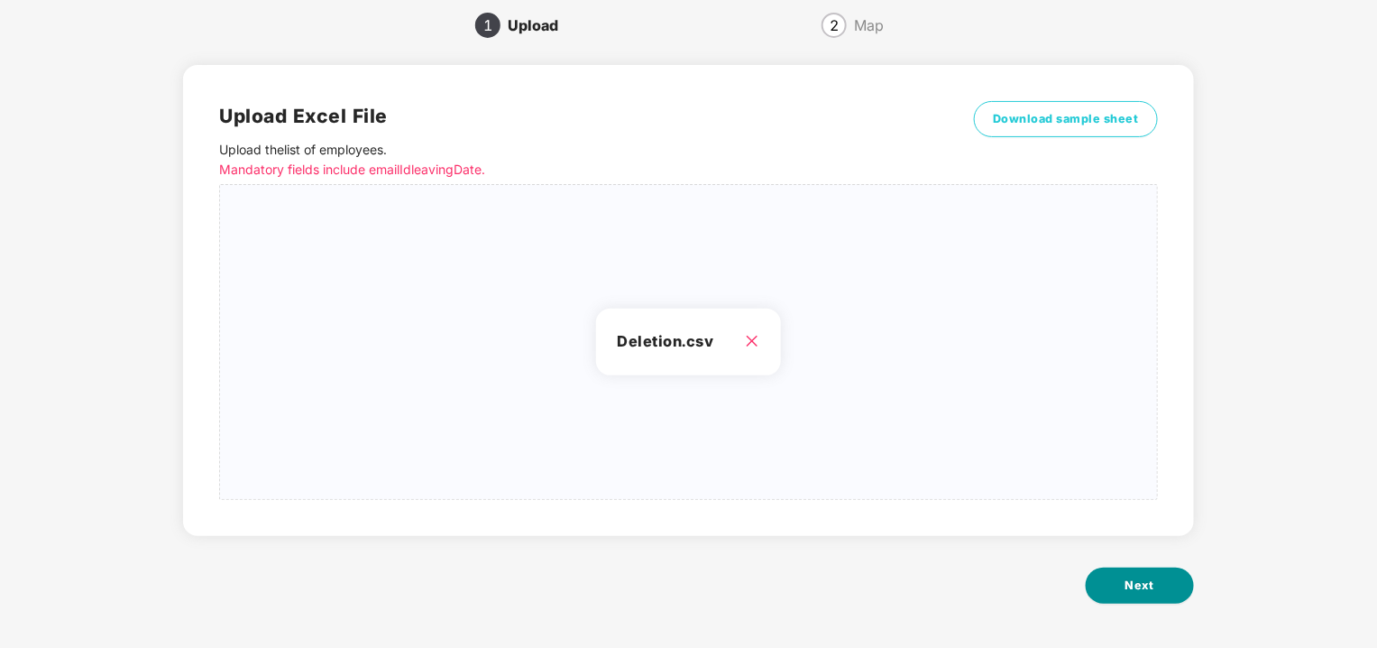
click at [1155, 578] on button "Next" at bounding box center [1140, 585] width 108 height 36
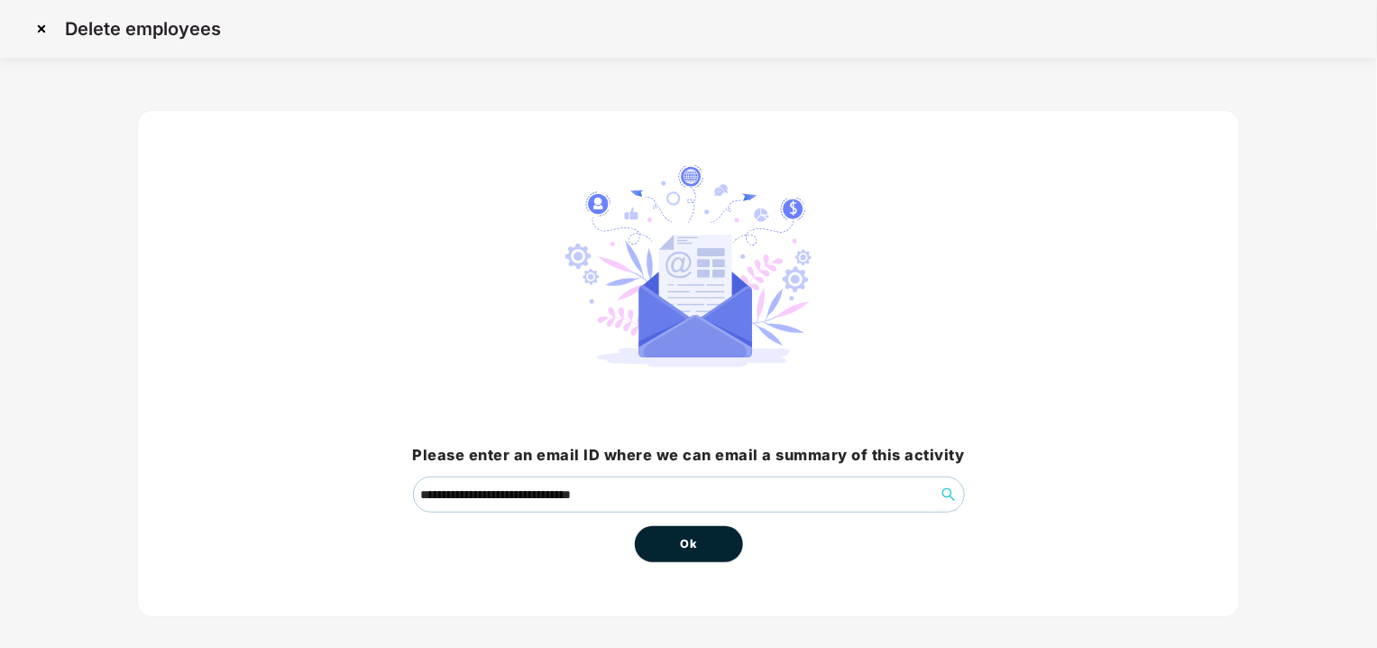
click at [692, 538] on span "Ok" at bounding box center [689, 544] width 16 height 18
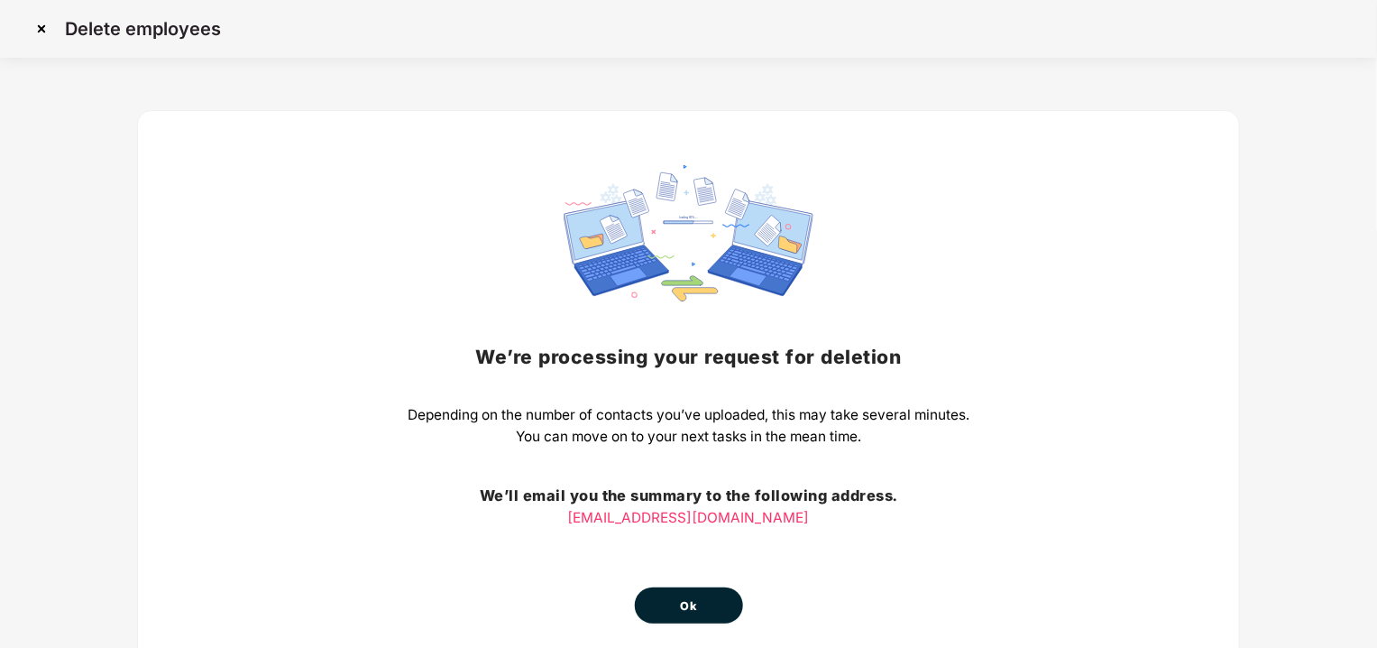
click at [683, 601] on span "Ok" at bounding box center [689, 606] width 16 height 18
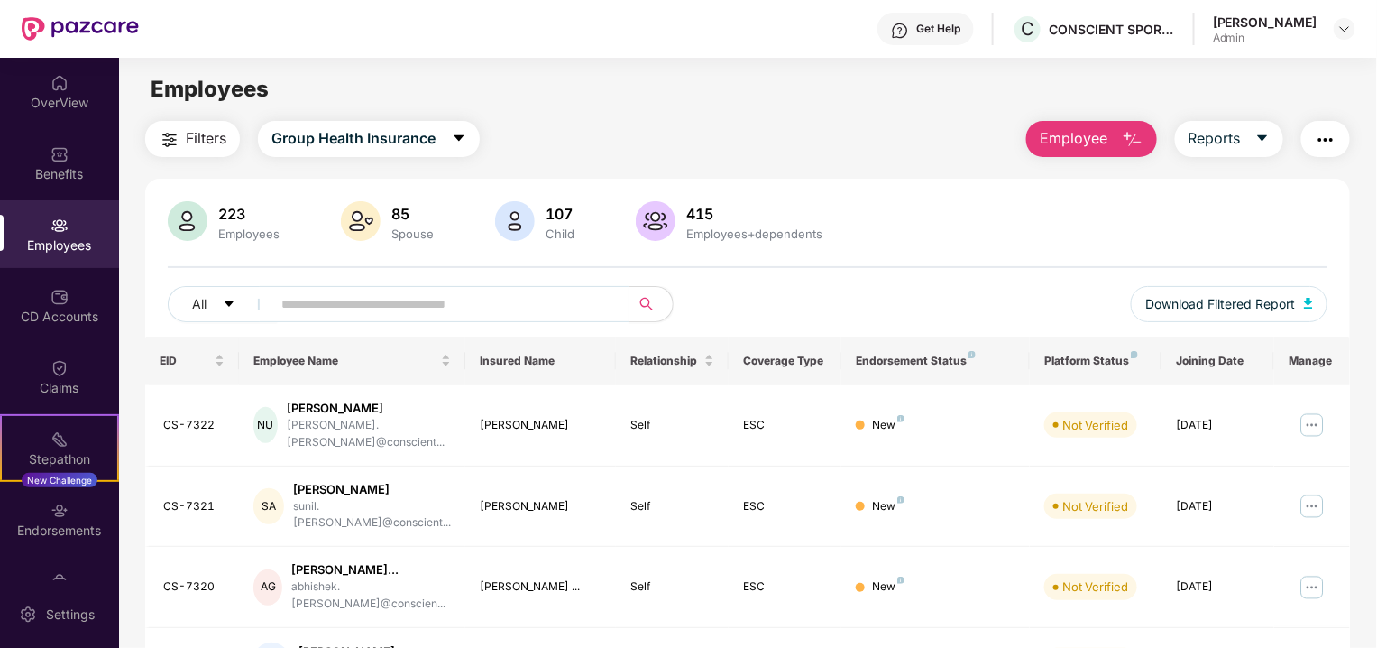
click at [1098, 142] on span "Employee" at bounding box center [1074, 138] width 68 height 23
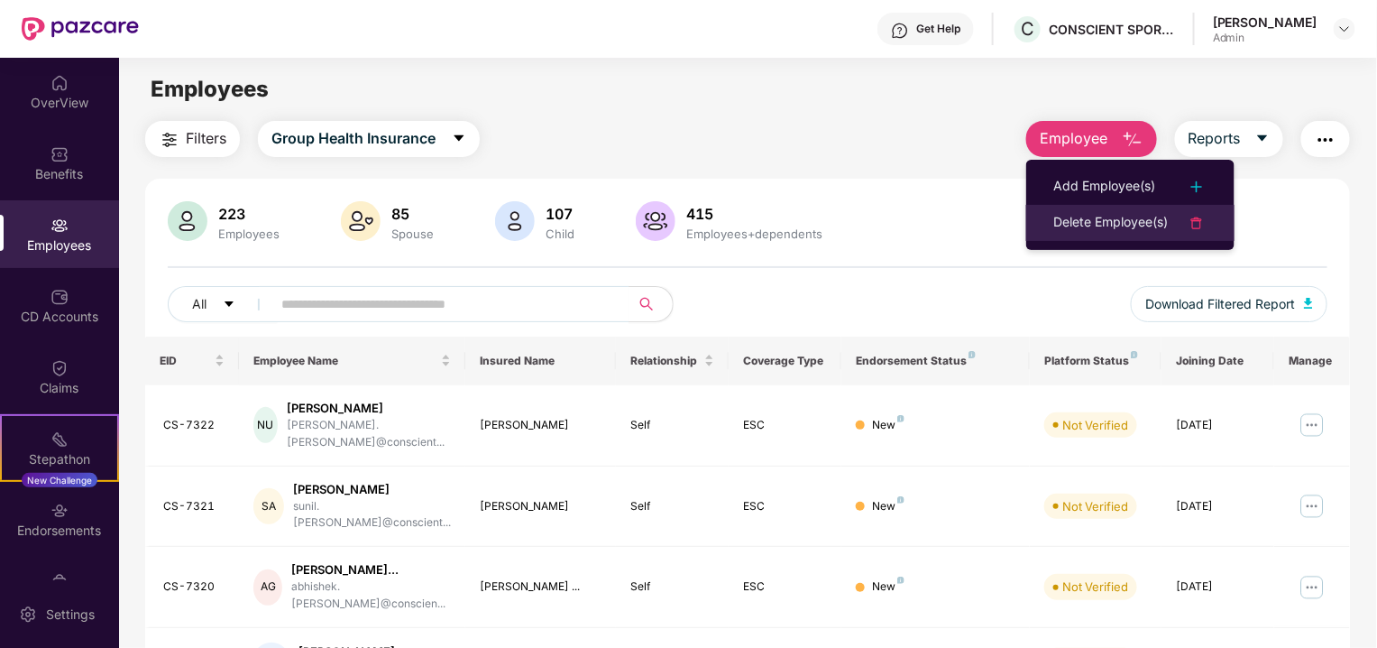
click at [1118, 224] on div "Delete Employee(s)" at bounding box center [1111, 223] width 115 height 22
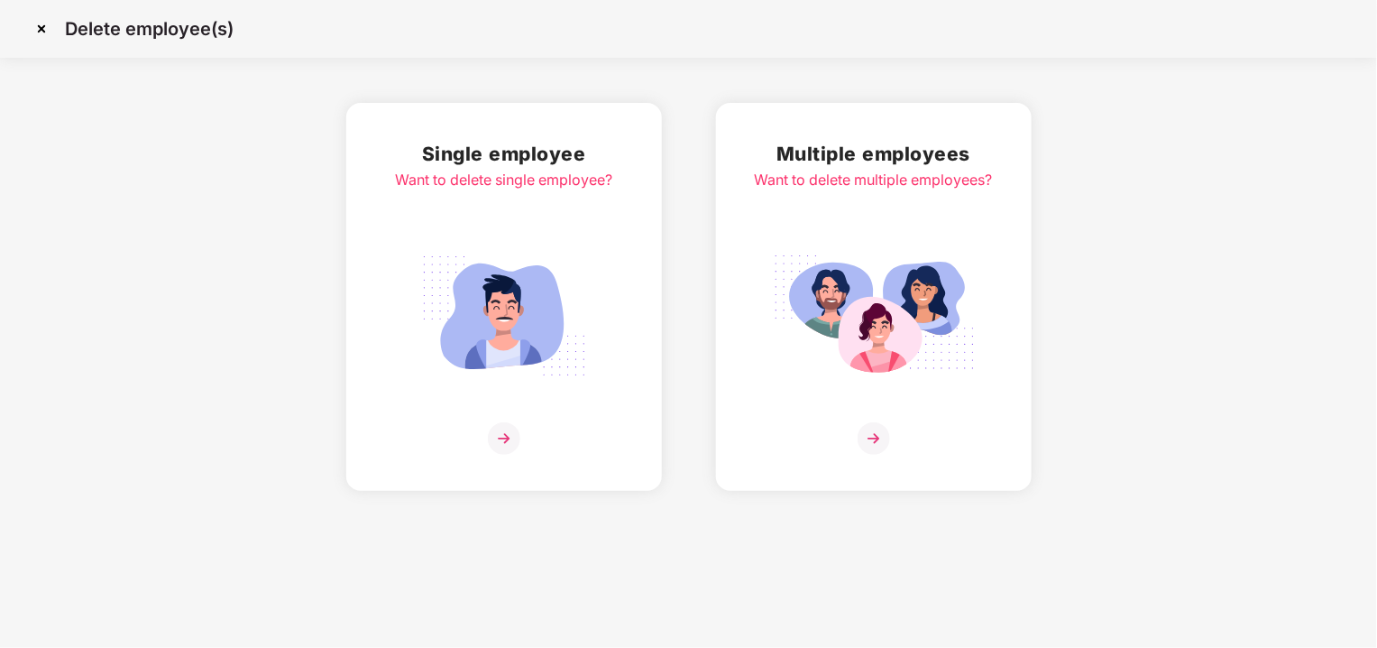
click at [878, 272] on img at bounding box center [874, 315] width 202 height 141
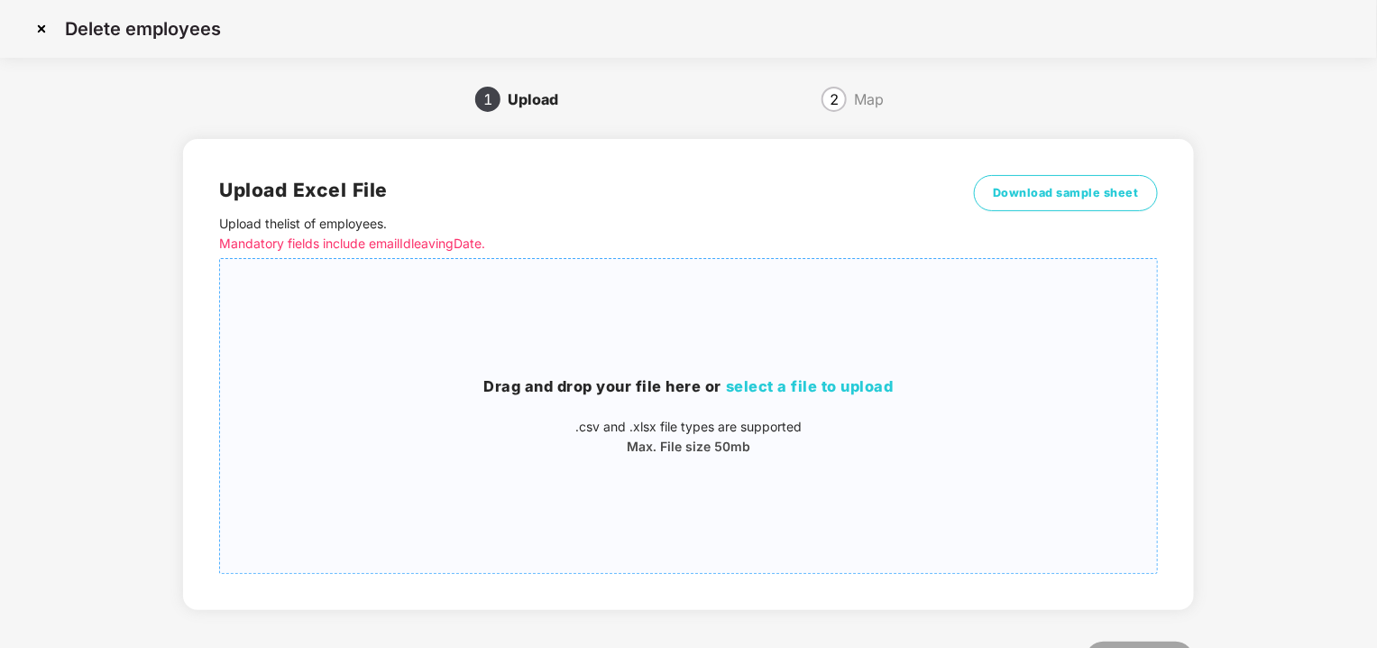
click at [843, 341] on div "Drag and drop your file here or select a file to upload .csv and .xlsx file typ…" at bounding box center [688, 415] width 937 height 285
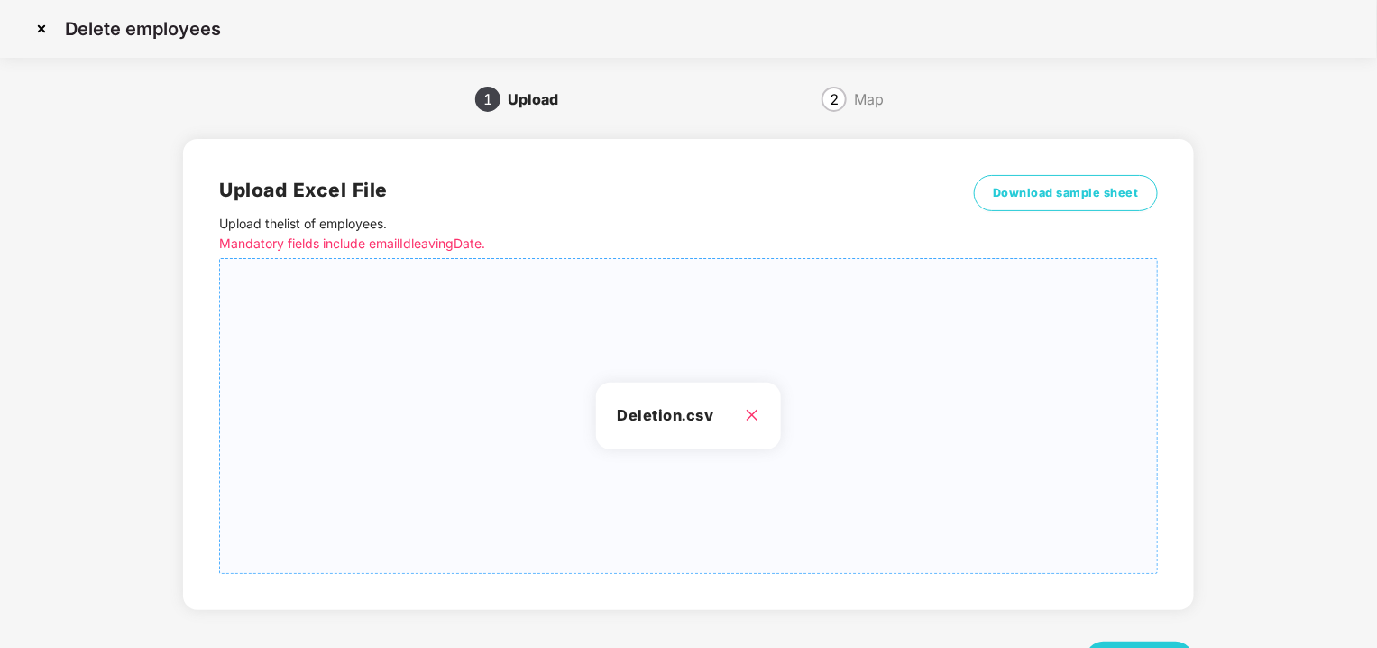
scroll to position [74, 0]
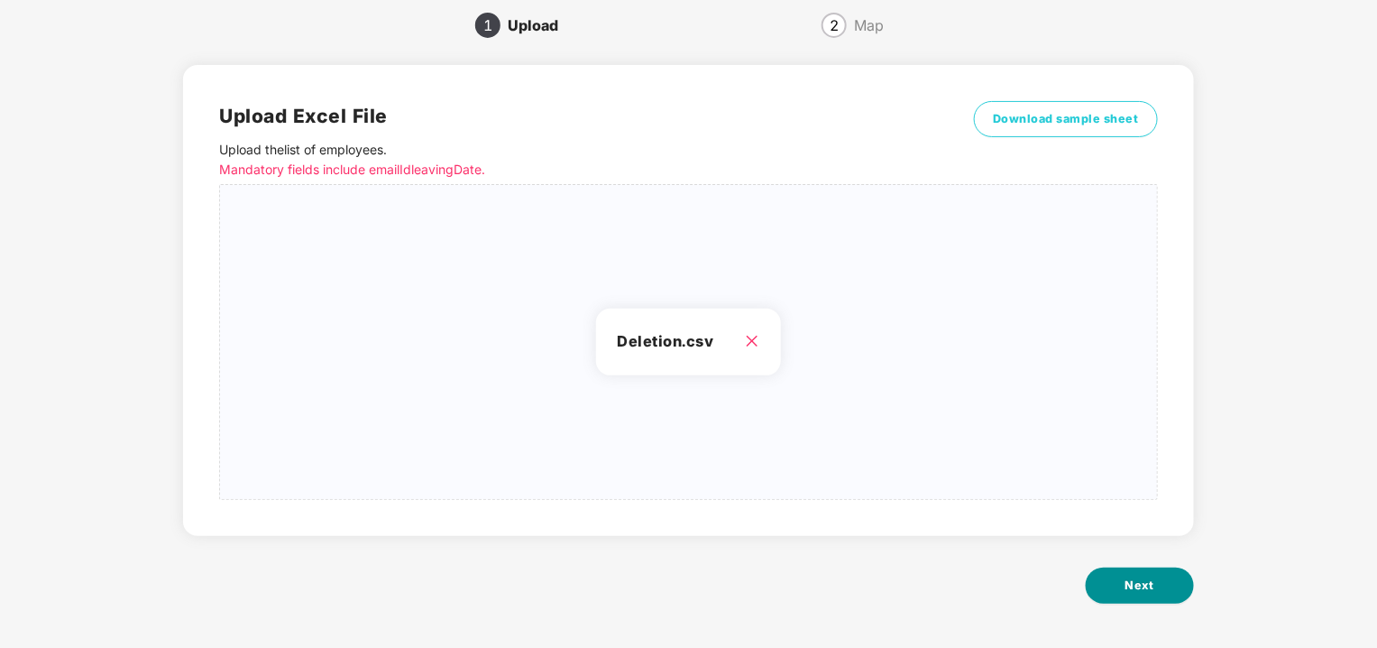
click at [1140, 596] on button "Next" at bounding box center [1140, 585] width 108 height 36
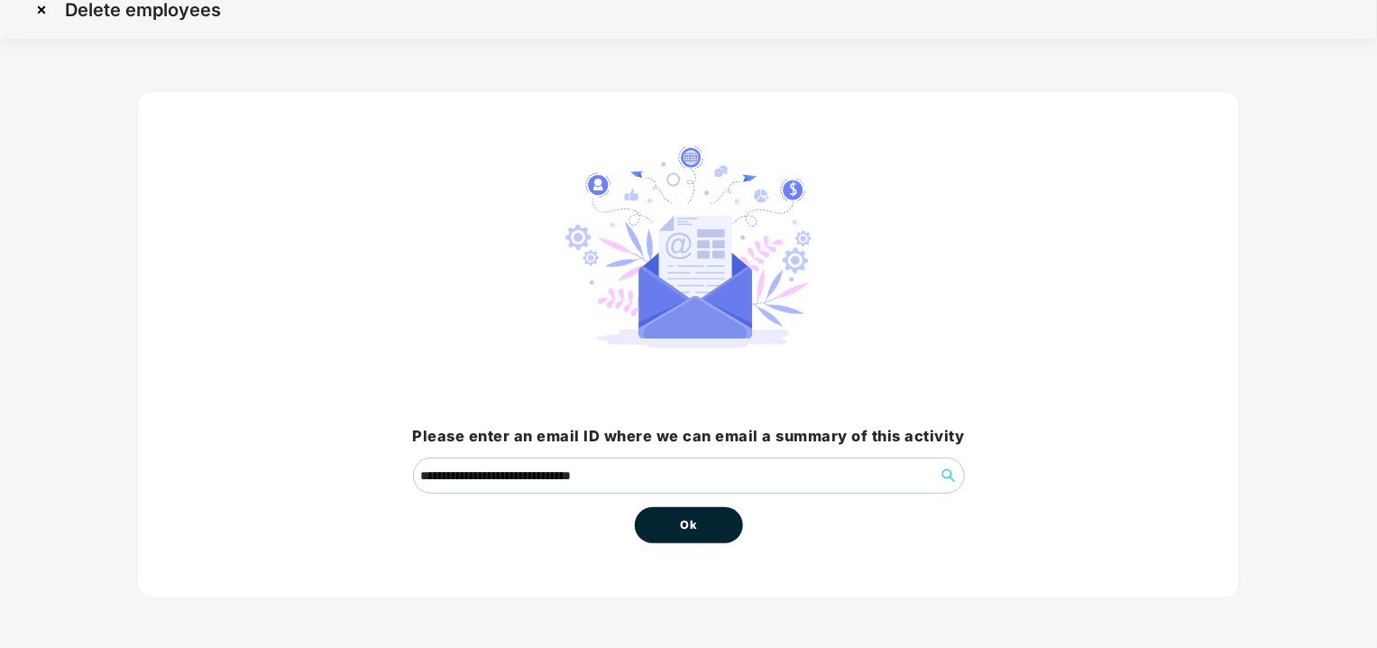
scroll to position [0, 0]
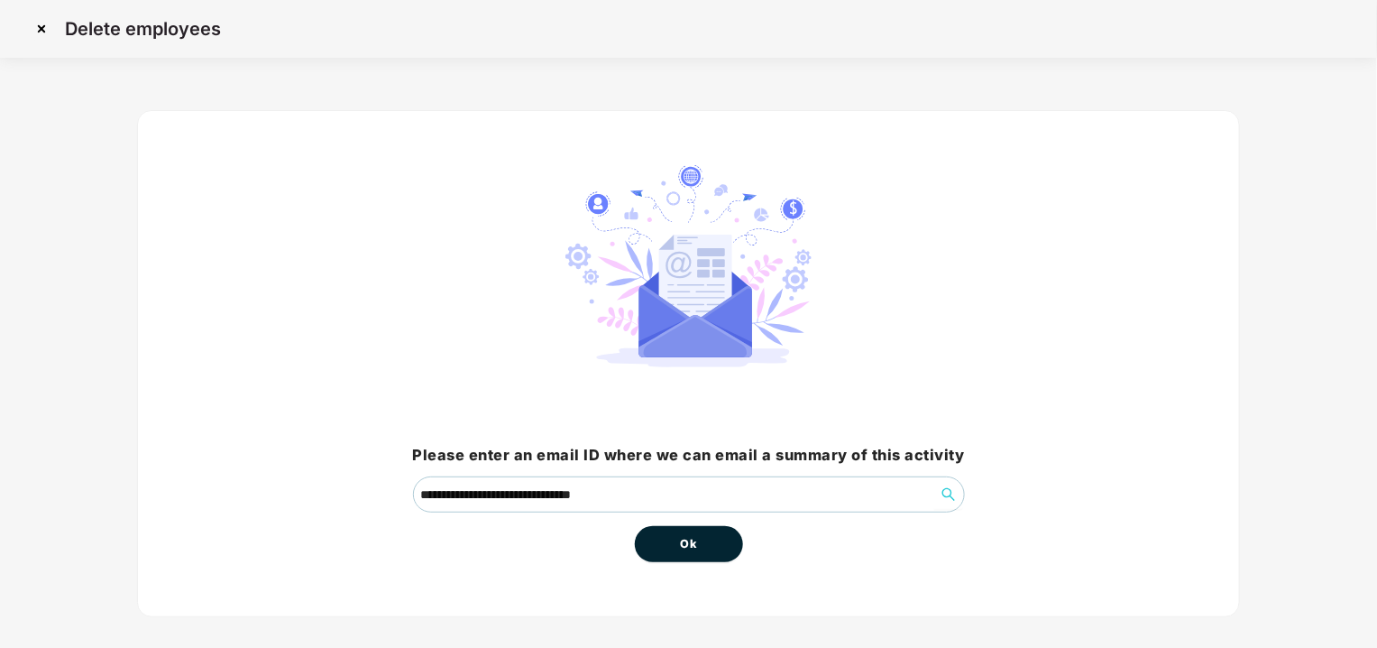
click at [647, 548] on button "Ok" at bounding box center [689, 544] width 108 height 36
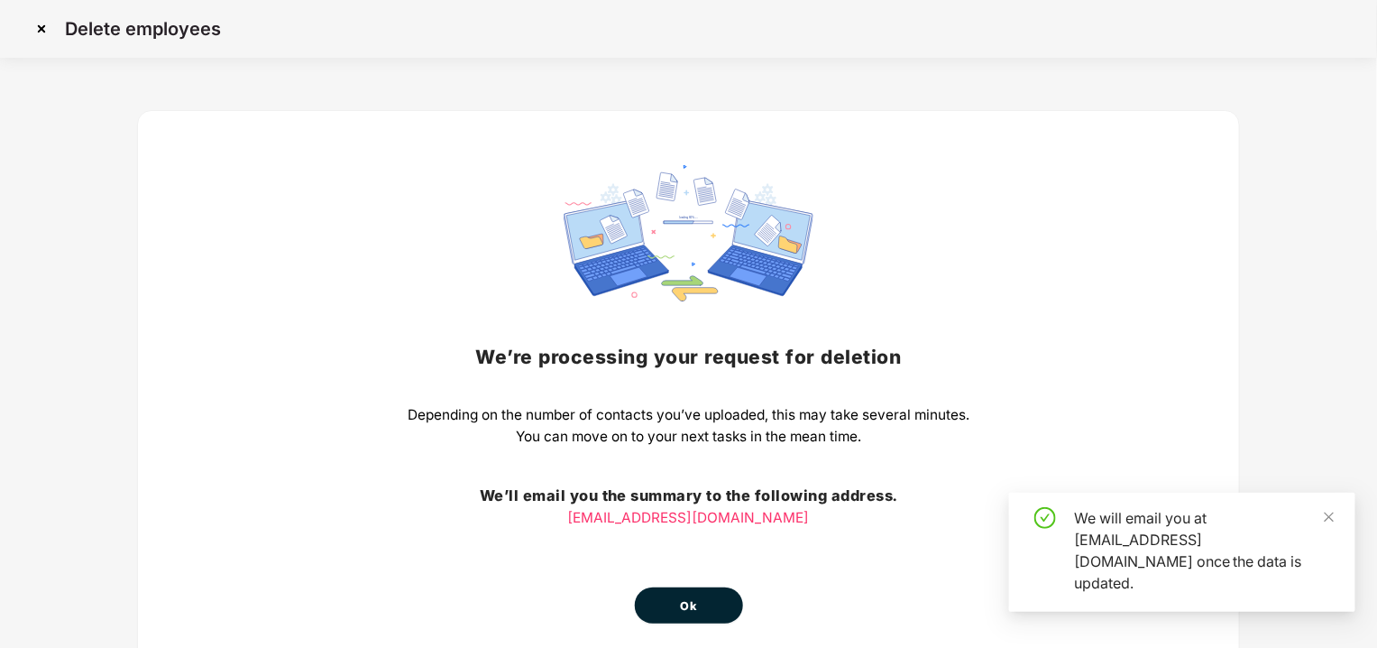
click at [688, 592] on button "Ok" at bounding box center [689, 605] width 108 height 36
